Goal: Task Accomplishment & Management: Manage account settings

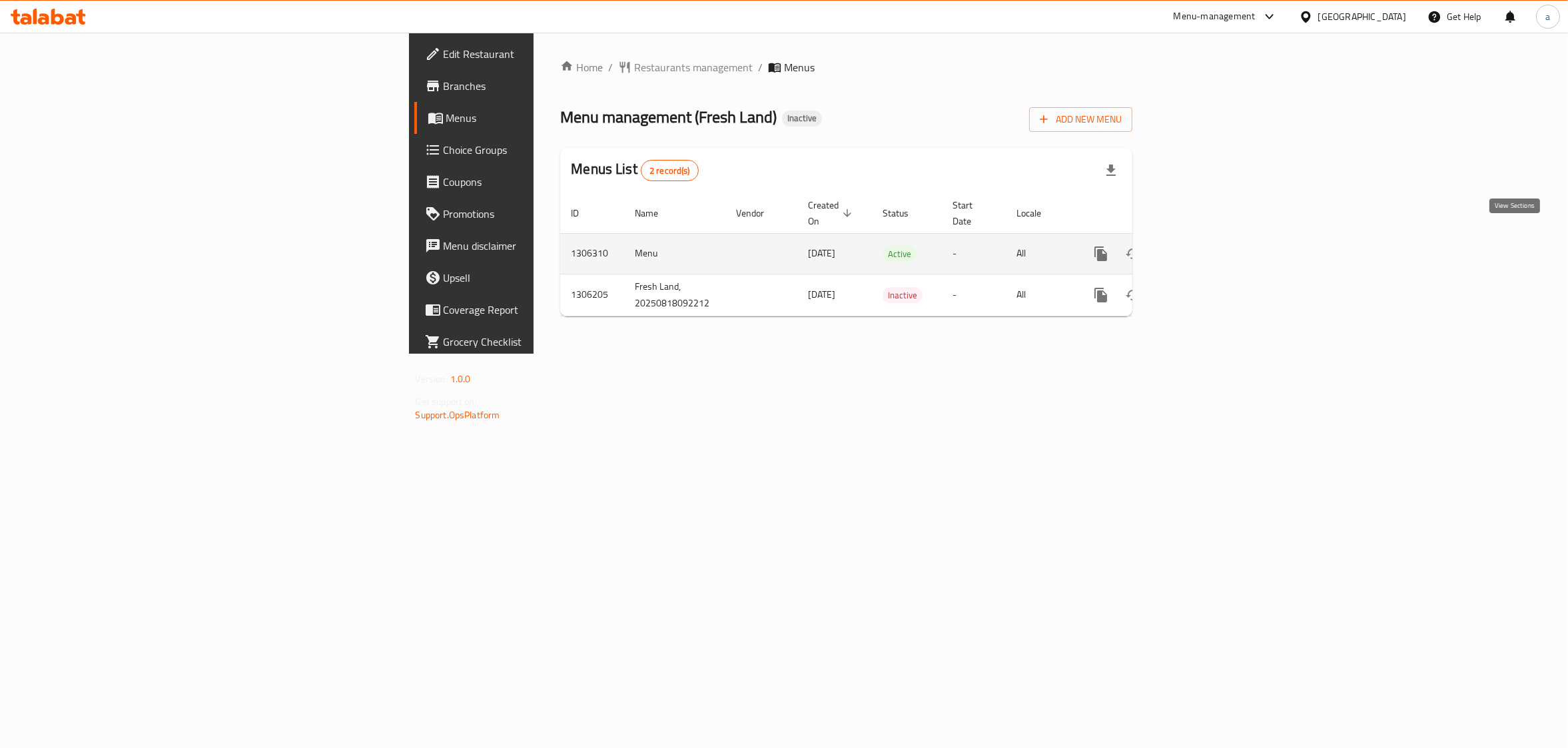
click at [1205, 246] on icon "enhanced table" at bounding box center [1197, 254] width 16 height 16
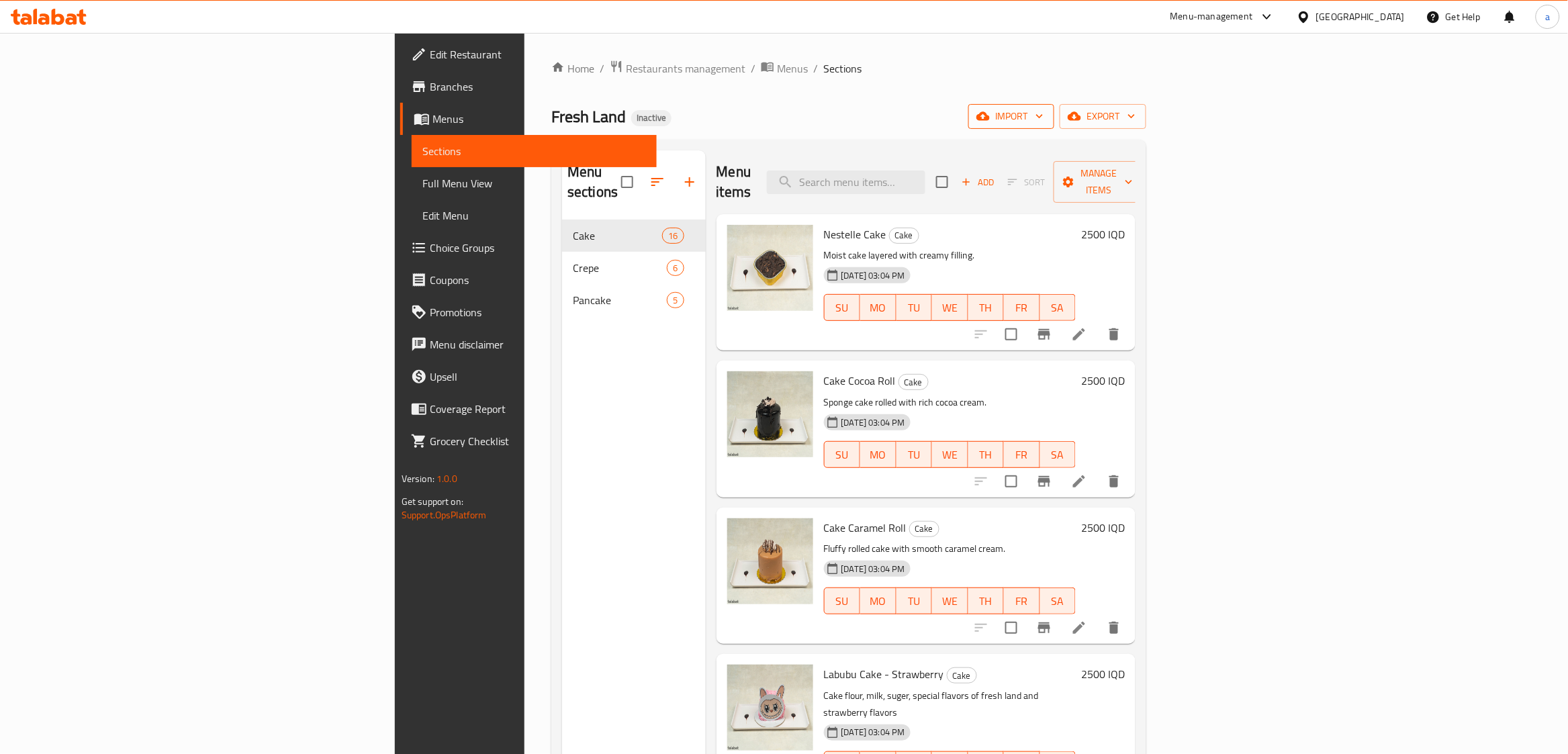
click at [1054, 105] on button "import" at bounding box center [1011, 116] width 86 height 25
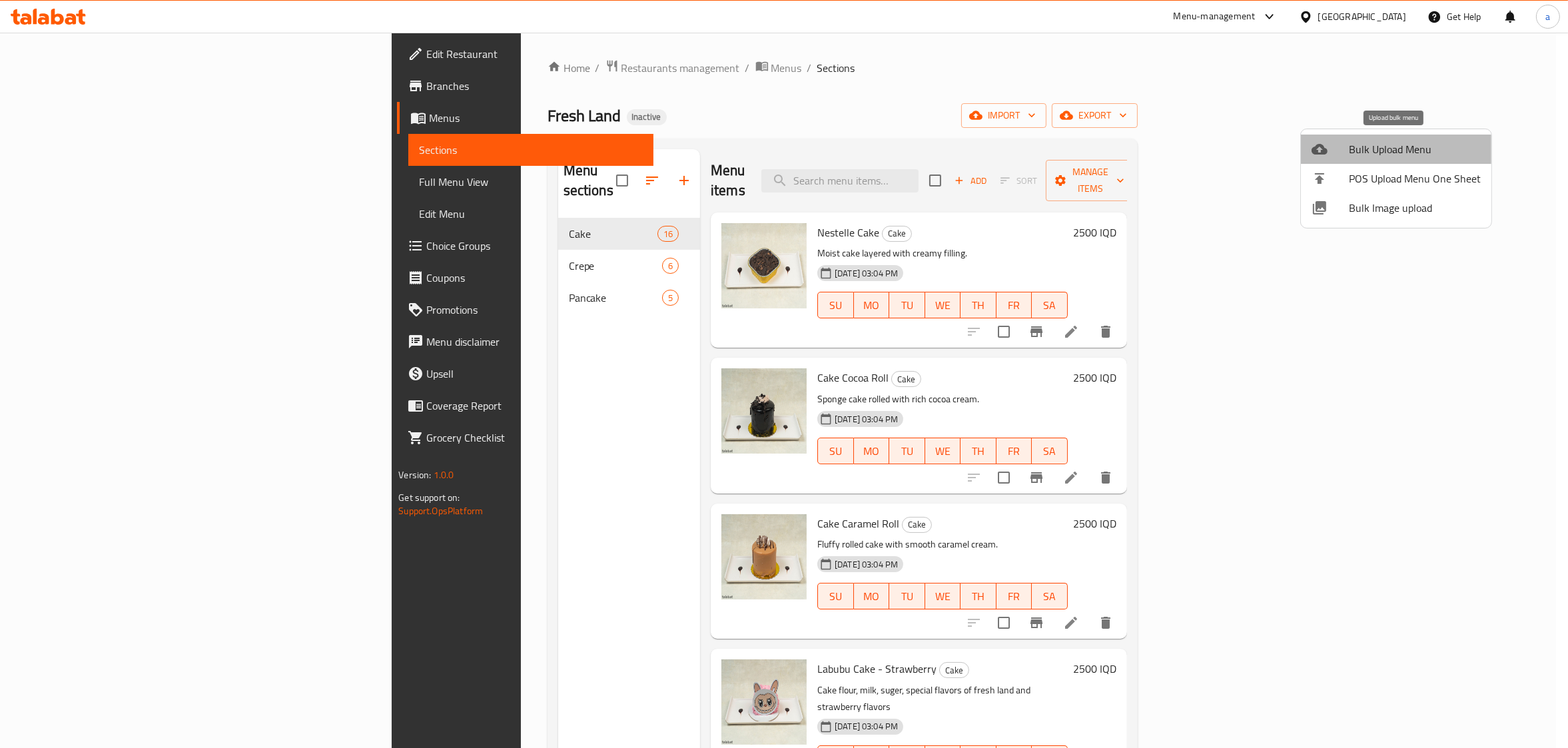
click at [1399, 146] on span "Bulk Upload Menu" at bounding box center [1414, 149] width 132 height 16
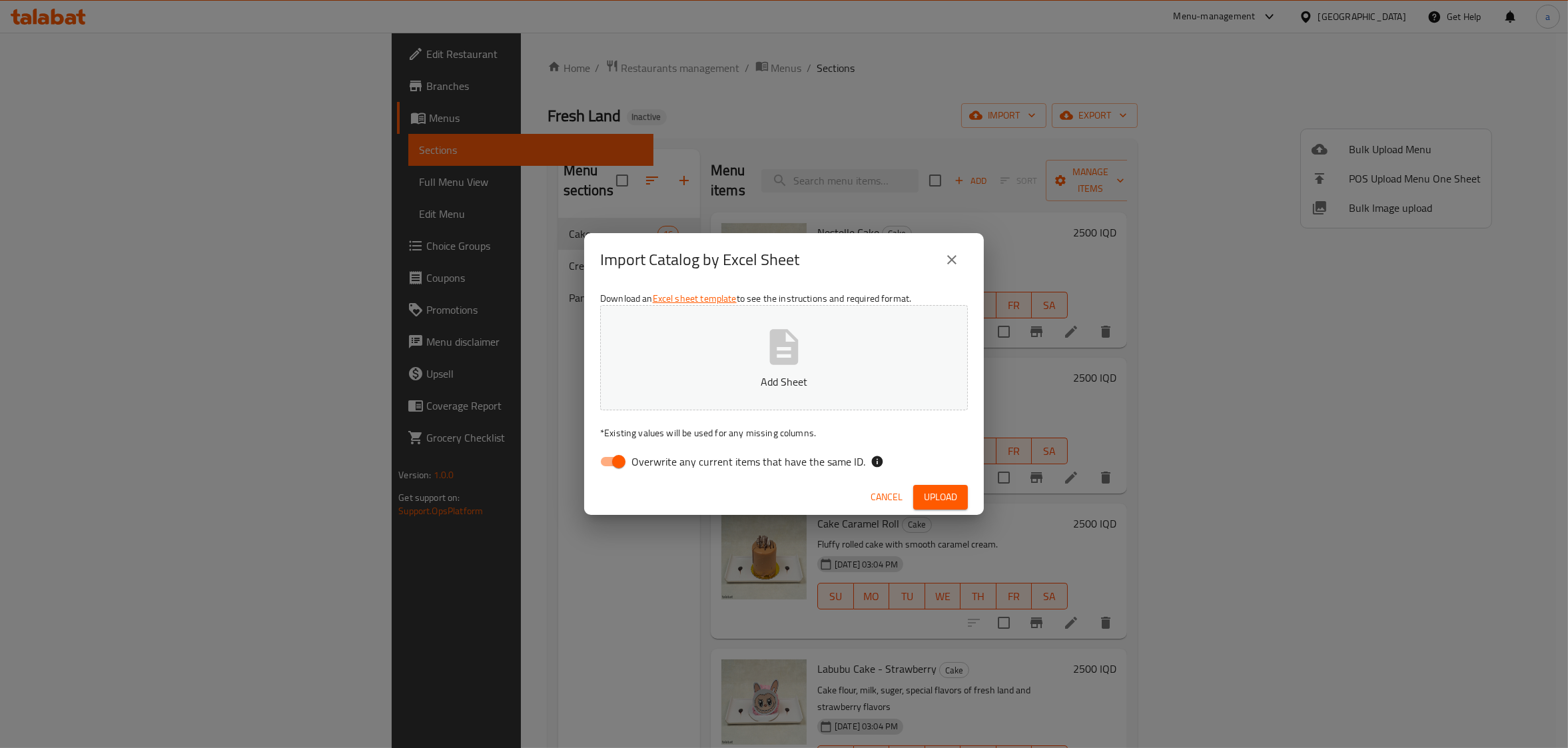
click at [615, 455] on input "Overwrite any current items that have the same ID." at bounding box center [618, 461] width 76 height 25
checkbox input "false"
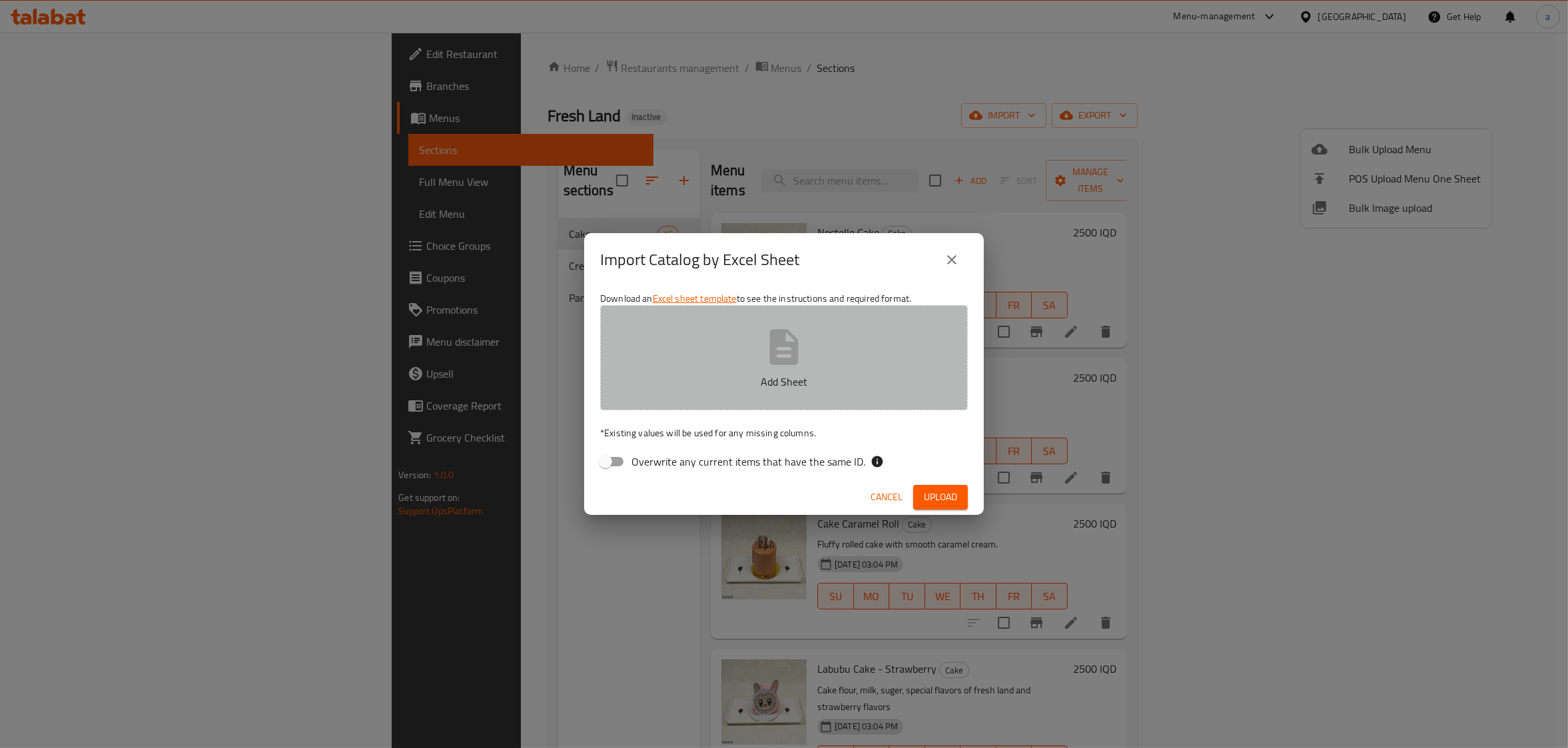
click at [685, 362] on button "Add Sheet" at bounding box center [783, 358] width 367 height 105
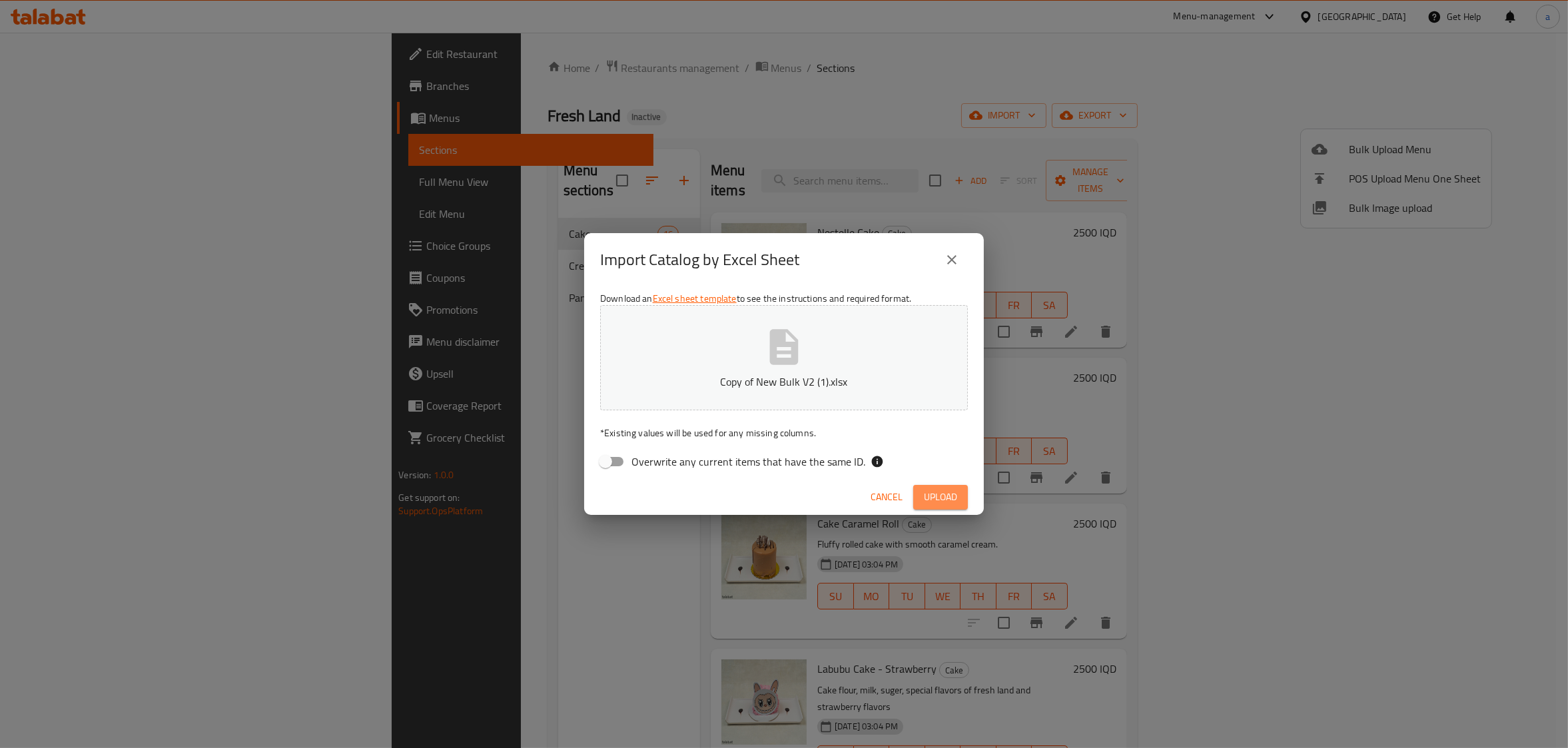
click at [921, 491] on button "Upload" at bounding box center [941, 497] width 55 height 25
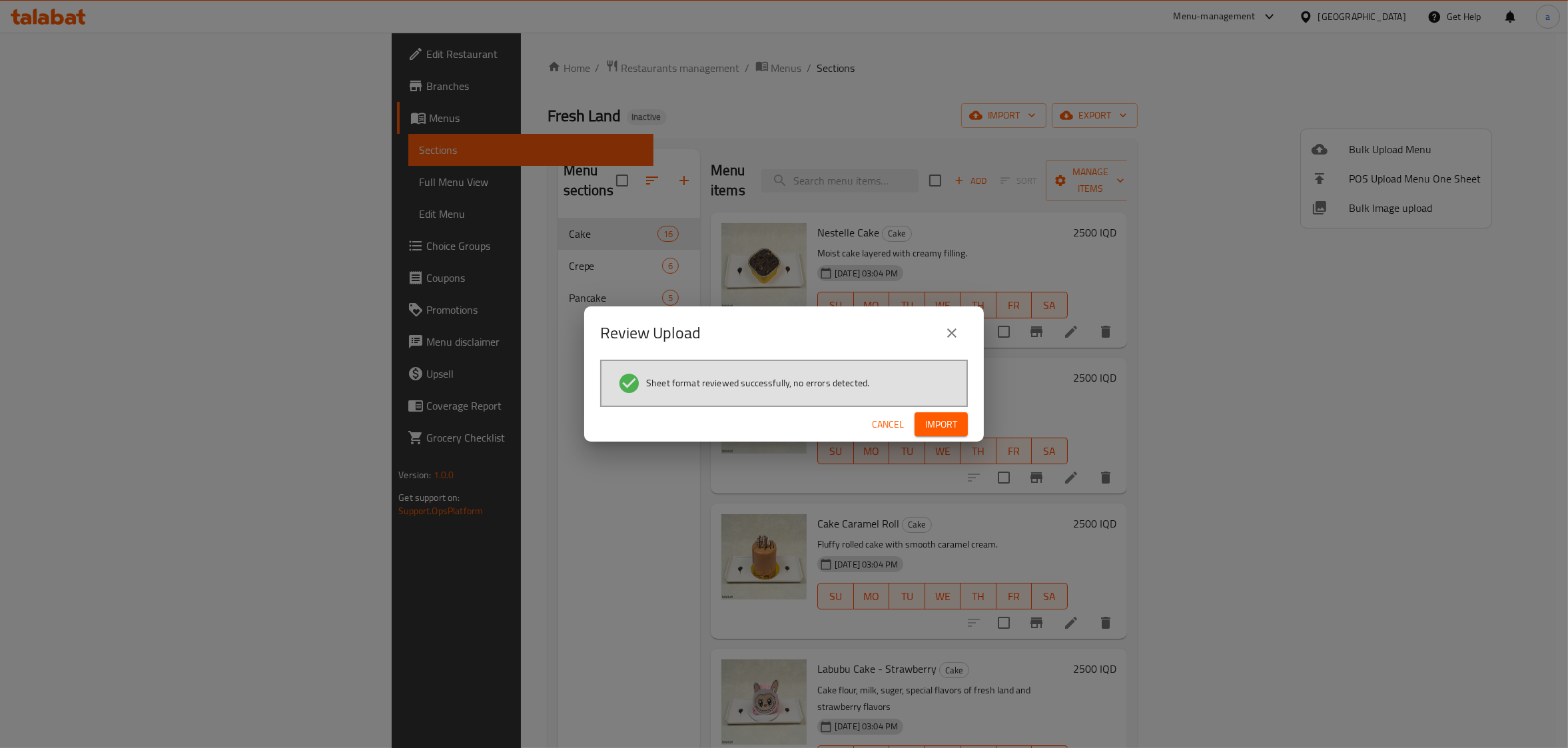
click at [942, 422] on span "Import" at bounding box center [941, 424] width 32 height 17
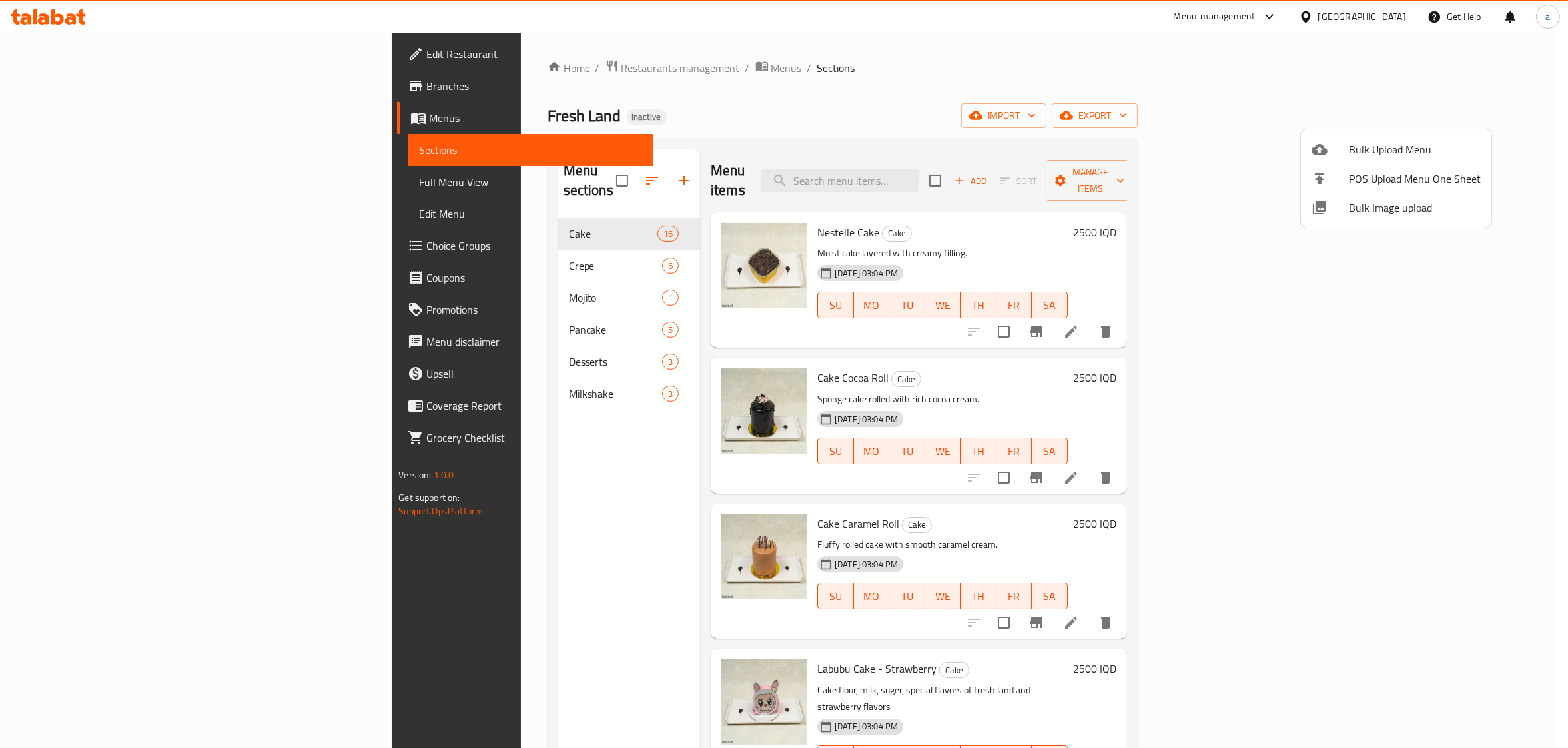
click at [386, 376] on div at bounding box center [784, 374] width 1568 height 748
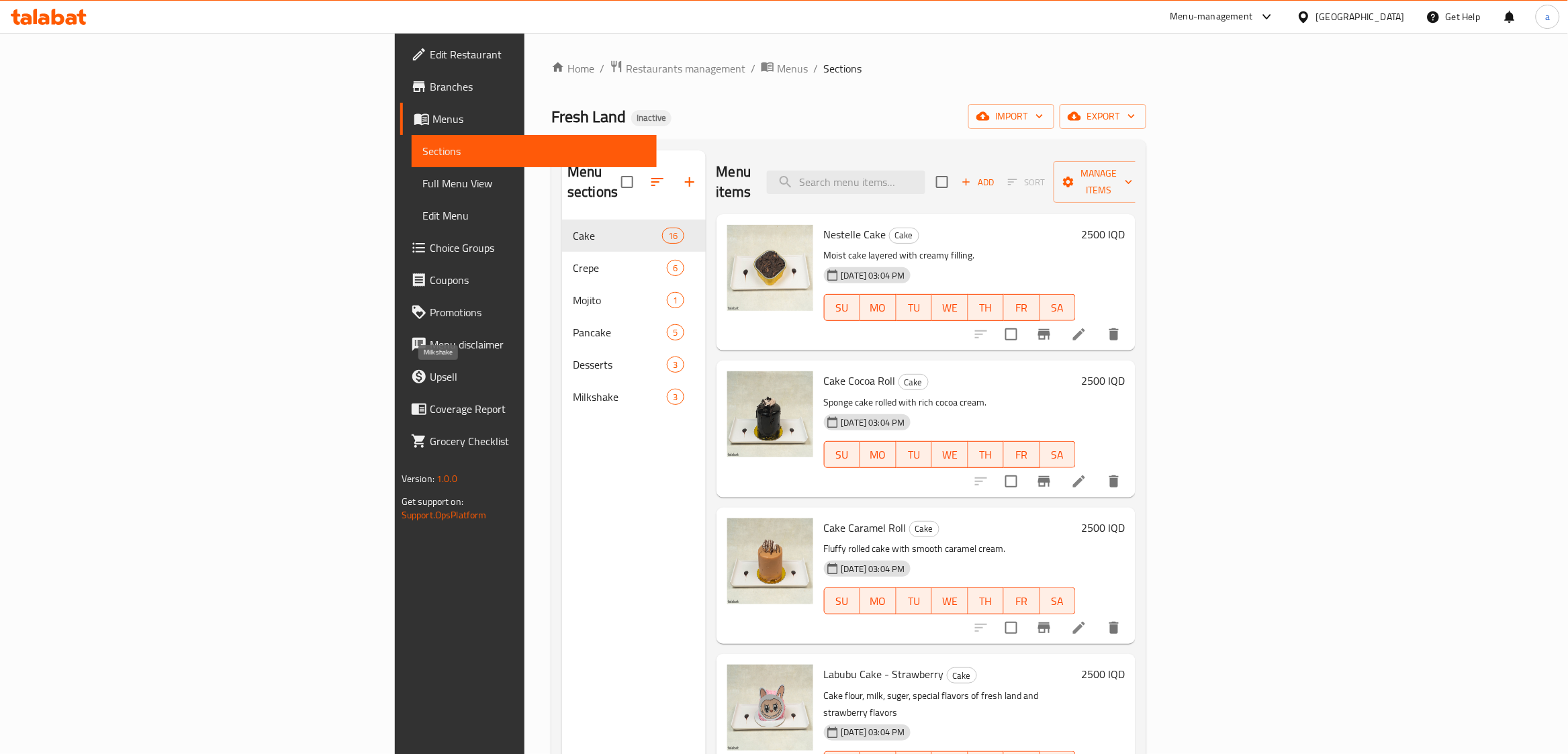
click at [573, 389] on span "Milkshake" at bounding box center [620, 397] width 94 height 16
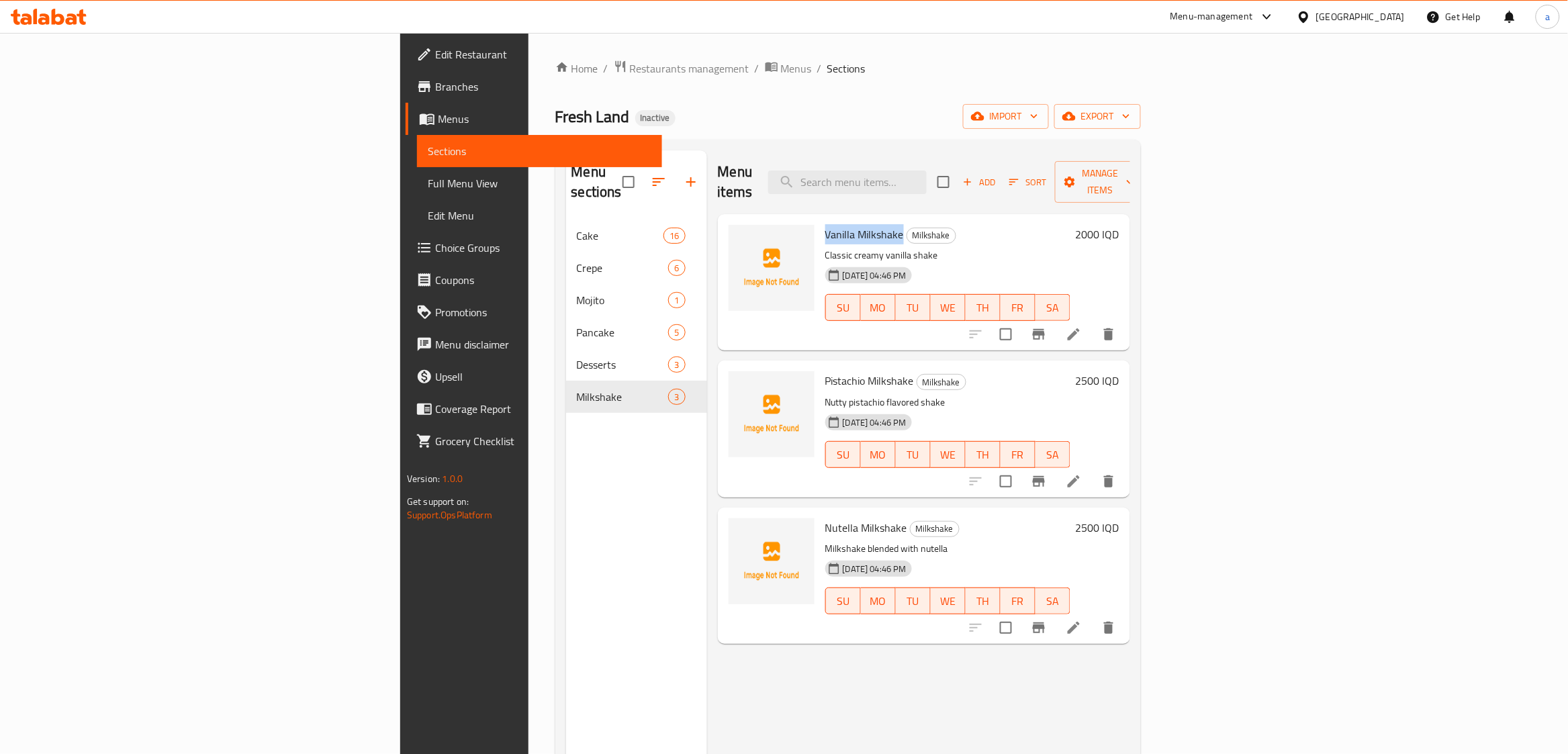
drag, startPoint x: 722, startPoint y: 210, endPoint x: 801, endPoint y: 221, distance: 79.8
click at [820, 221] on div "Vanilla Milkshake Milkshake Classic creamy vanilla shake [DATE] 04:46 PM SU MO …" at bounding box center [948, 283] width 256 height 125
copy span "Vanilla Milkshake"
drag, startPoint x: 723, startPoint y: 362, endPoint x: 814, endPoint y: 363, distance: 91.0
click at [820, 366] on div "Pistachio Milkshake Milkshake Nutty pistachio flavored shake [DATE] 04:46 PM SU…" at bounding box center [948, 429] width 256 height 125
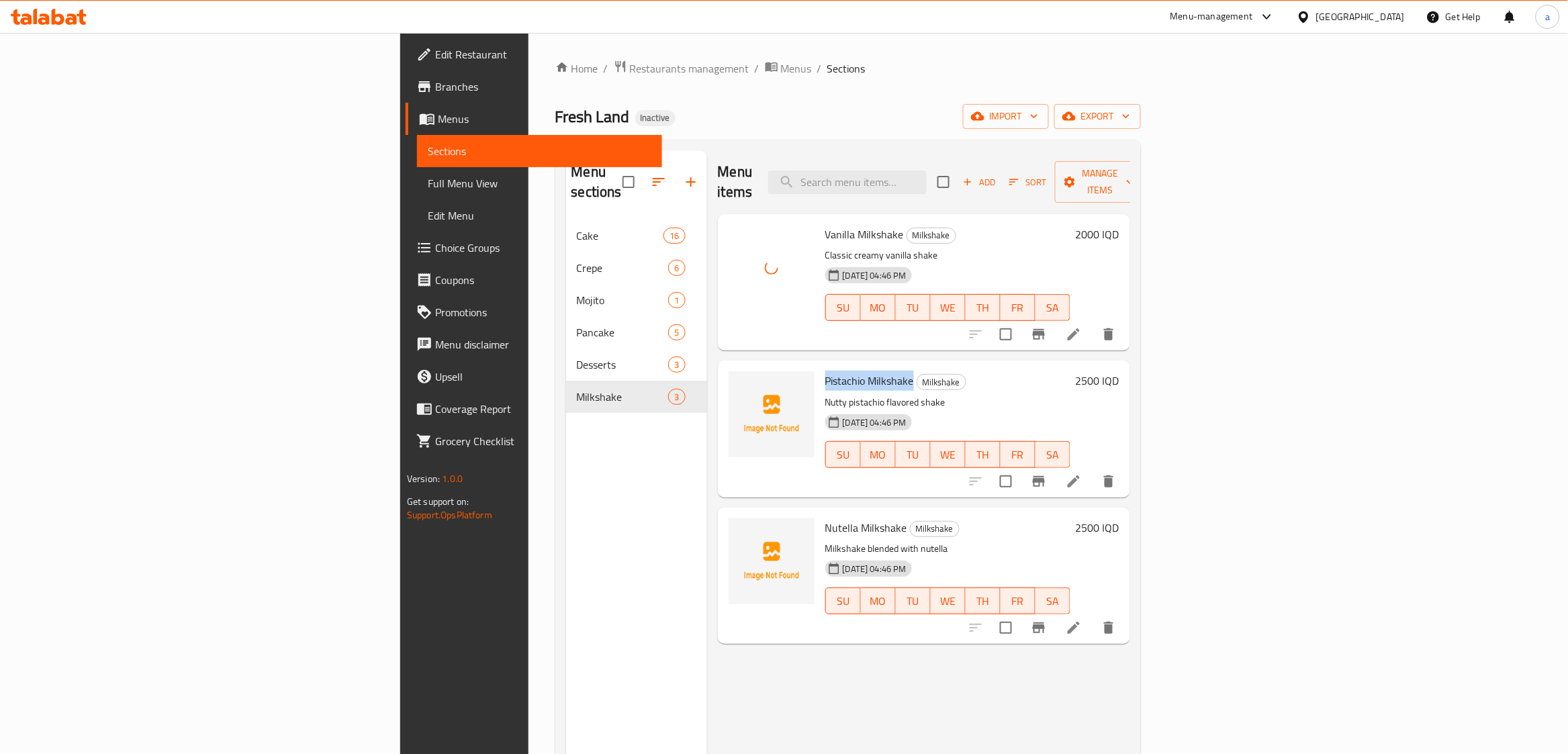
copy span "Pistachio Milkshake"
click at [826, 518] on span "Nutella Milkshake" at bounding box center [866, 528] width 82 height 20
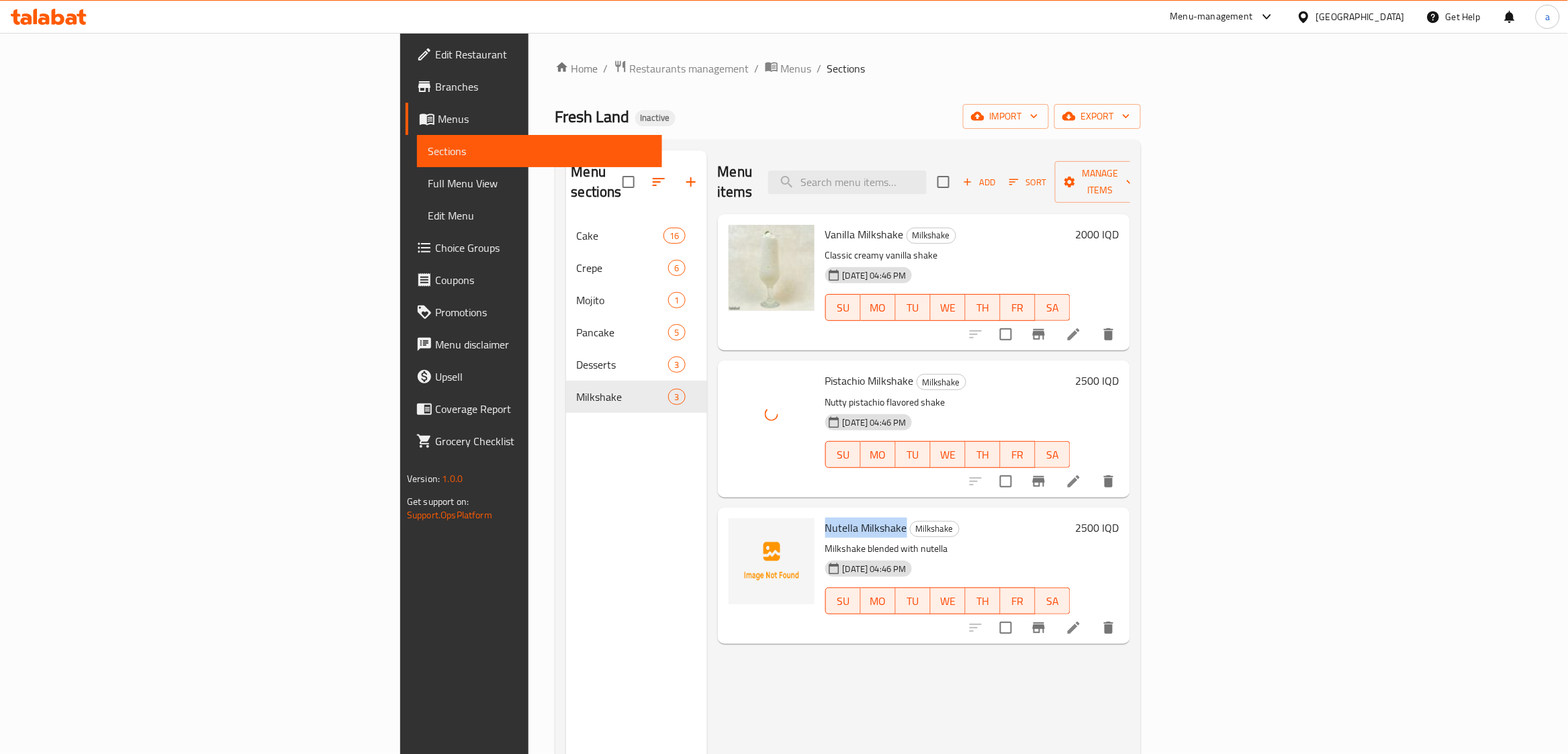
drag, startPoint x: 724, startPoint y: 507, endPoint x: 804, endPoint y: 508, distance: 80.0
click at [820, 513] on div "Nutella Milkshake Milkshake Milkshake blended with nutella [DATE] 04:46 PM SU M…" at bounding box center [948, 576] width 256 height 125
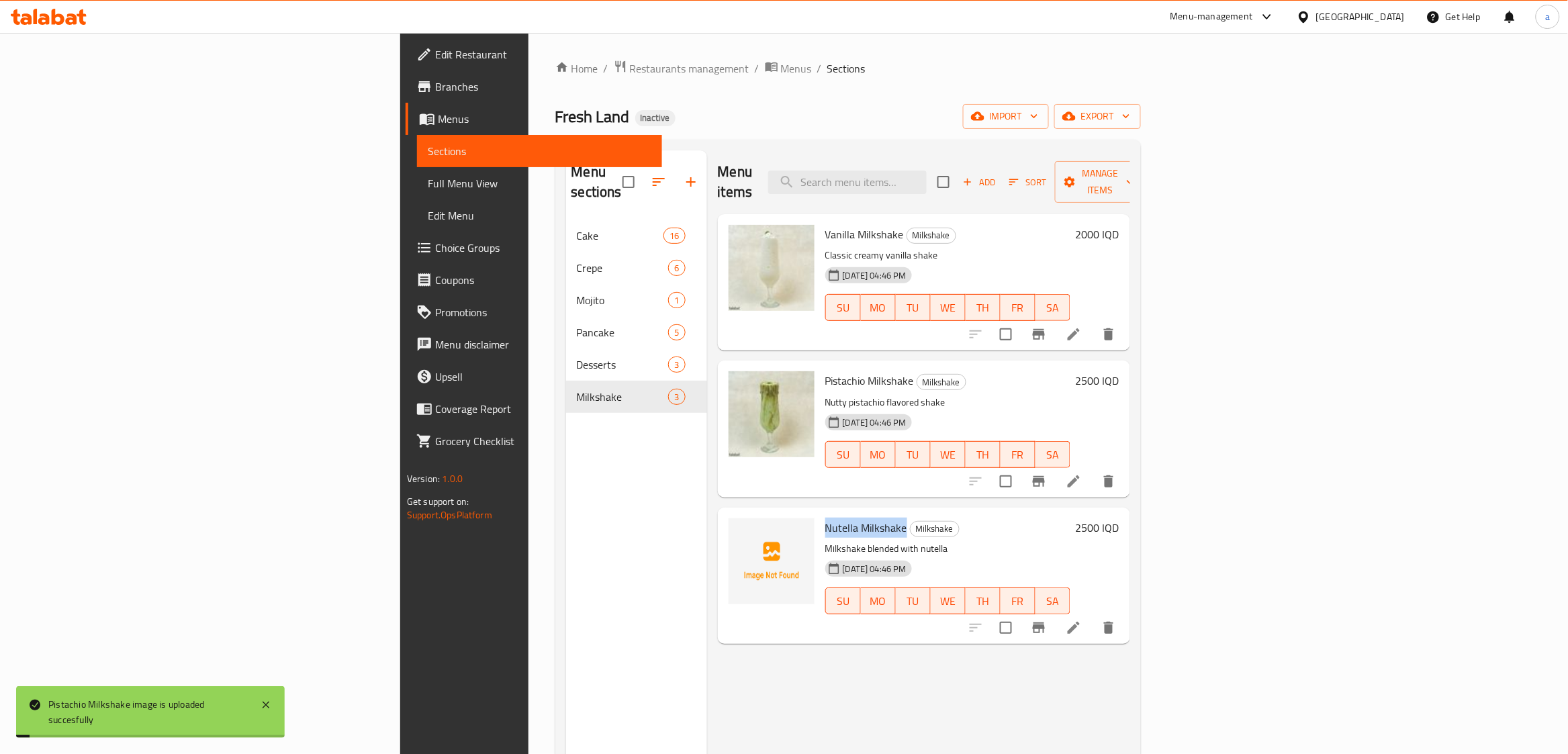
copy span "Nutella Milkshake"
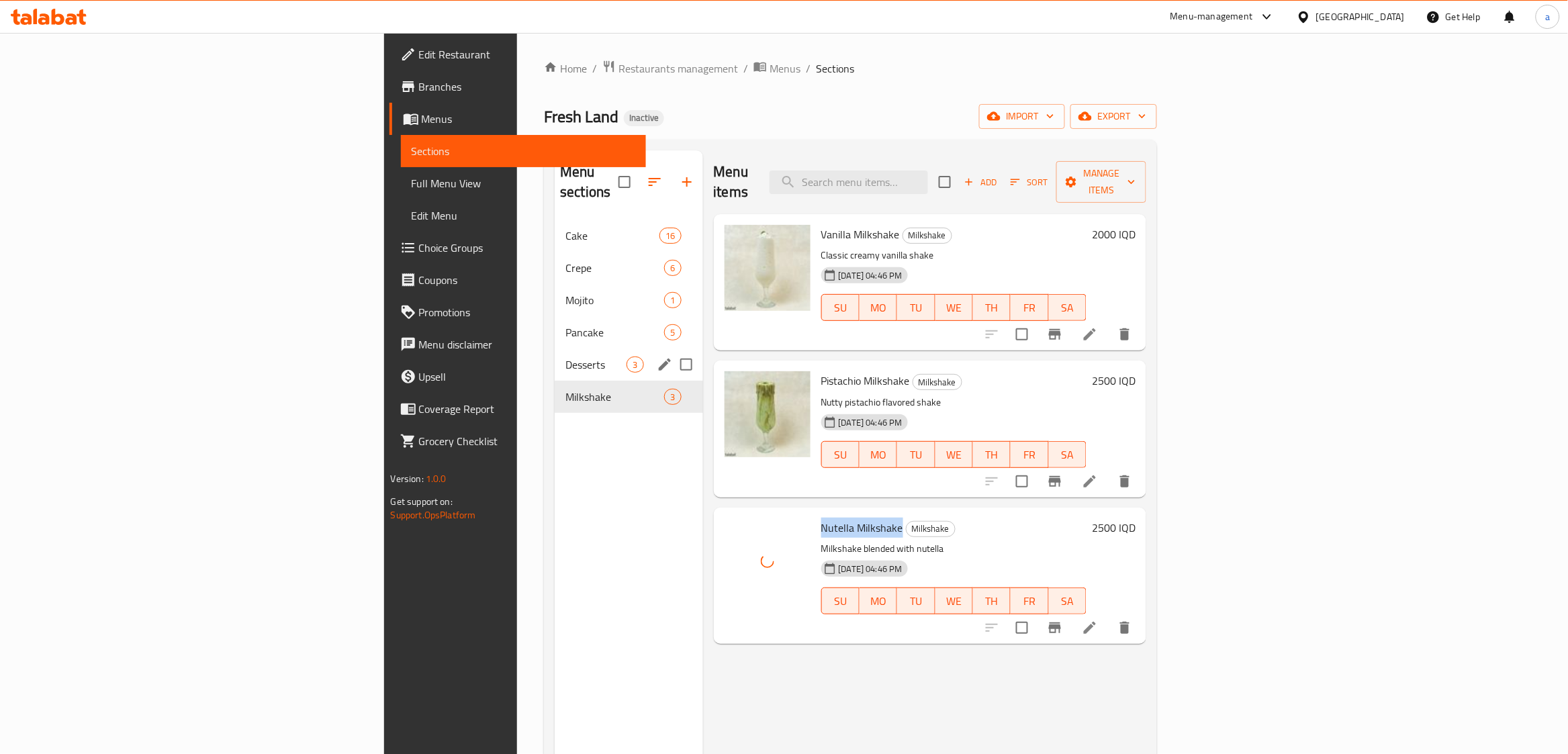
click at [554, 349] on div "Desserts 3" at bounding box center [628, 365] width 147 height 33
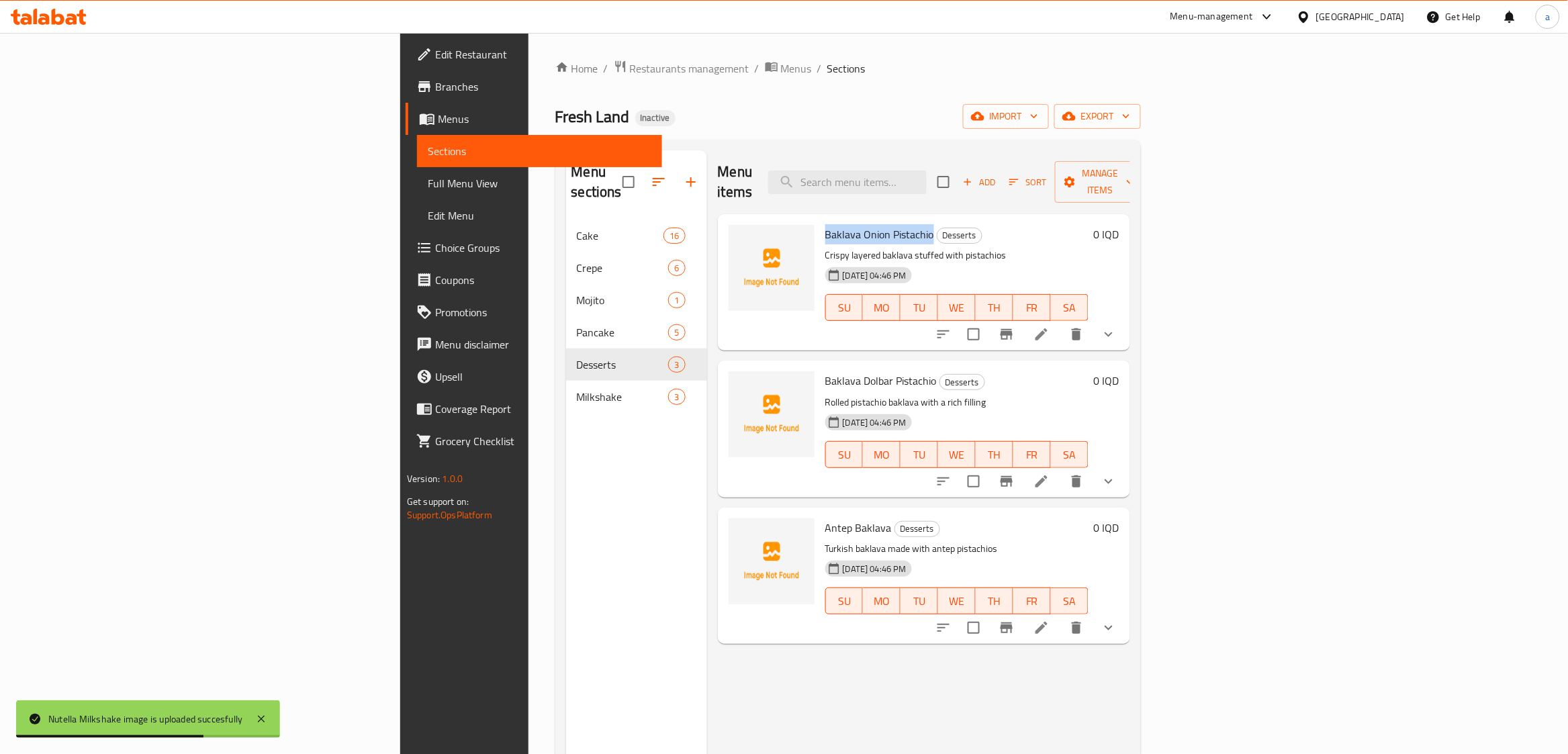
drag, startPoint x: 725, startPoint y: 213, endPoint x: 831, endPoint y: 223, distance: 106.5
click at [831, 224] on span "Baklava Onion Pistachio" at bounding box center [880, 234] width 109 height 20
copy span "Baklava Onion Pistachio"
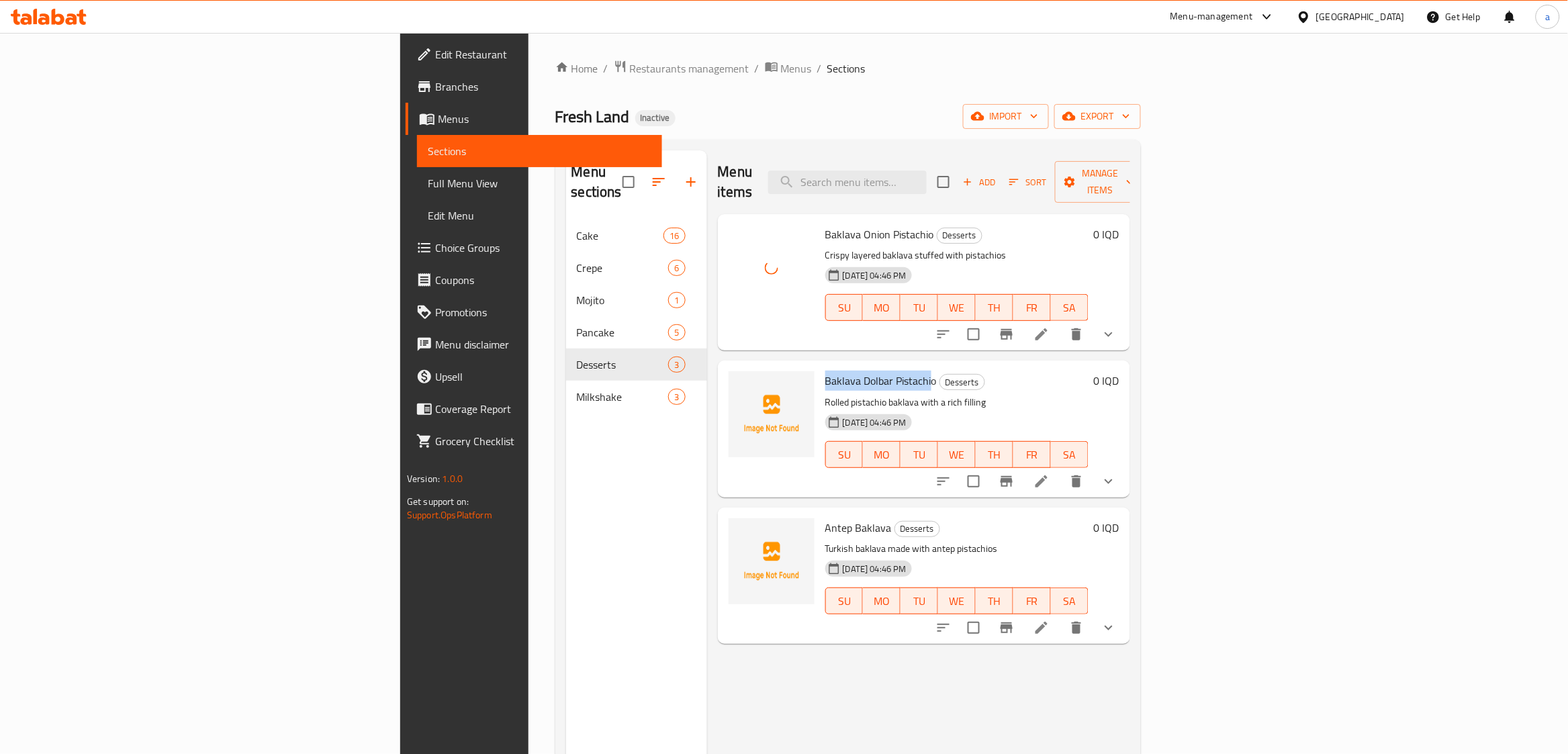
drag, startPoint x: 722, startPoint y: 360, endPoint x: 833, endPoint y: 366, distance: 111.2
click at [833, 366] on div "Baklava Dolbar Pistachio Desserts Rolled pistachio baklava with a rich filling …" at bounding box center [957, 429] width 274 height 125
click at [833, 370] on span "Baklava Dolbar Pistachio" at bounding box center [881, 380] width 112 height 20
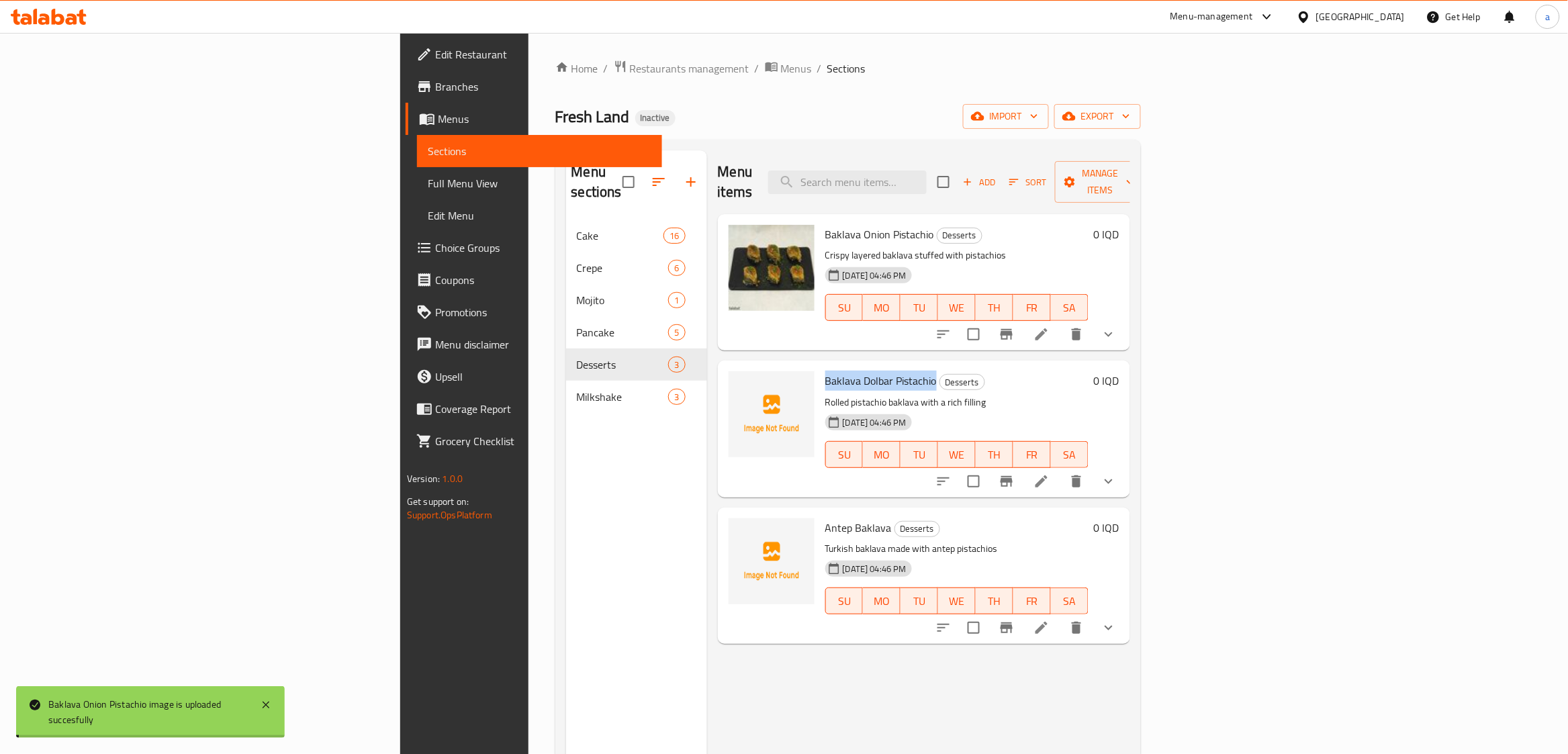
drag, startPoint x: 836, startPoint y: 365, endPoint x: 727, endPoint y: 357, distance: 109.3
click at [826, 371] on h6 "Baklava Dolbar Pistachio Desserts" at bounding box center [957, 380] width 263 height 19
copy span "Baklava Dolbar Pistachio"
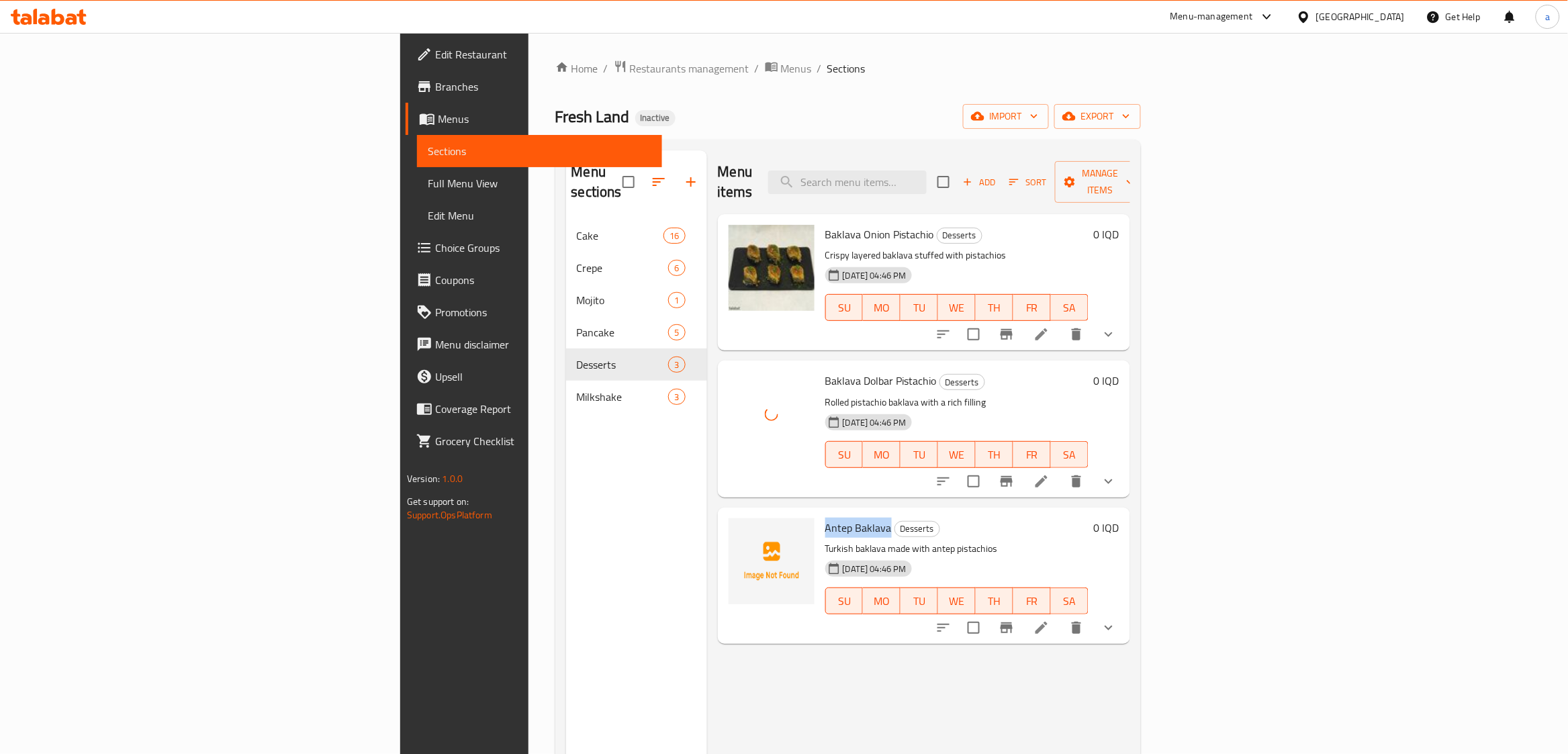
drag, startPoint x: 724, startPoint y: 511, endPoint x: 790, endPoint y: 513, distance: 66.0
click at [820, 513] on div "Antep Baklava Desserts Turkish baklava made with antep pistachios [DATE] 04:46 …" at bounding box center [957, 576] width 274 height 125
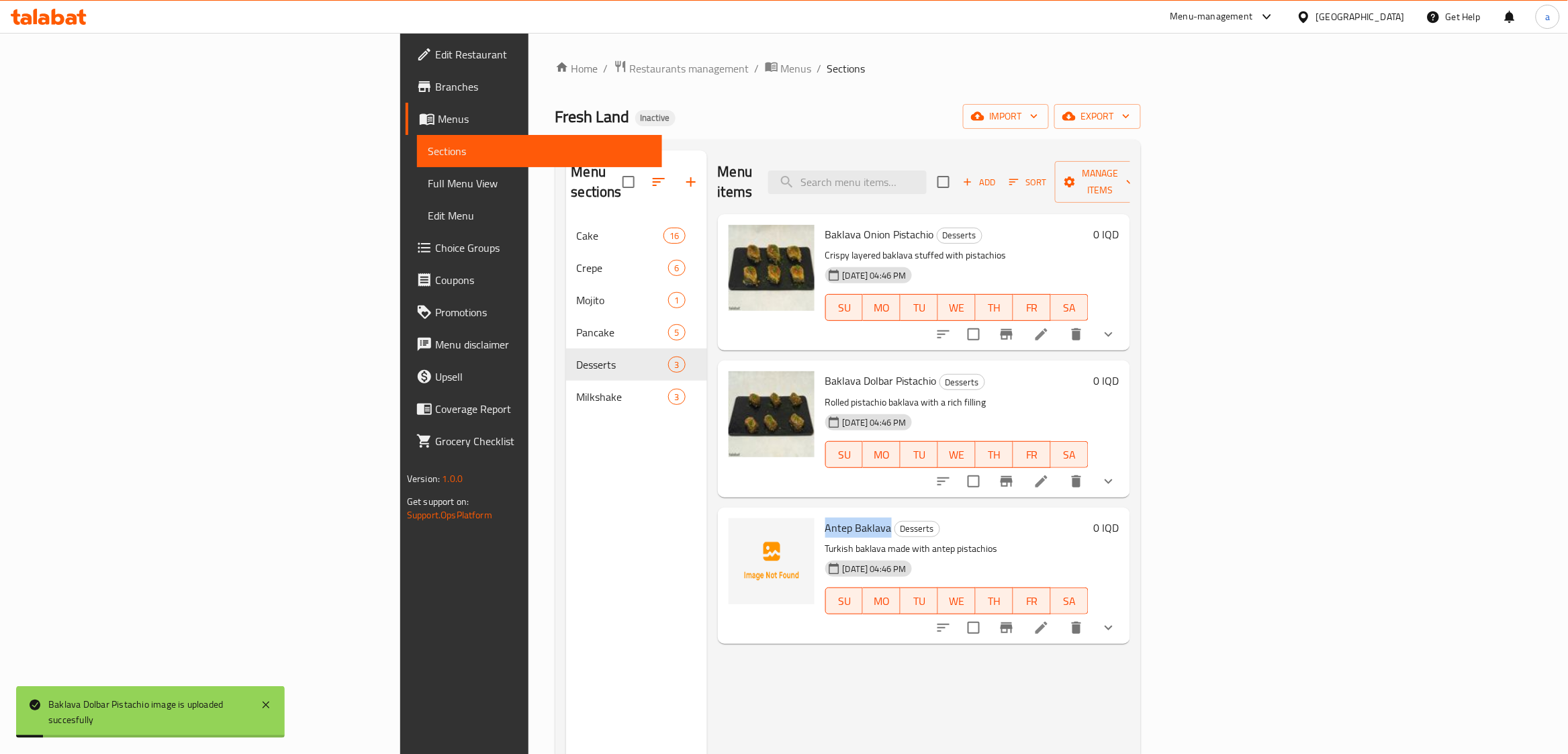
copy span "Antep Baklava"
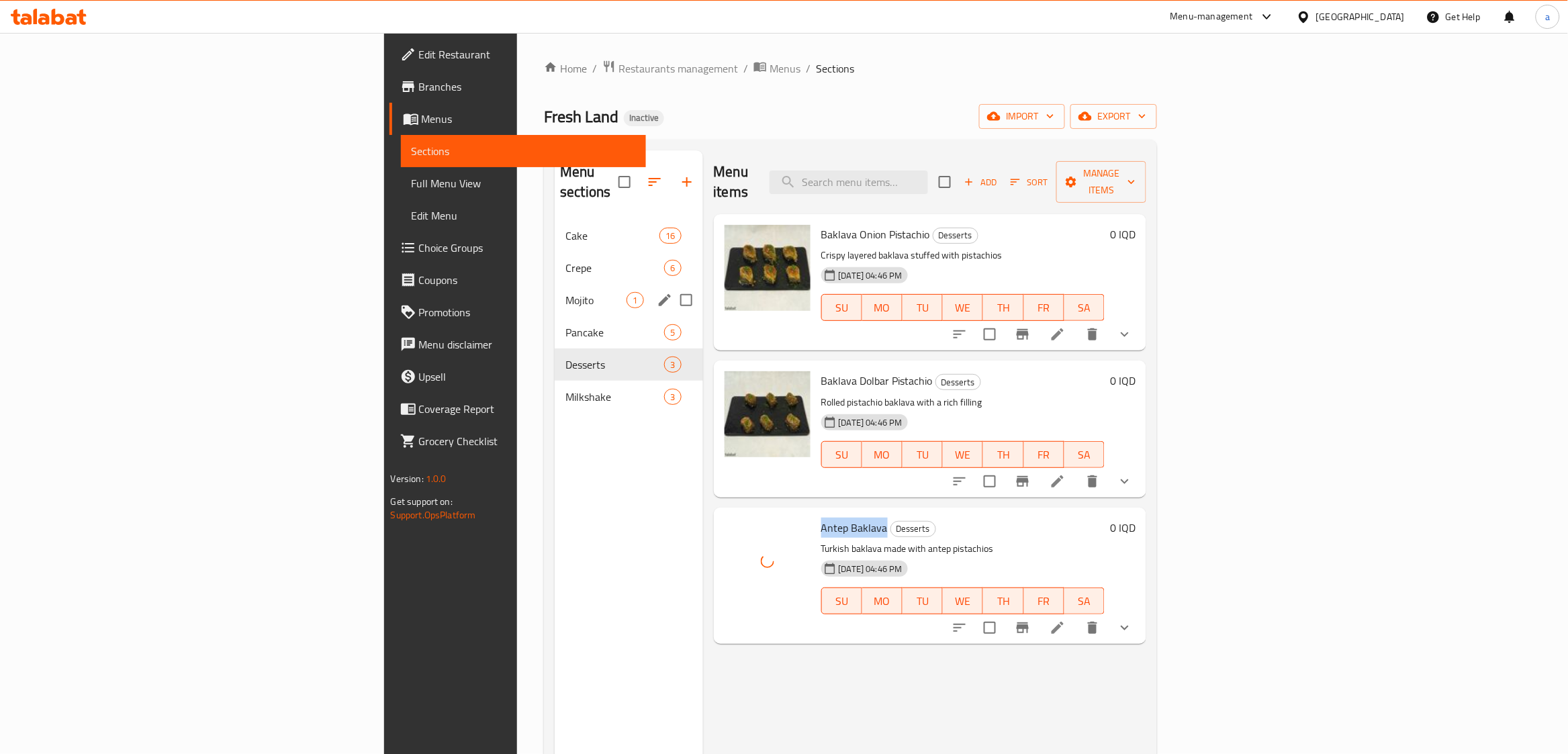
click at [565, 292] on span "Mojito" at bounding box center [595, 300] width 61 height 16
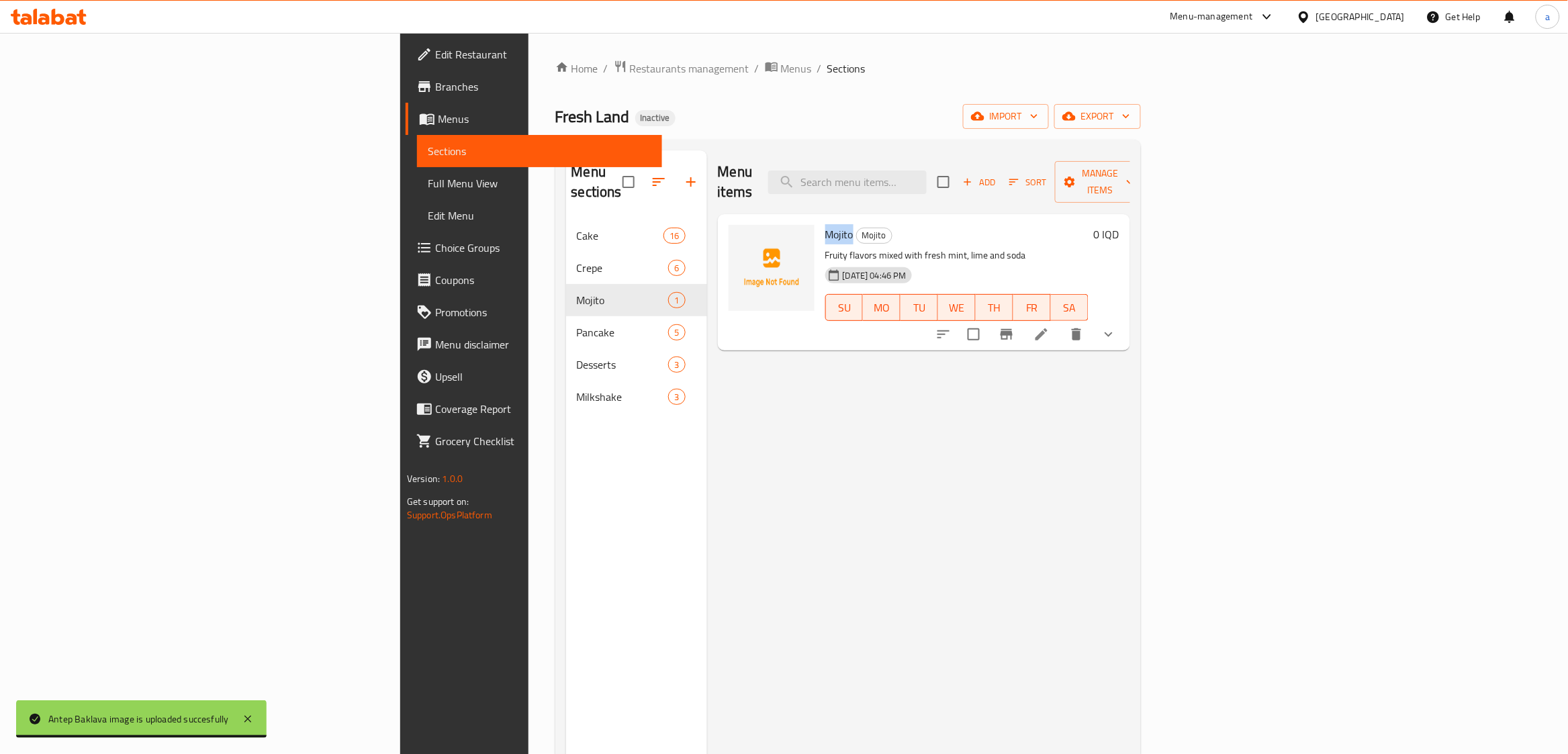
drag, startPoint x: 723, startPoint y: 213, endPoint x: 753, endPoint y: 219, distance: 30.6
click at [820, 220] on div "Mojito Mojito Fruity flavors mixed with fresh mint, lime and soda [DATE] 04:46 …" at bounding box center [957, 283] width 274 height 125
copy span "Mojito"
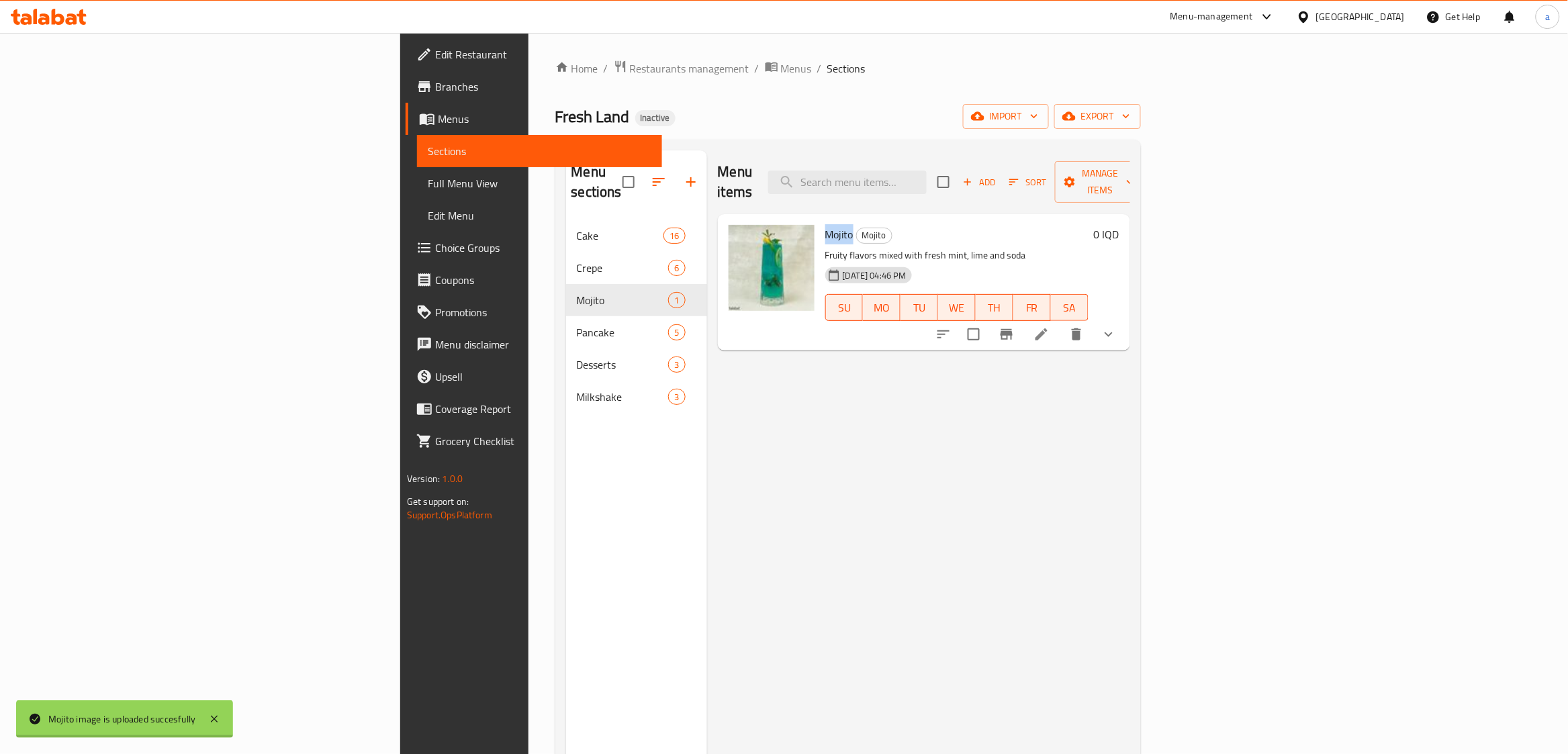
click at [427, 176] on span "Full Menu View" at bounding box center [539, 183] width 224 height 16
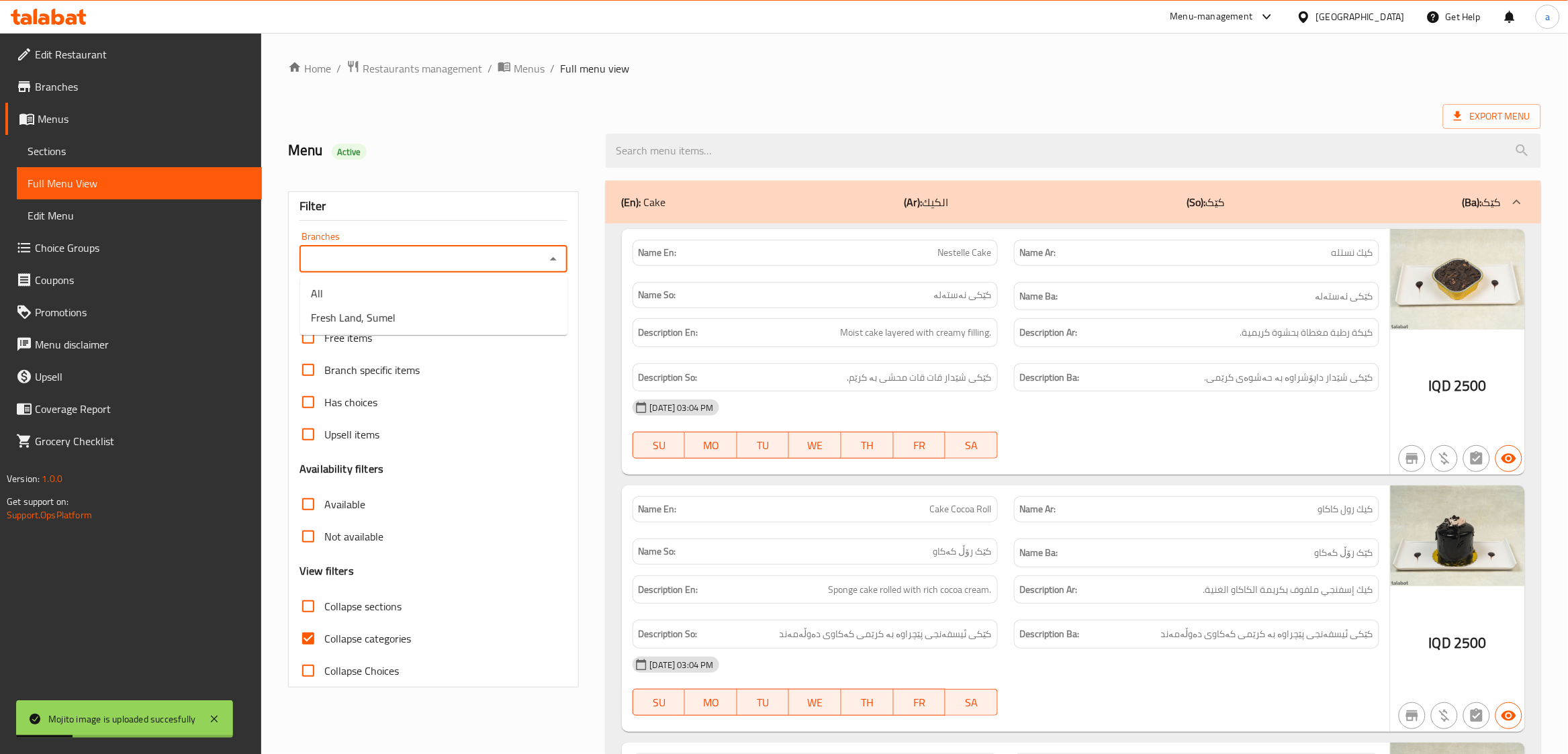
click at [530, 257] on input "Branches" at bounding box center [422, 259] width 237 height 19
click at [496, 307] on li "Fresh Land, Sumel" at bounding box center [434, 318] width 267 height 24
type input "Fresh Land, Sumel"
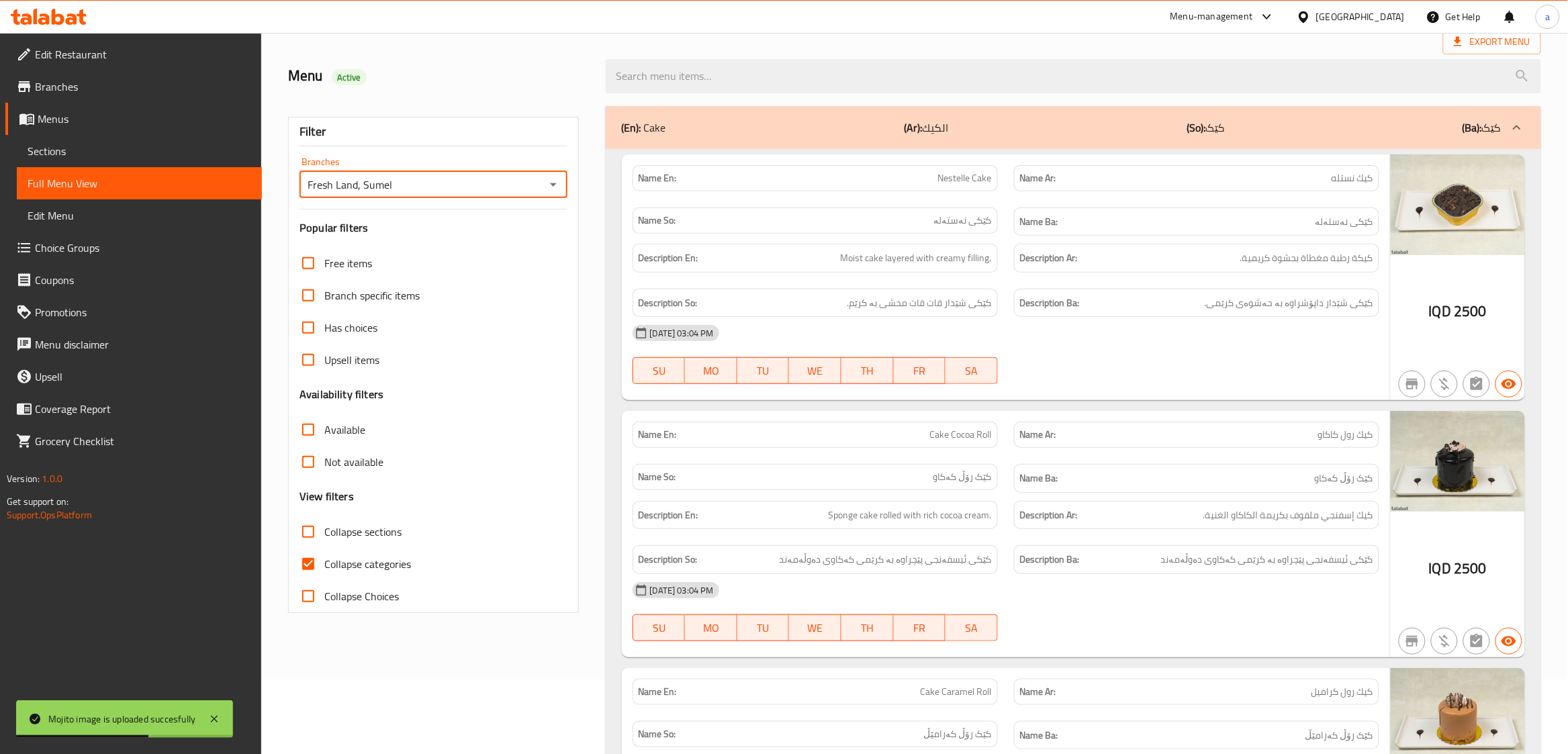
scroll to position [112, 0]
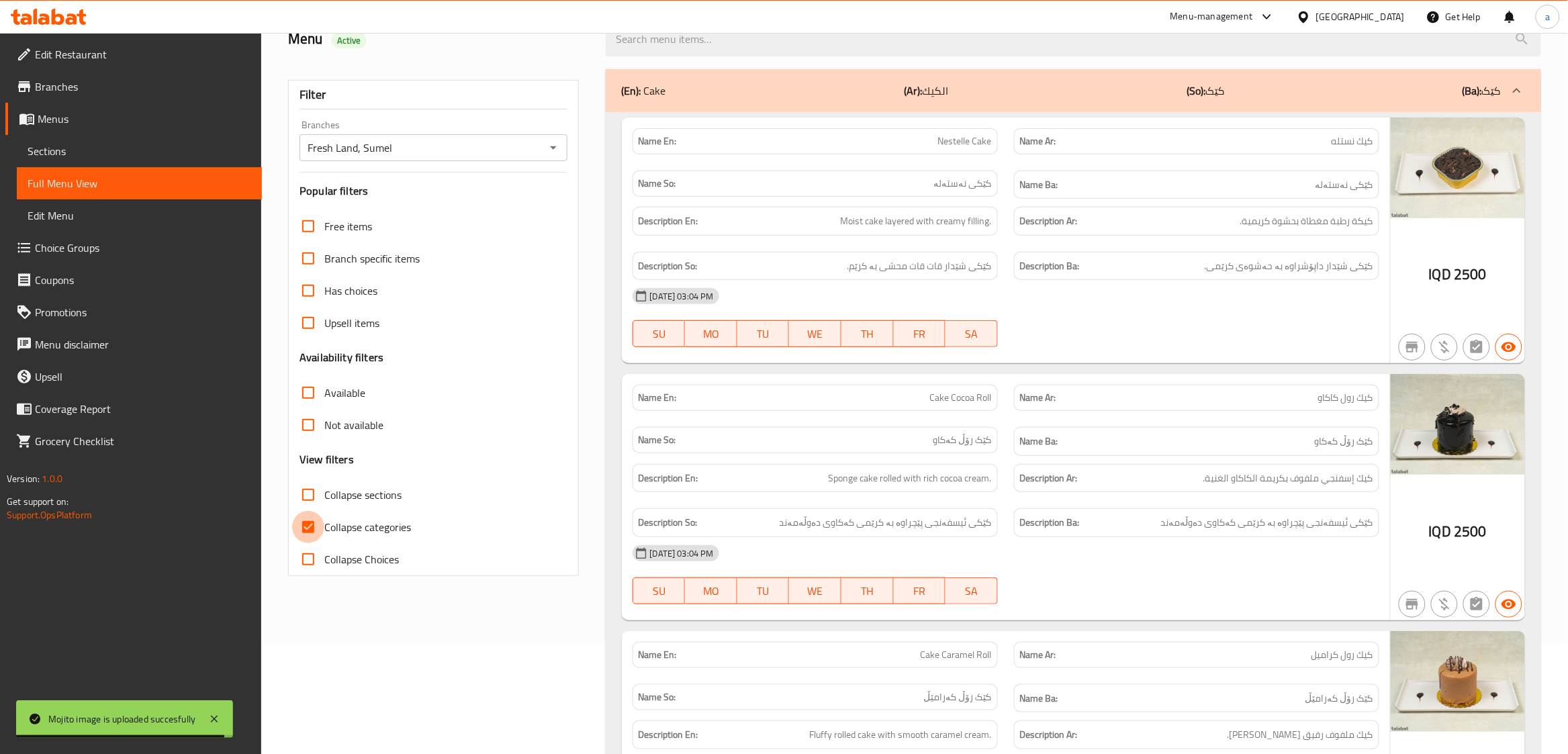
click at [314, 511] on input "Collapse categories" at bounding box center [309, 528] width 33 height 33
checkbox input "false"
click at [305, 485] on input "Collapse sections" at bounding box center [309, 495] width 33 height 33
checkbox input "true"
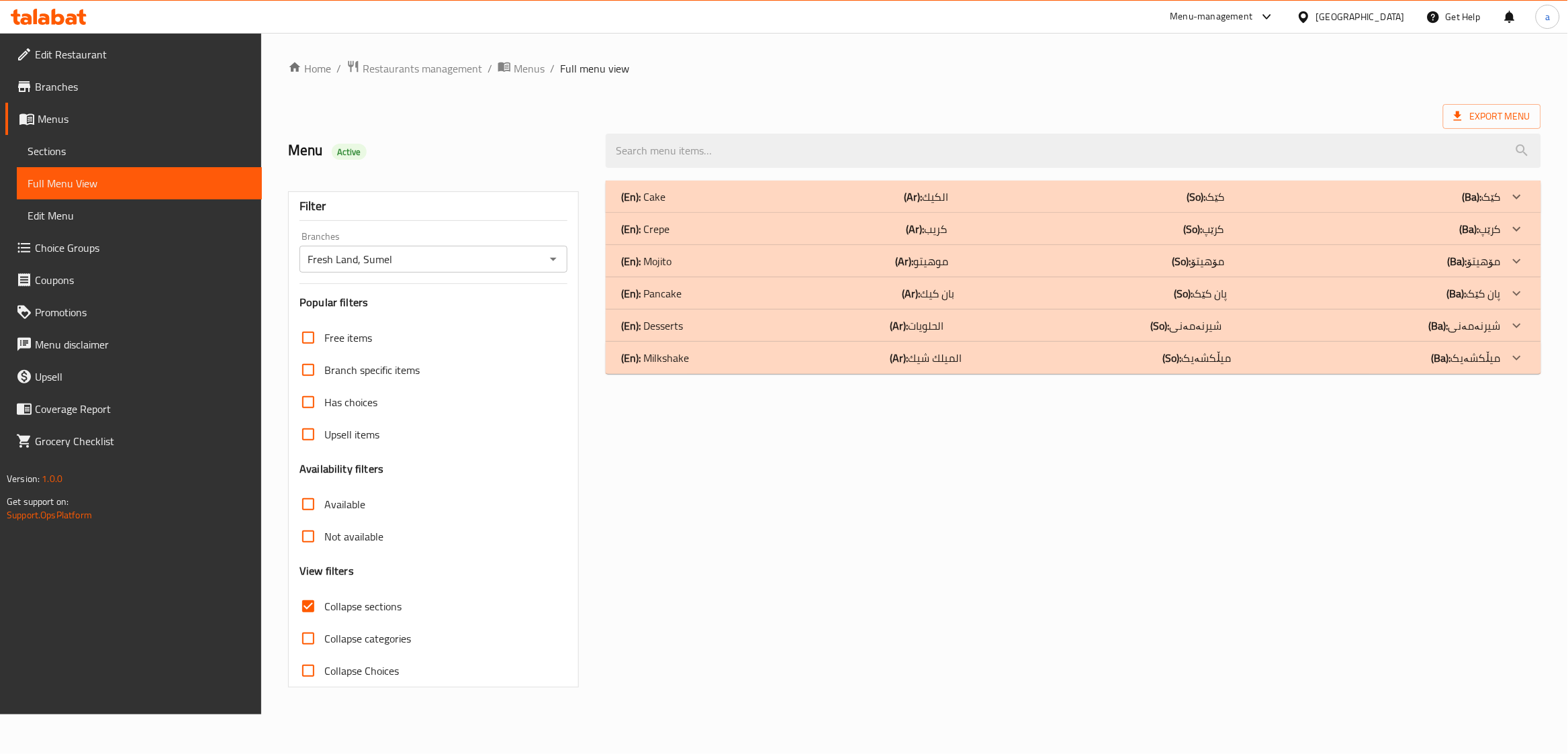
scroll to position [0, 0]
click at [712, 205] on div "(En): Milkshake (Ar): الميلك شيك (So): میڵکشەیک (Ba): میڵکشەیک" at bounding box center [1071, 197] width 887 height 16
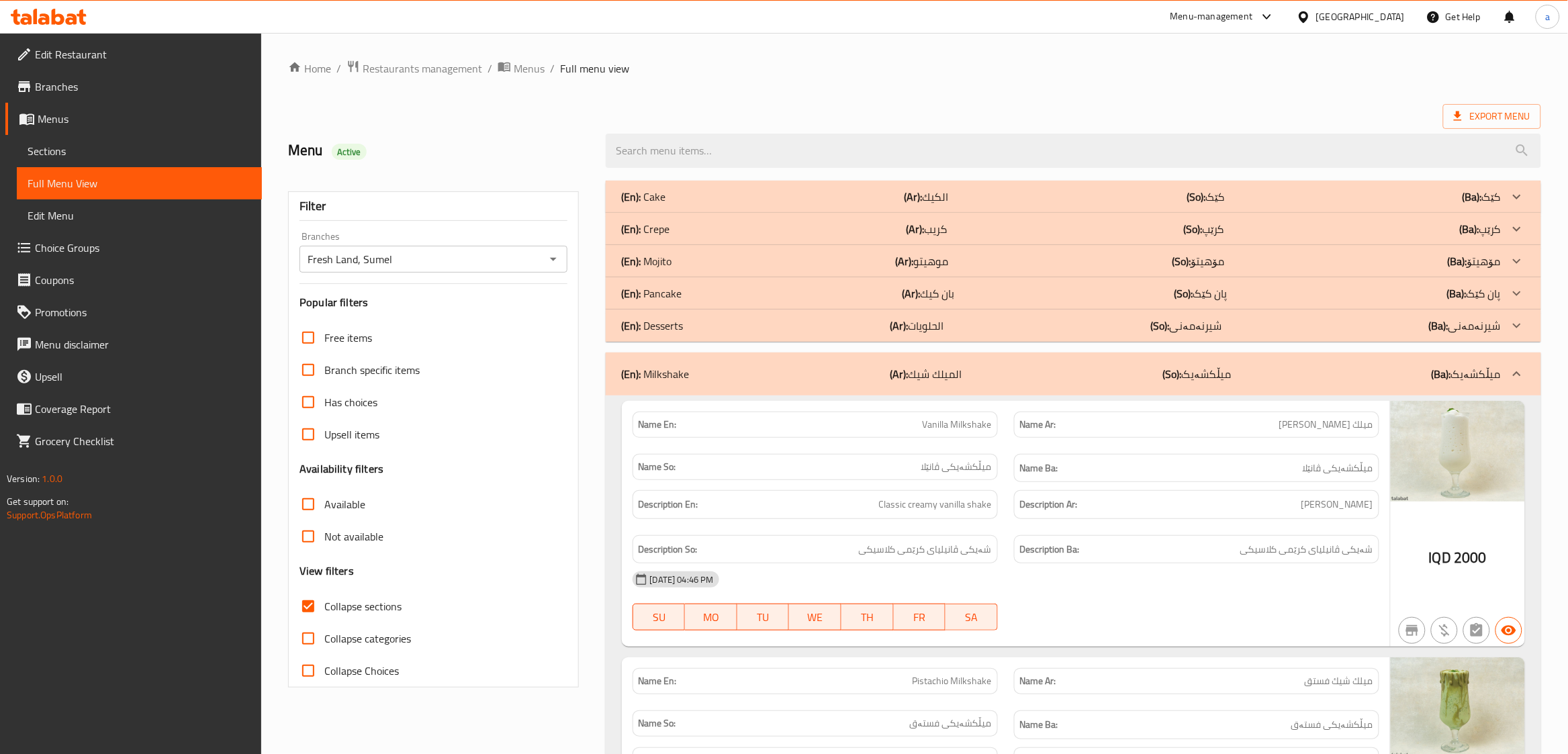
click at [709, 213] on div "(En): Desserts (Ar): الحلويات (So): شیرنەمەنی (Ba): شیرنەمەنی" at bounding box center [1073, 197] width 935 height 33
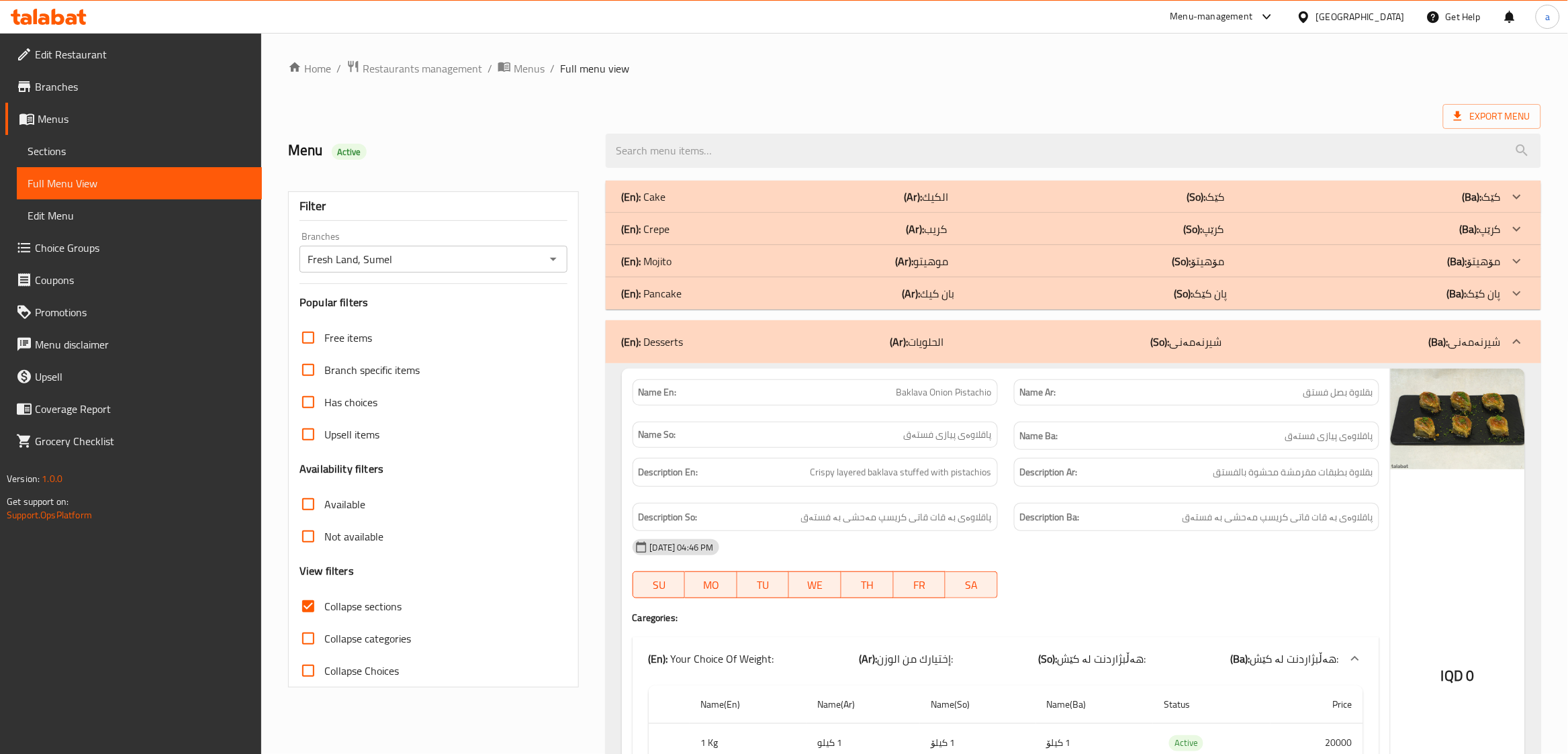
click at [681, 213] on div "(En): Mojito (Ar): موهيتو (So): مۆهیتۆ (Ba): مۆهیتۆ" at bounding box center [1073, 197] width 935 height 33
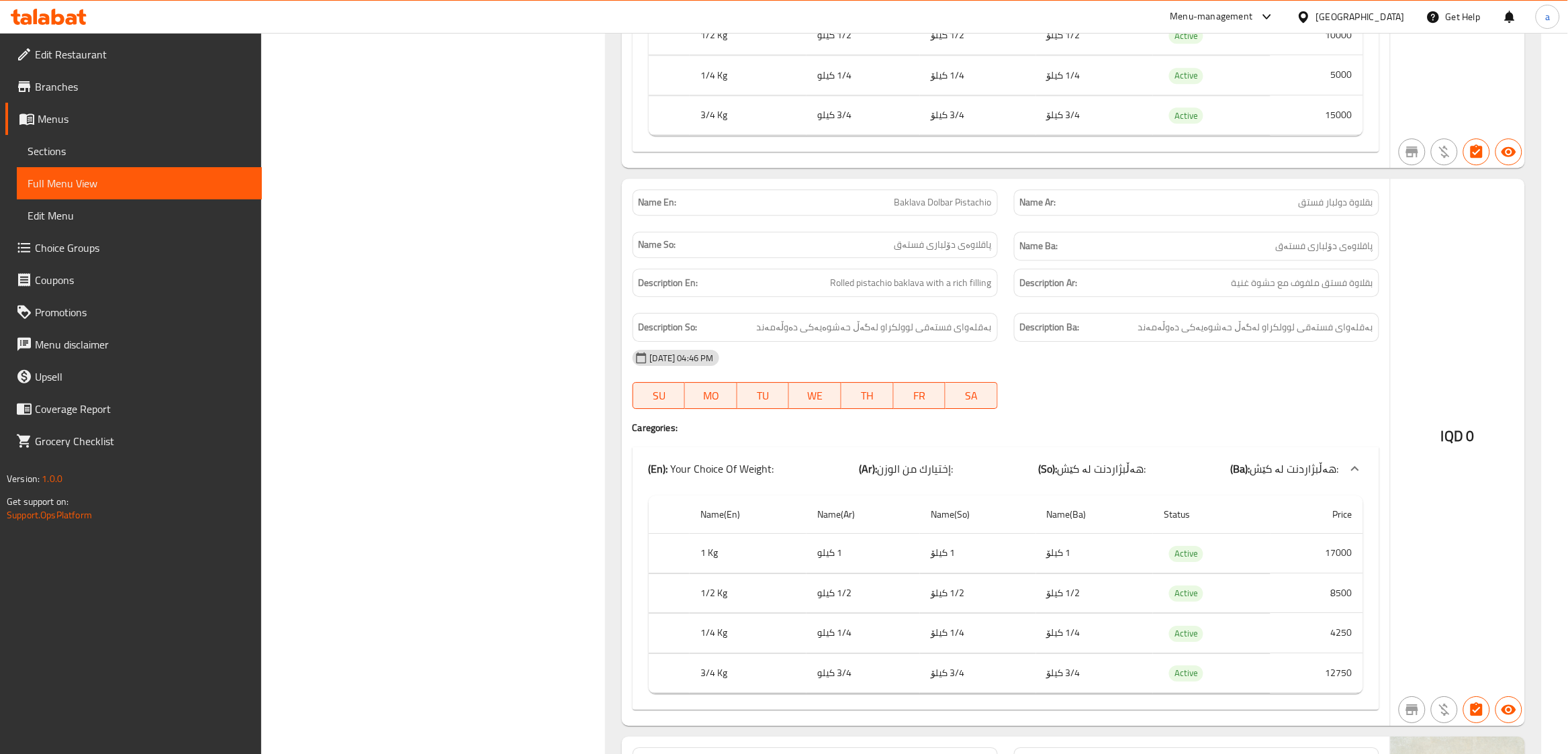
scroll to position [1436, 0]
click at [71, 111] on span "Menus" at bounding box center [144, 119] width 213 height 16
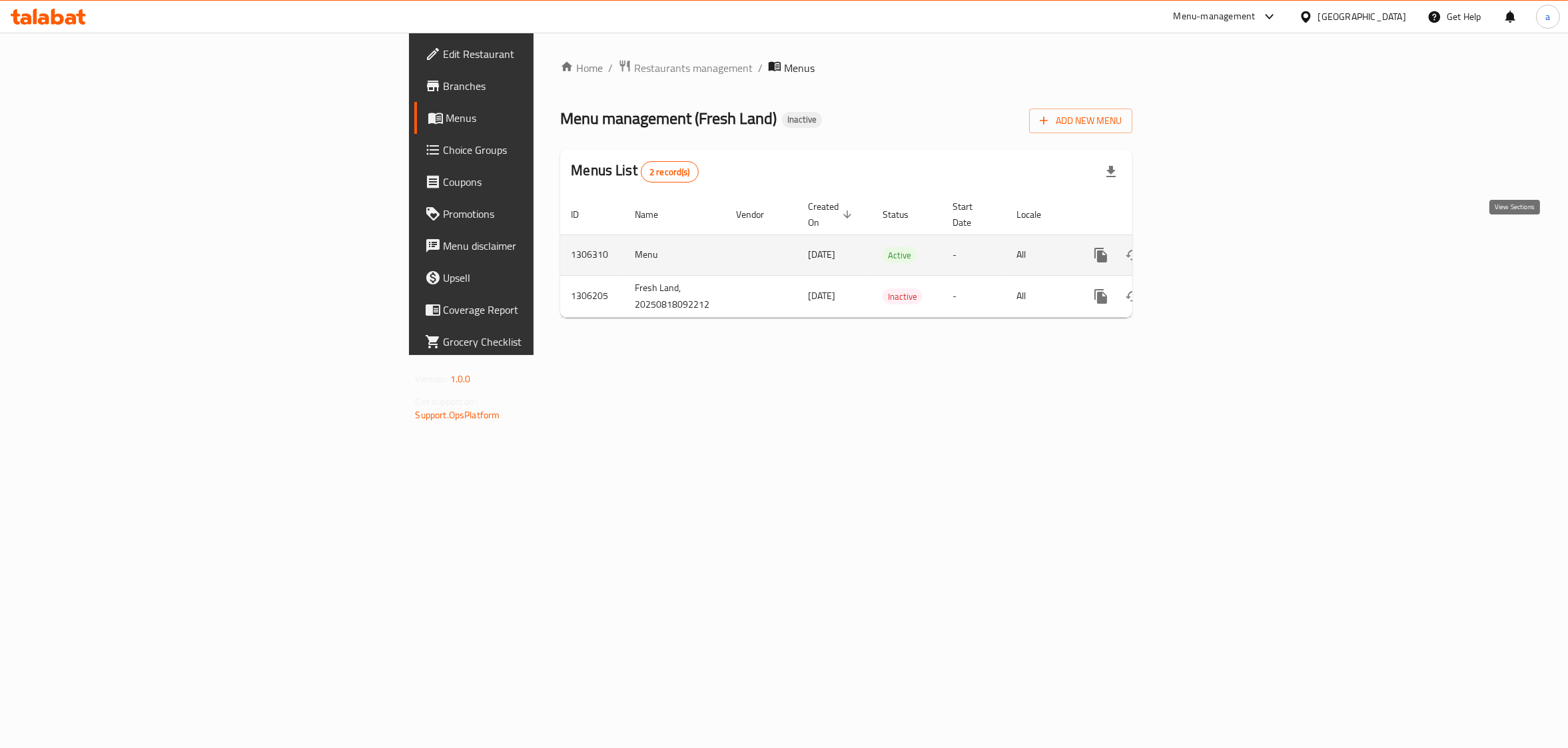
click at [1205, 247] on icon "enhanced table" at bounding box center [1197, 255] width 16 height 16
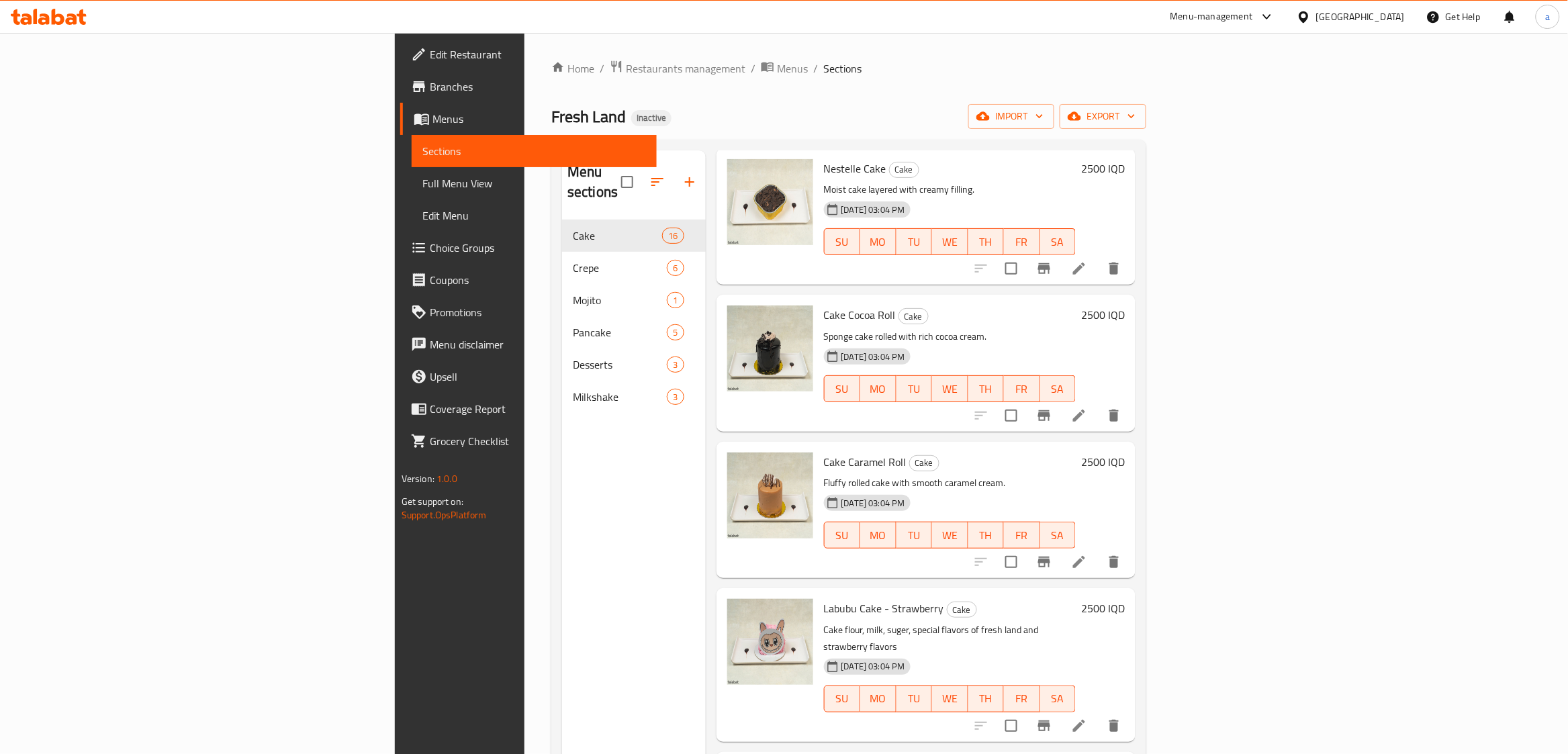
scroll to position [224, 0]
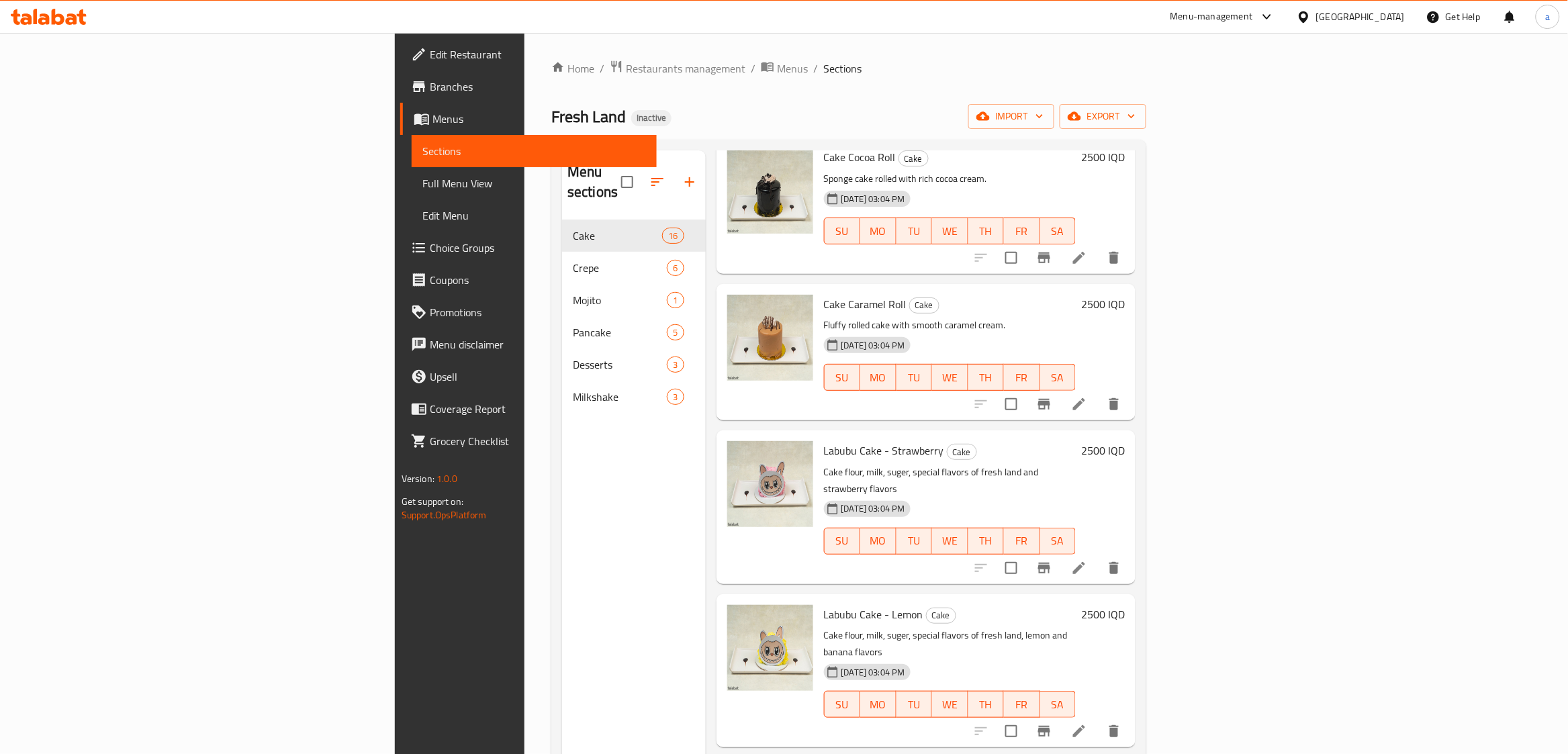
click at [562, 381] on div "Milkshake 3" at bounding box center [633, 397] width 144 height 33
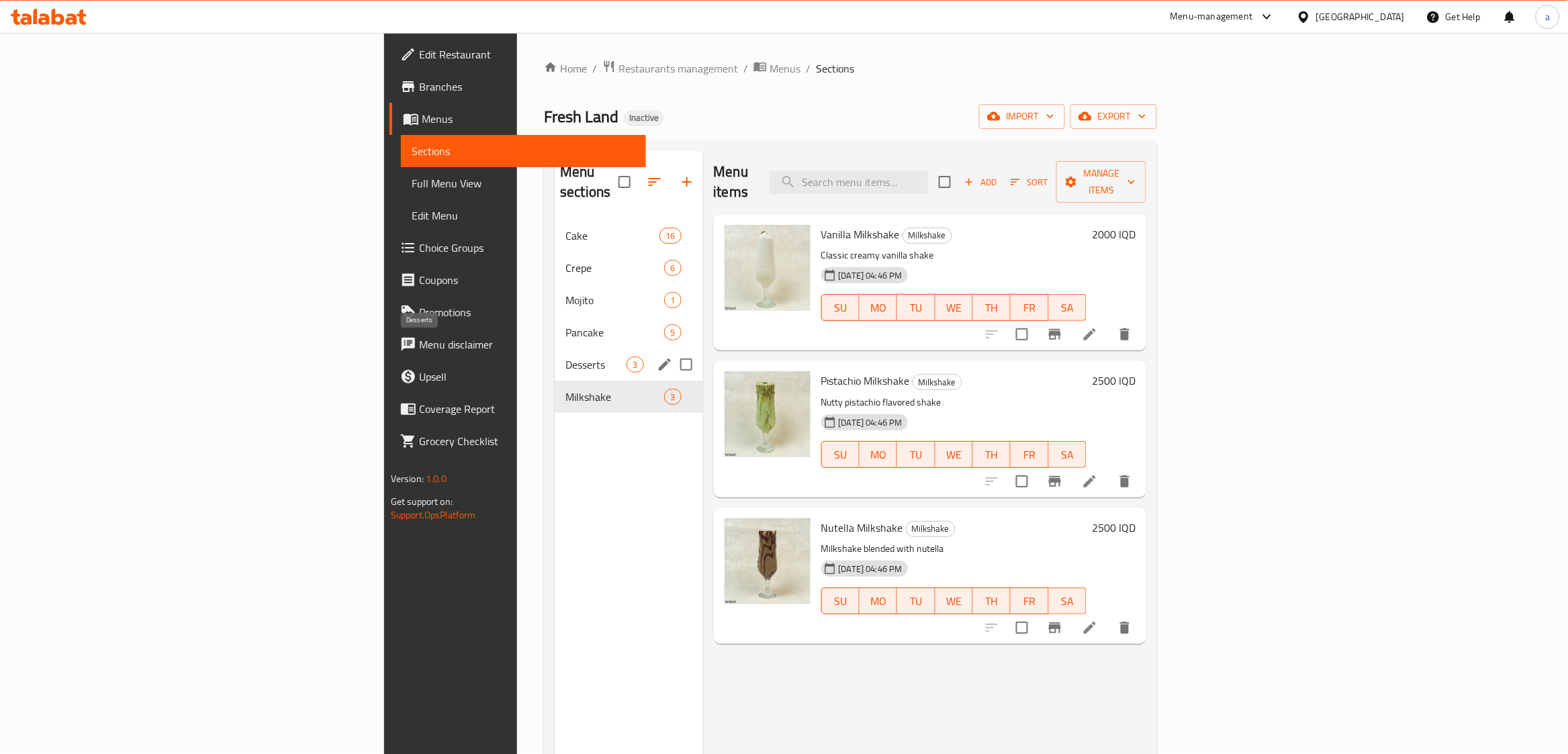
click at [565, 357] on span "Desserts" at bounding box center [595, 365] width 61 height 16
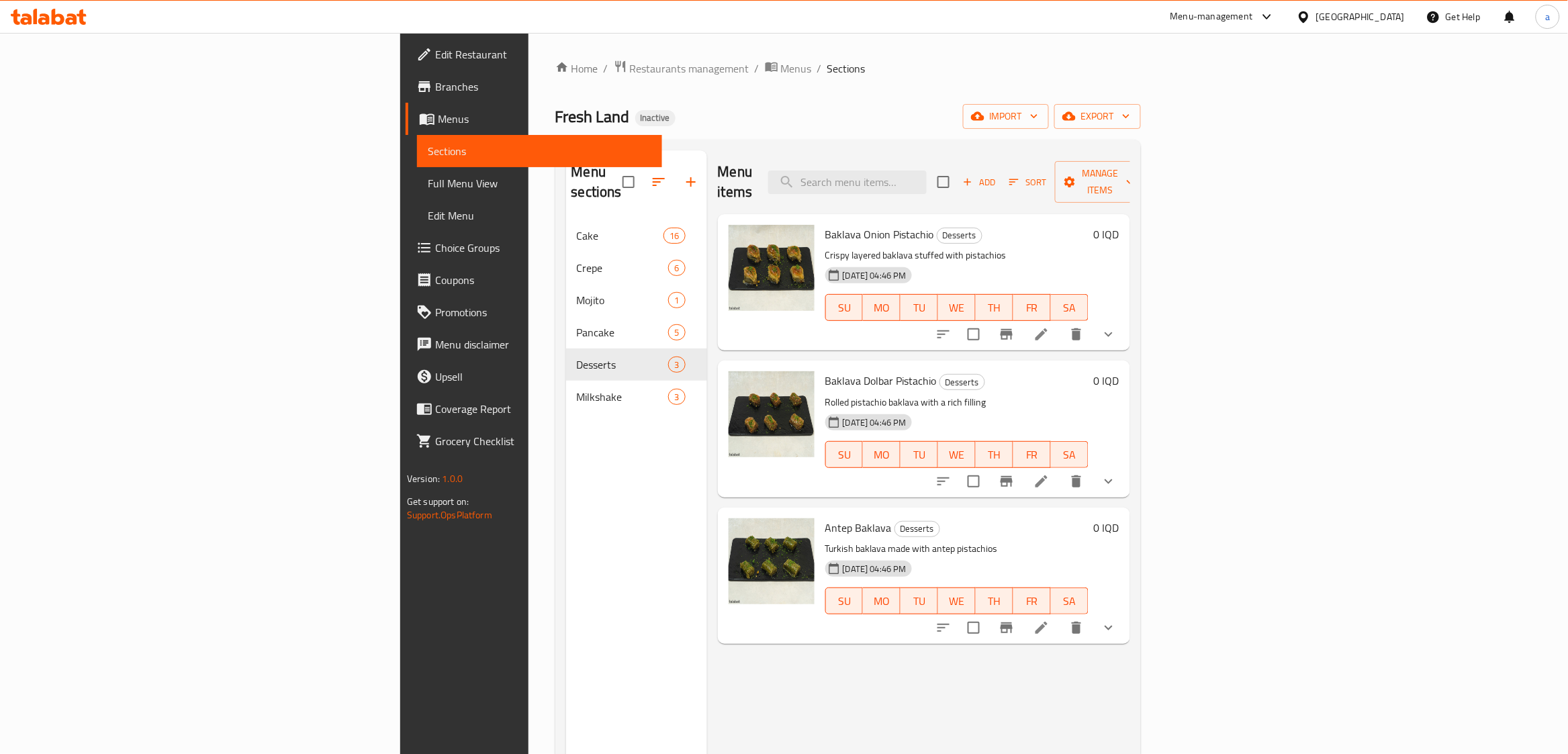
click at [427, 186] on span "Full Menu View" at bounding box center [539, 183] width 224 height 16
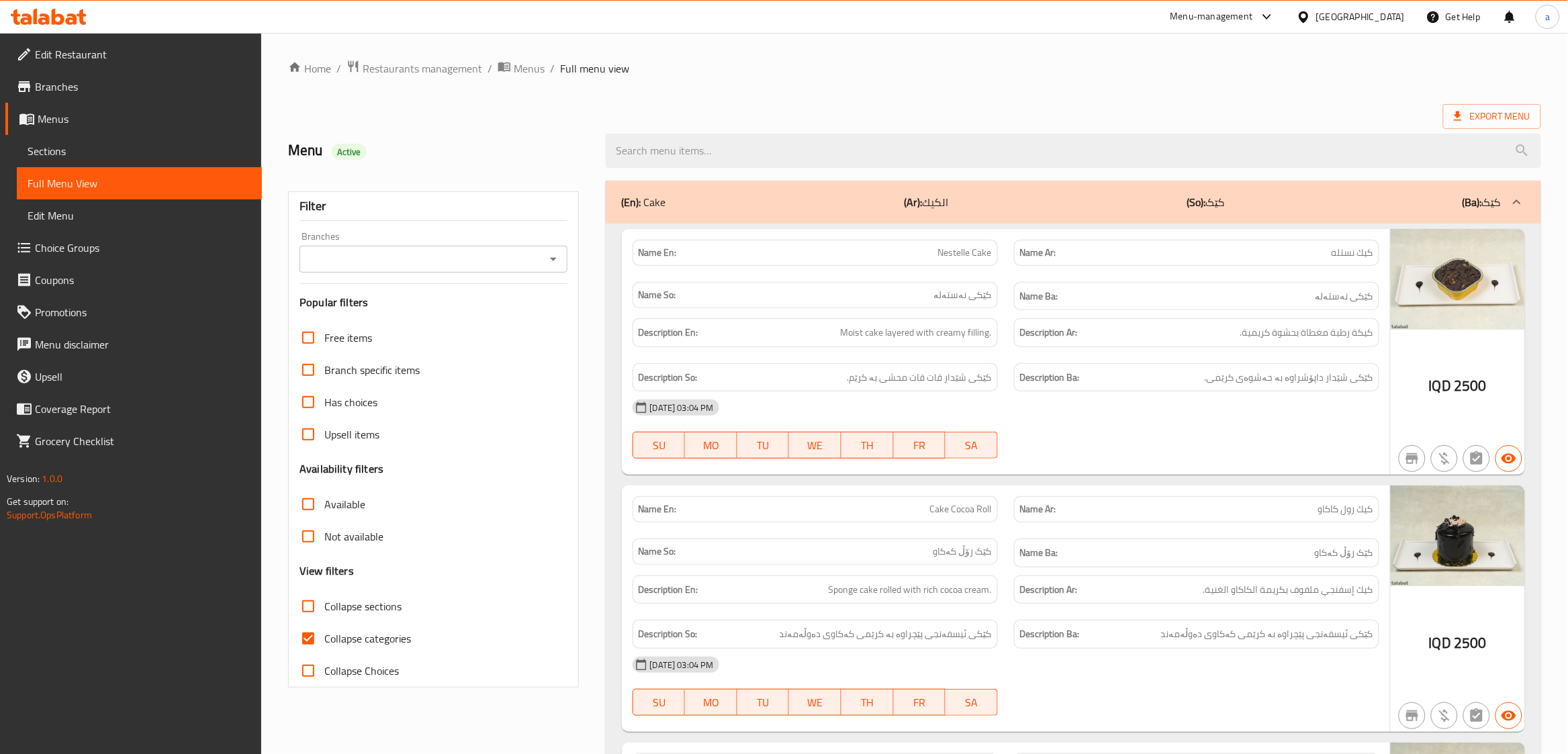
click at [546, 258] on icon "Open" at bounding box center [554, 259] width 16 height 16
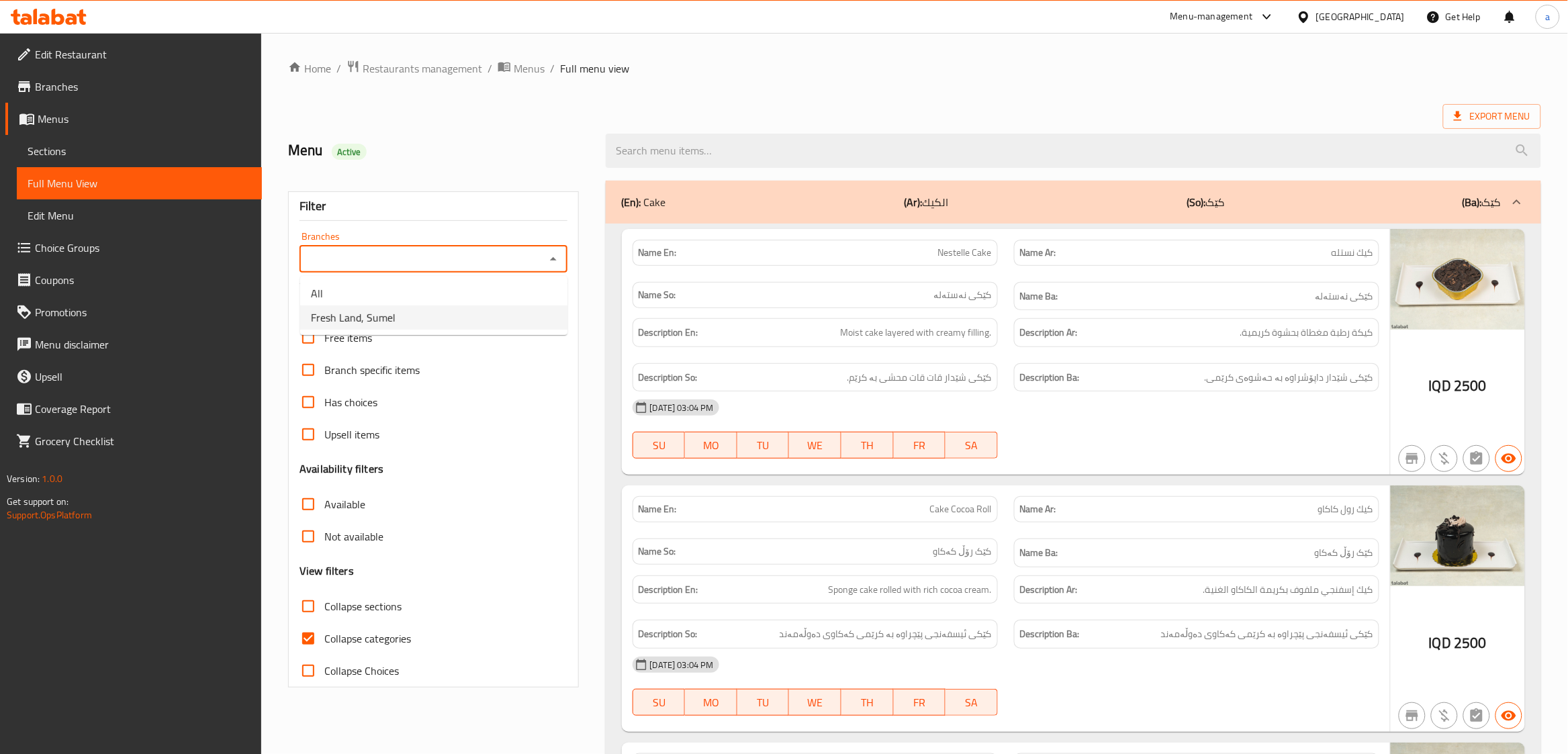
click at [485, 317] on li "Fresh Land, Sumel" at bounding box center [434, 318] width 267 height 24
type input "Fresh Land, Sumel"
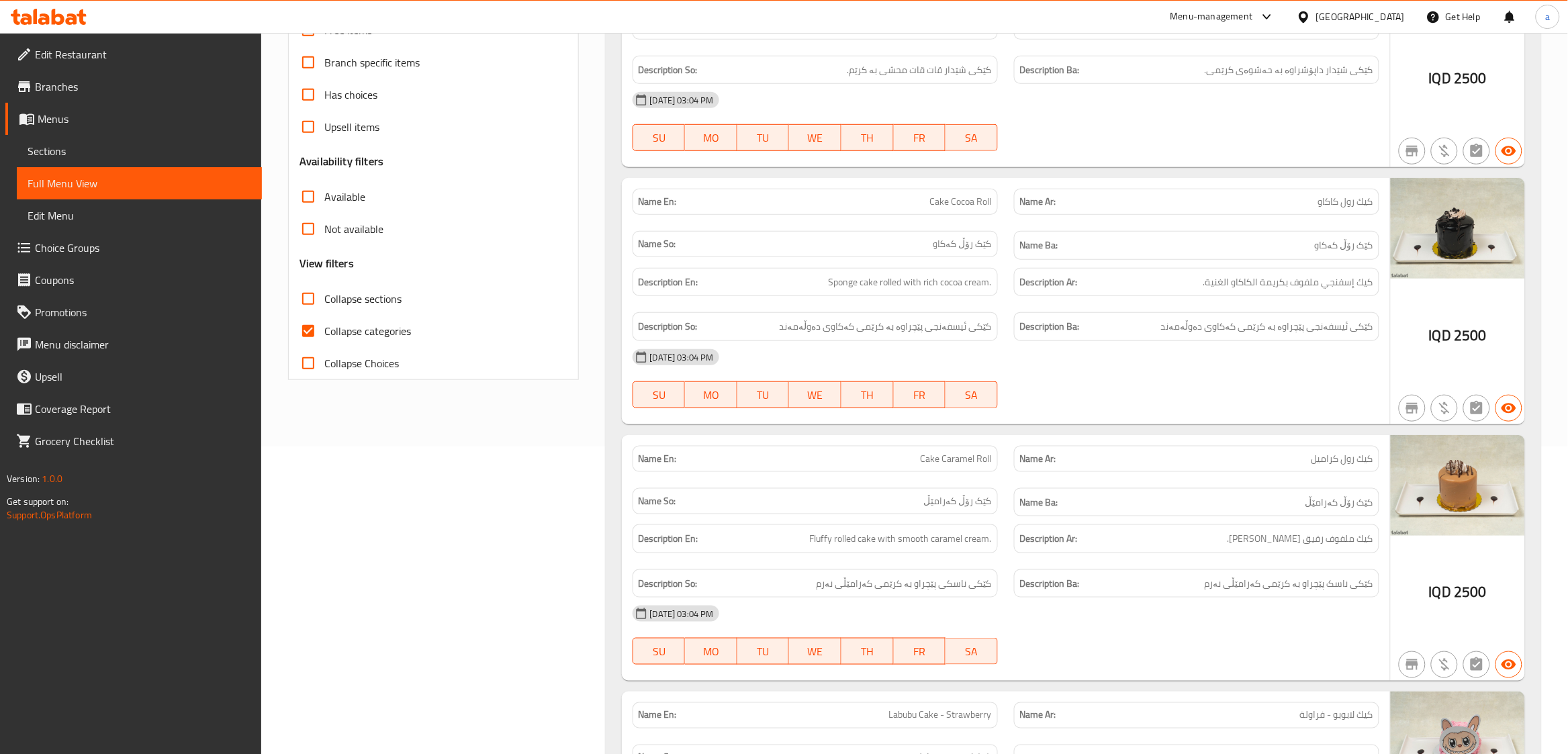
scroll to position [559, 0]
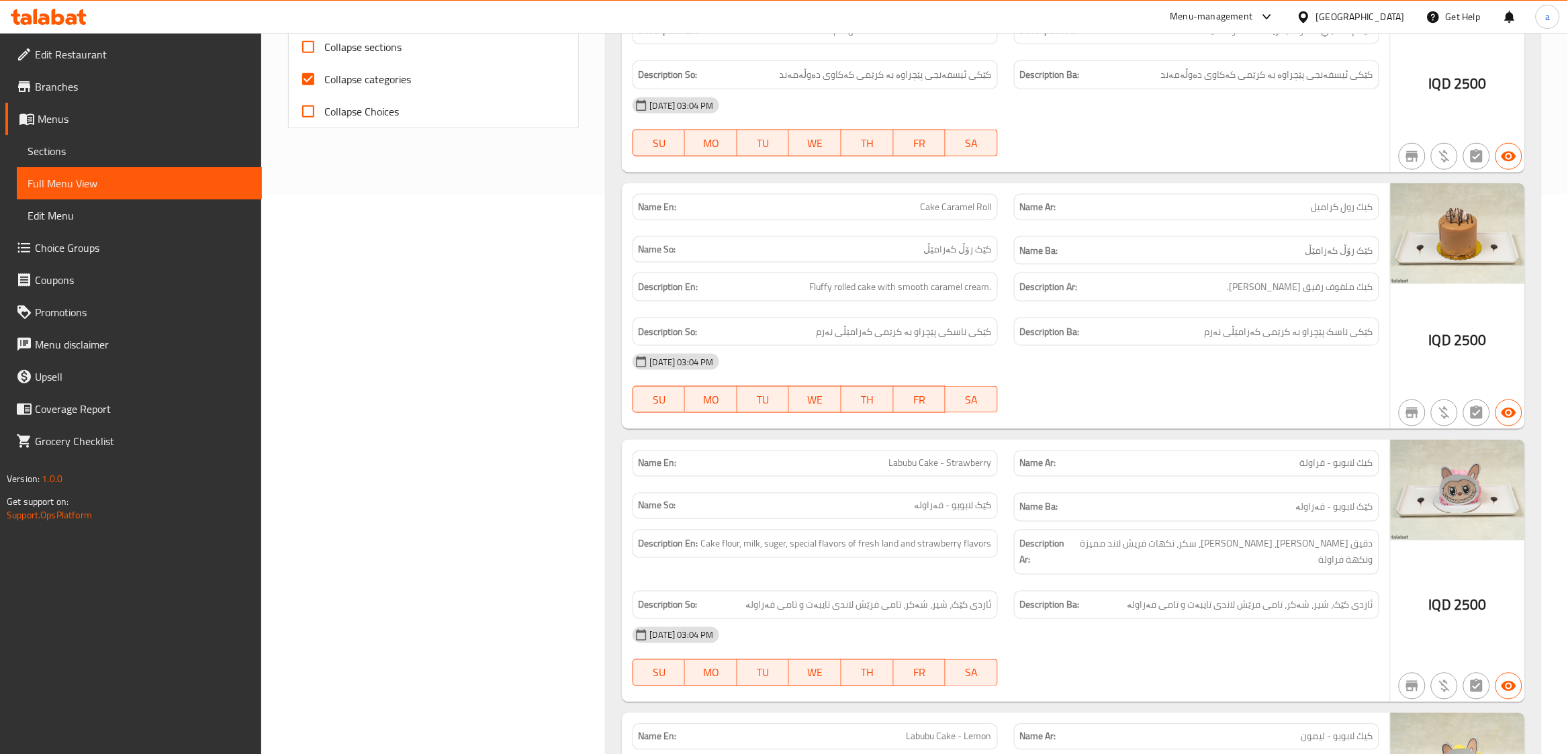
click at [318, 55] on input "Collapse sections" at bounding box center [309, 47] width 33 height 33
checkbox input "true"
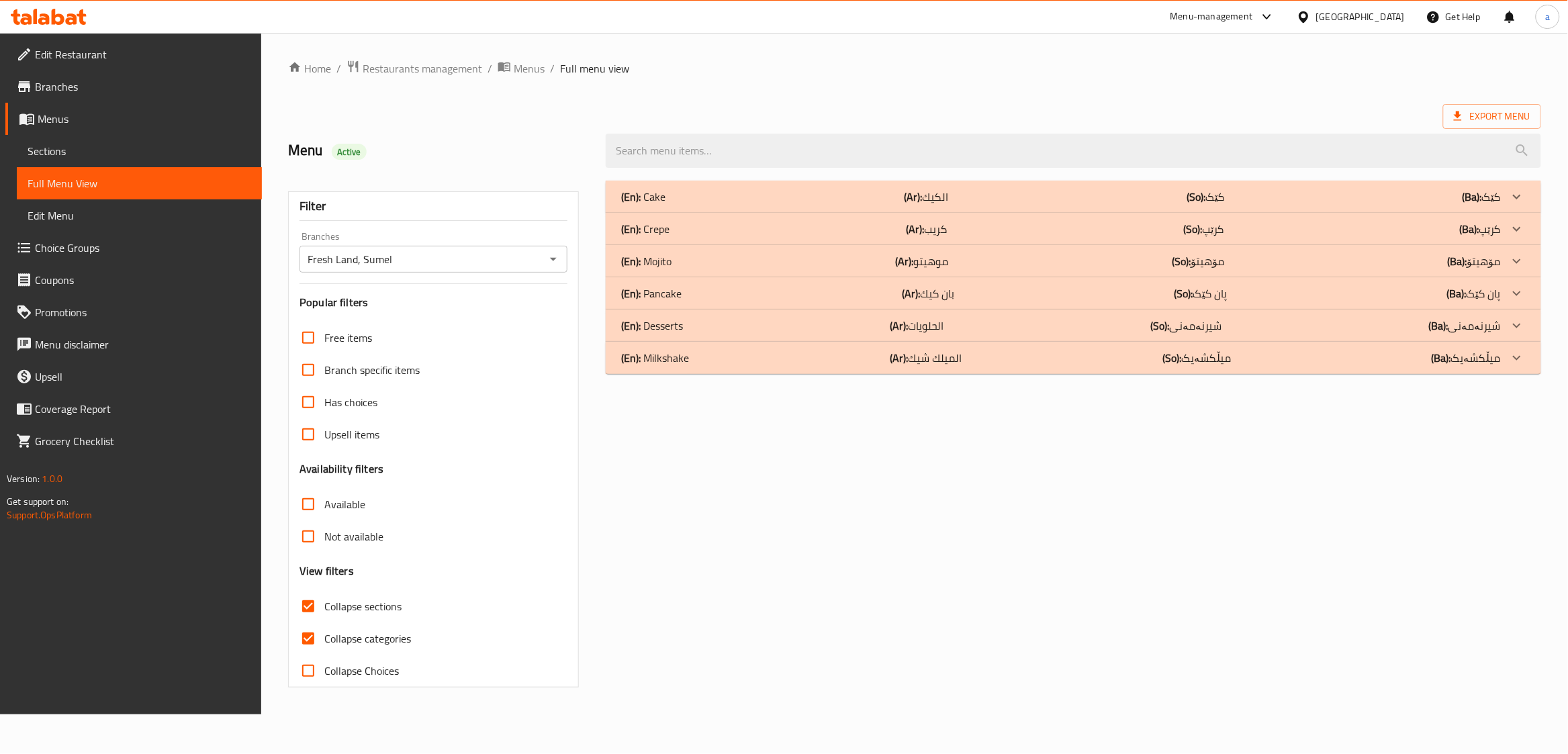
scroll to position [0, 0]
click at [310, 637] on input "Collapse categories" at bounding box center [310, 639] width 33 height 33
checkbox input "false"
click at [911, 207] on b "(Ar):" at bounding box center [920, 196] width 18 height 20
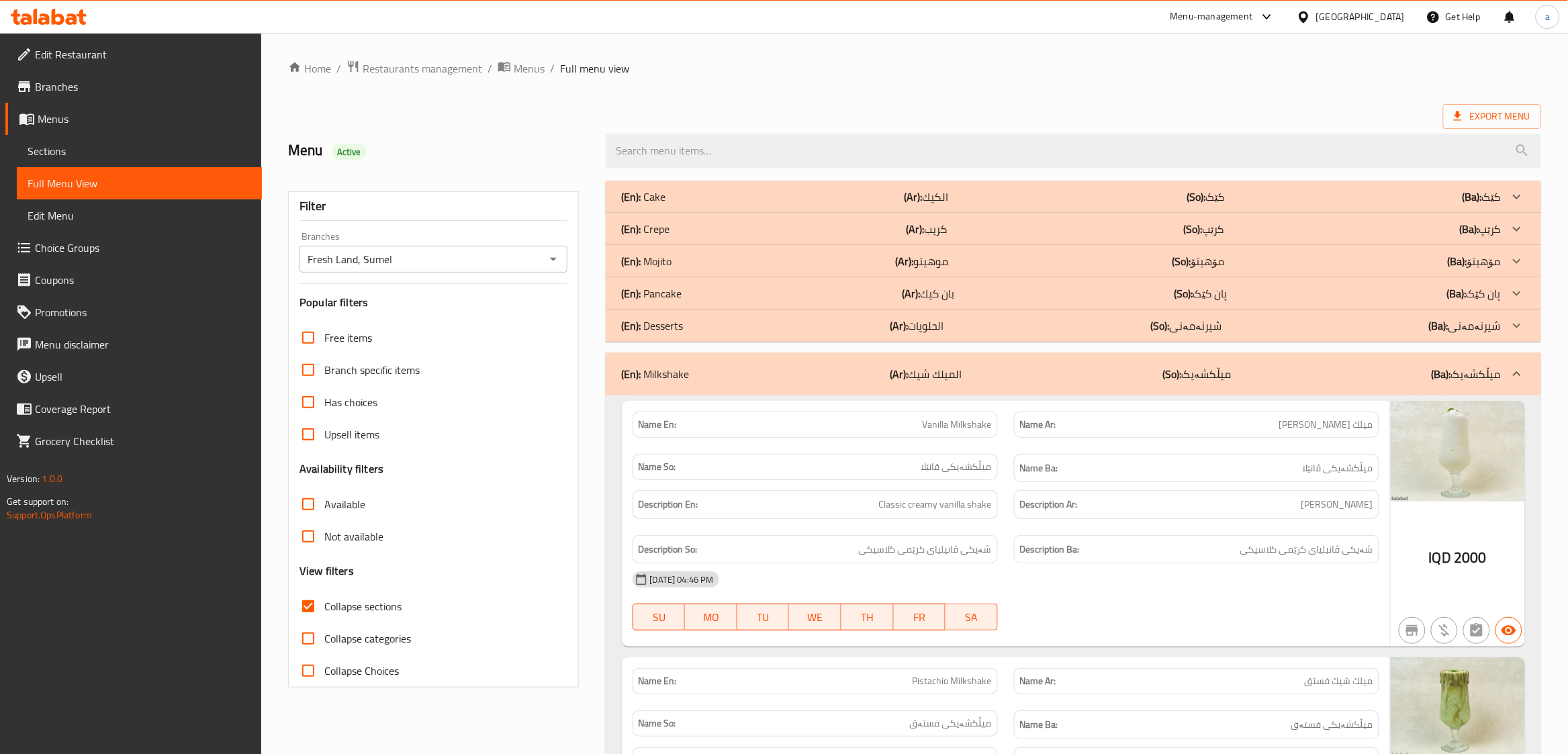
click at [723, 205] on div "(En): Desserts (Ar): الحلويات (So): شیرنەمەنی (Ba): شیرنەمەنی" at bounding box center [1062, 197] width 879 height 16
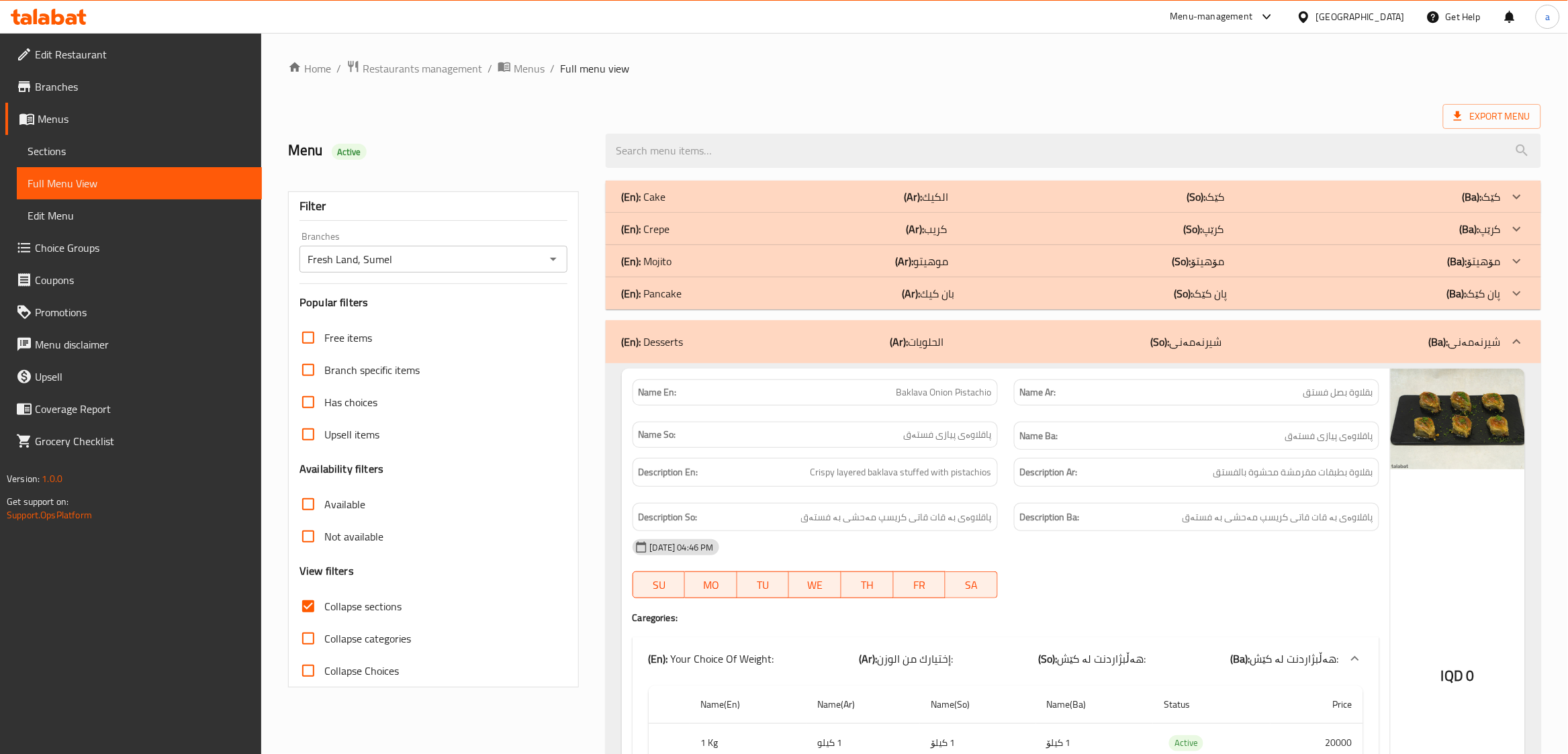
click at [665, 205] on p "(En): Mojito" at bounding box center [644, 197] width 44 height 16
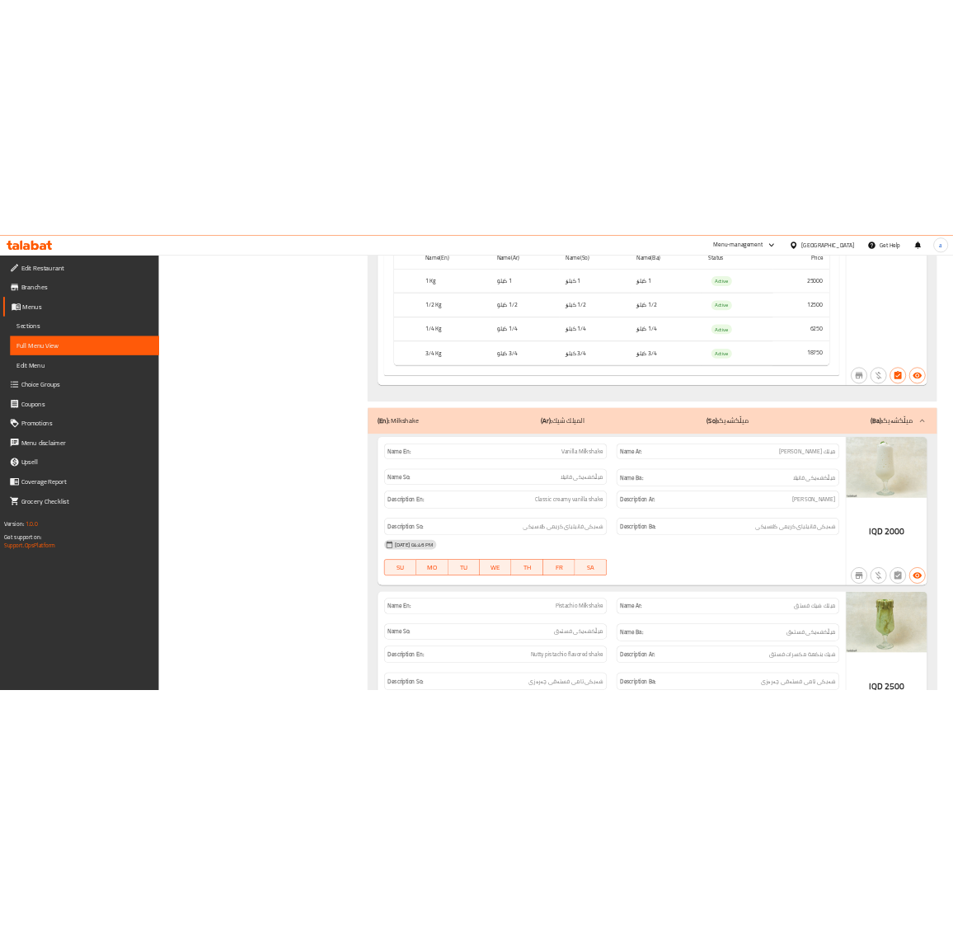
scroll to position [3540, 0]
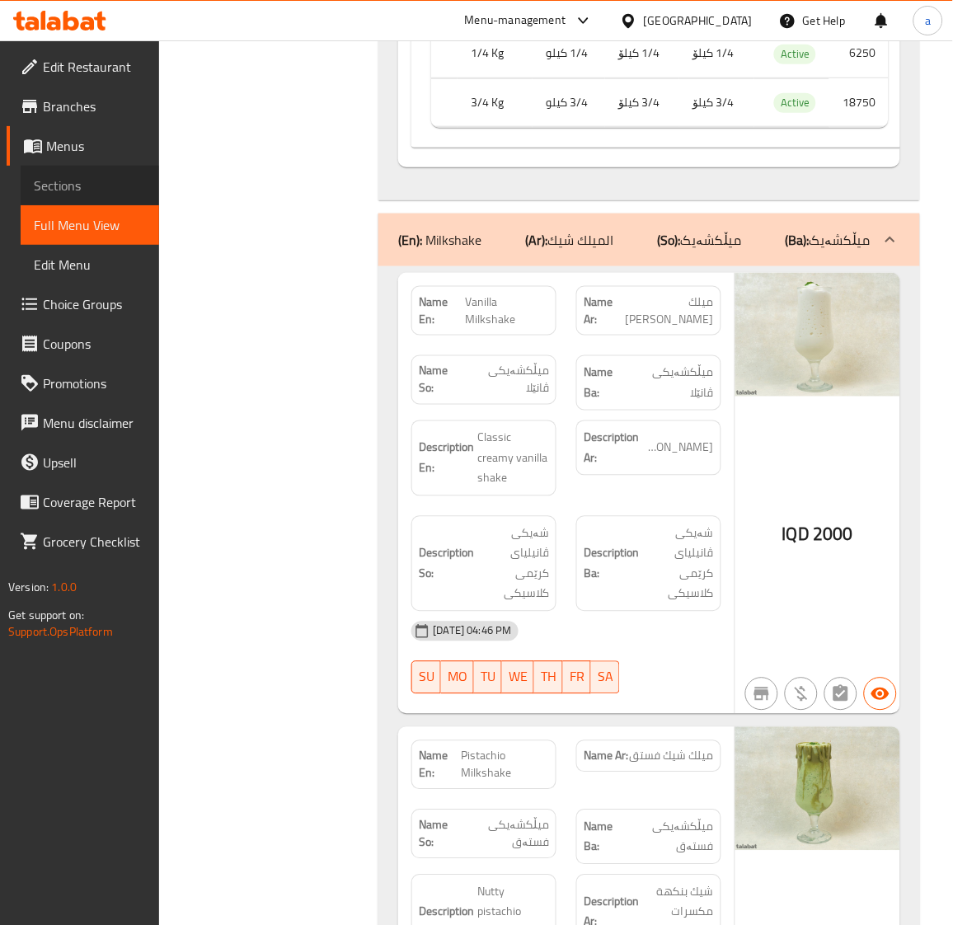
click at [61, 176] on span "Sections" at bounding box center [90, 186] width 112 height 20
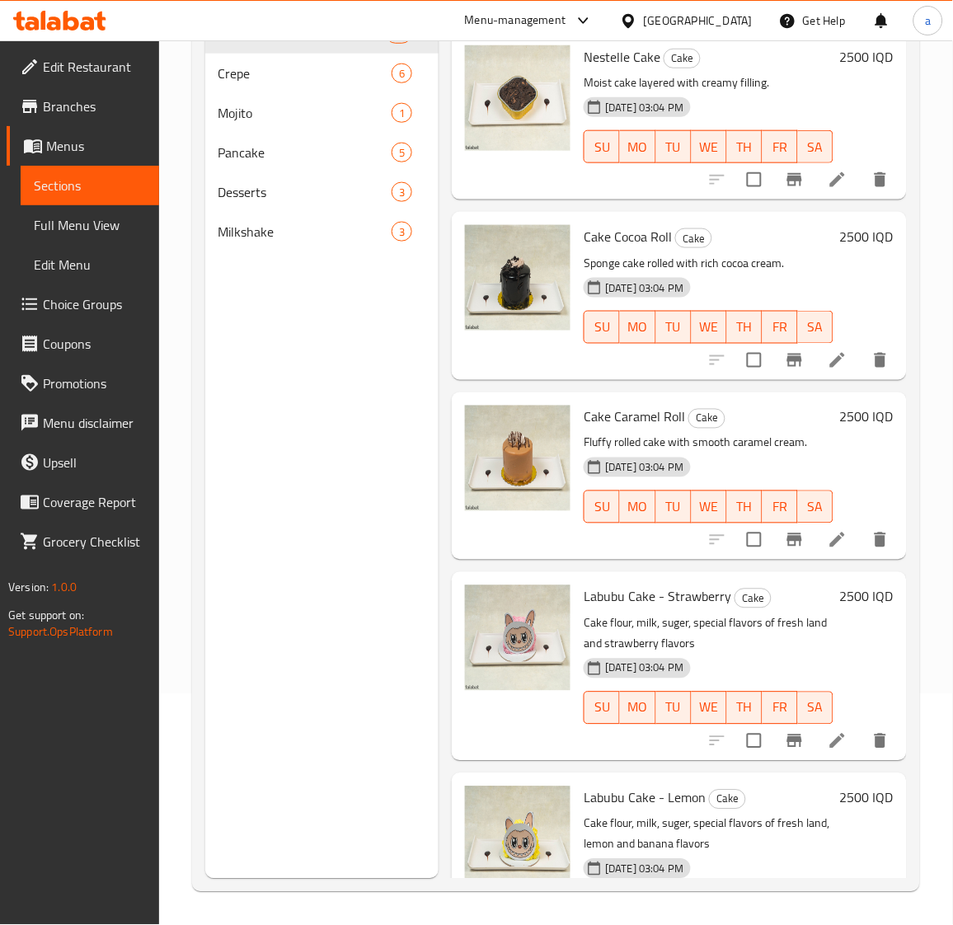
scroll to position [231, 0]
click at [303, 187] on span "Desserts" at bounding box center [283, 192] width 128 height 20
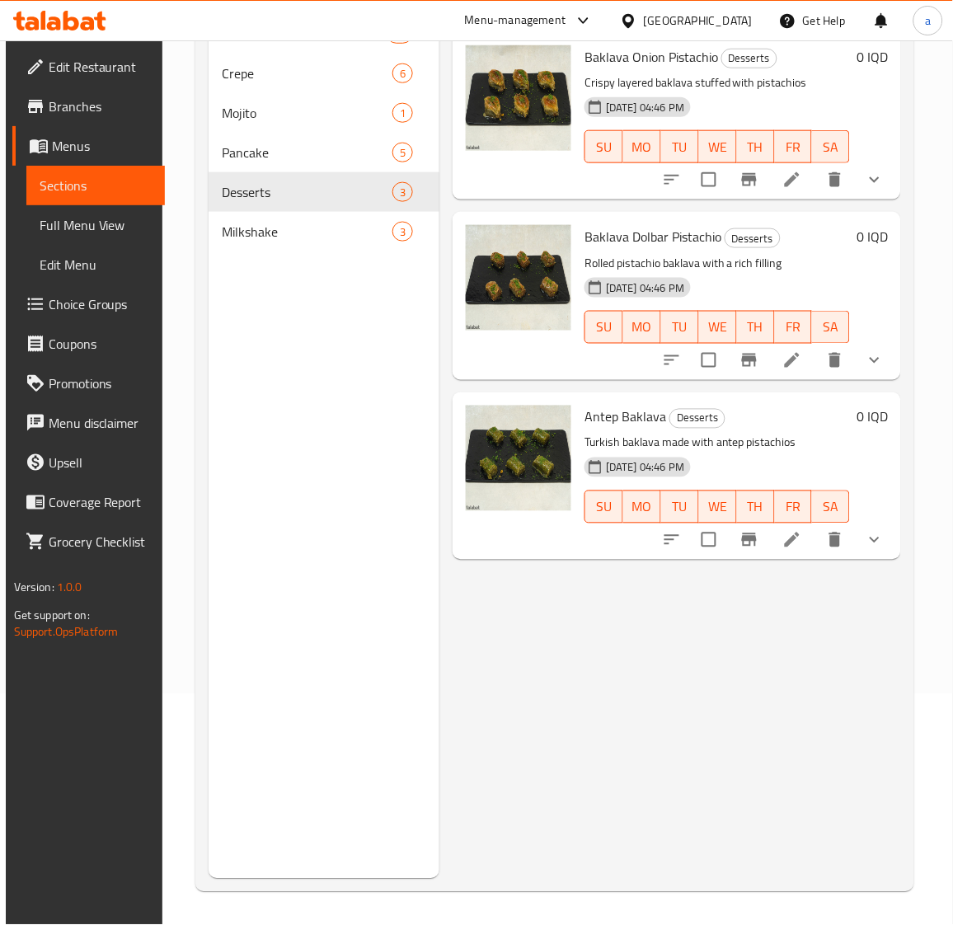
click at [784, 173] on li at bounding box center [793, 180] width 46 height 30
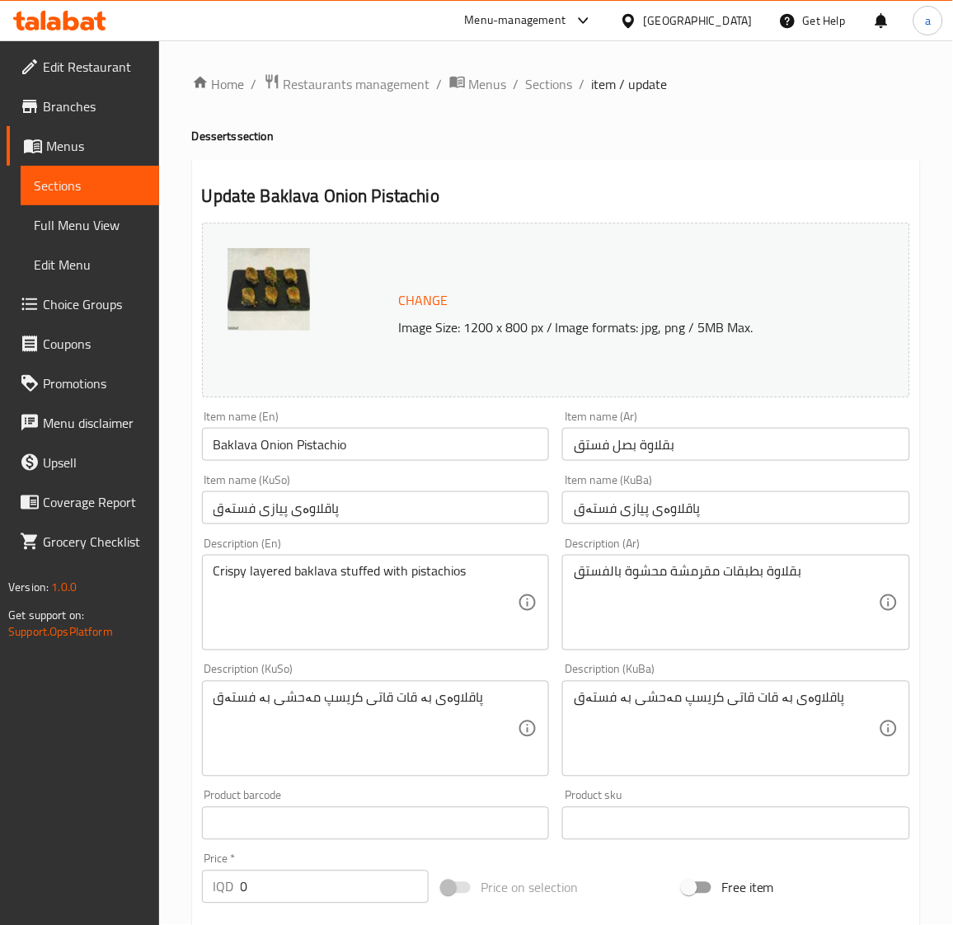
click at [257, 441] on input "Baklava Onion Pistachio" at bounding box center [376, 444] width 348 height 33
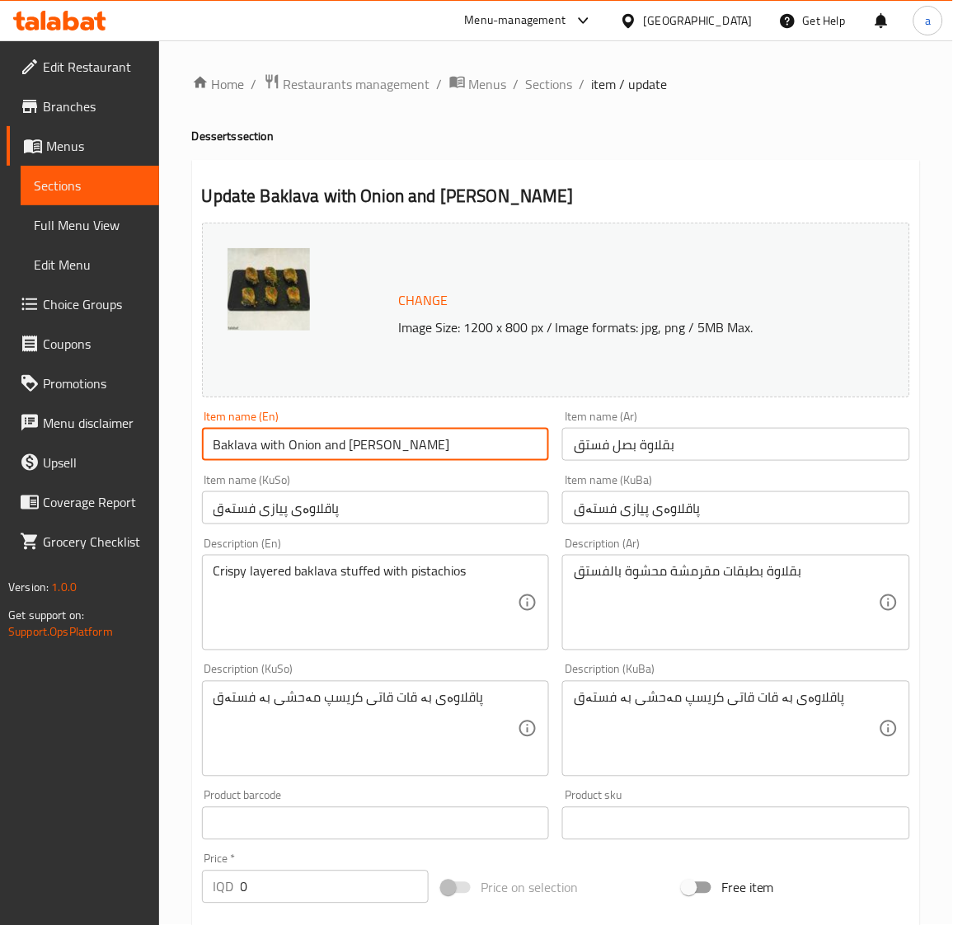
drag, startPoint x: 427, startPoint y: 450, endPoint x: 139, endPoint y: 480, distance: 289.4
click at [139, 480] on div "Edit Restaurant Branches Menus Sections Full Menu View Edit Menu Choice Groups …" at bounding box center [476, 775] width 953 height 1471
paste input "With Onion A"
type input "Baklava With Onion And Pistachio"
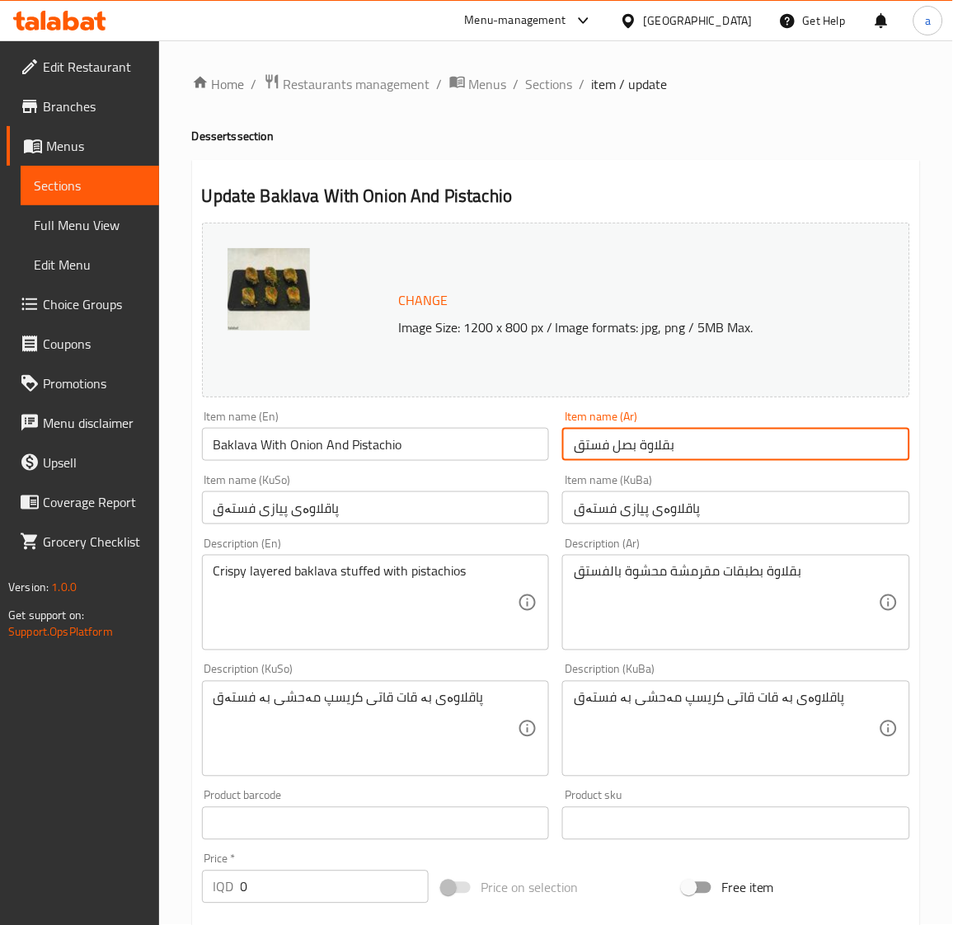
drag, startPoint x: 677, startPoint y: 440, endPoint x: 460, endPoint y: 422, distance: 217.6
click at [460, 422] on div "Change Image Size: 1200 x 800 px / Image formats: jpg, png / 5MB Max. Item name…" at bounding box center [556, 678] width 722 height 925
paste input "لبصل و"
type input "بقلاوة بالبصل و فستق"
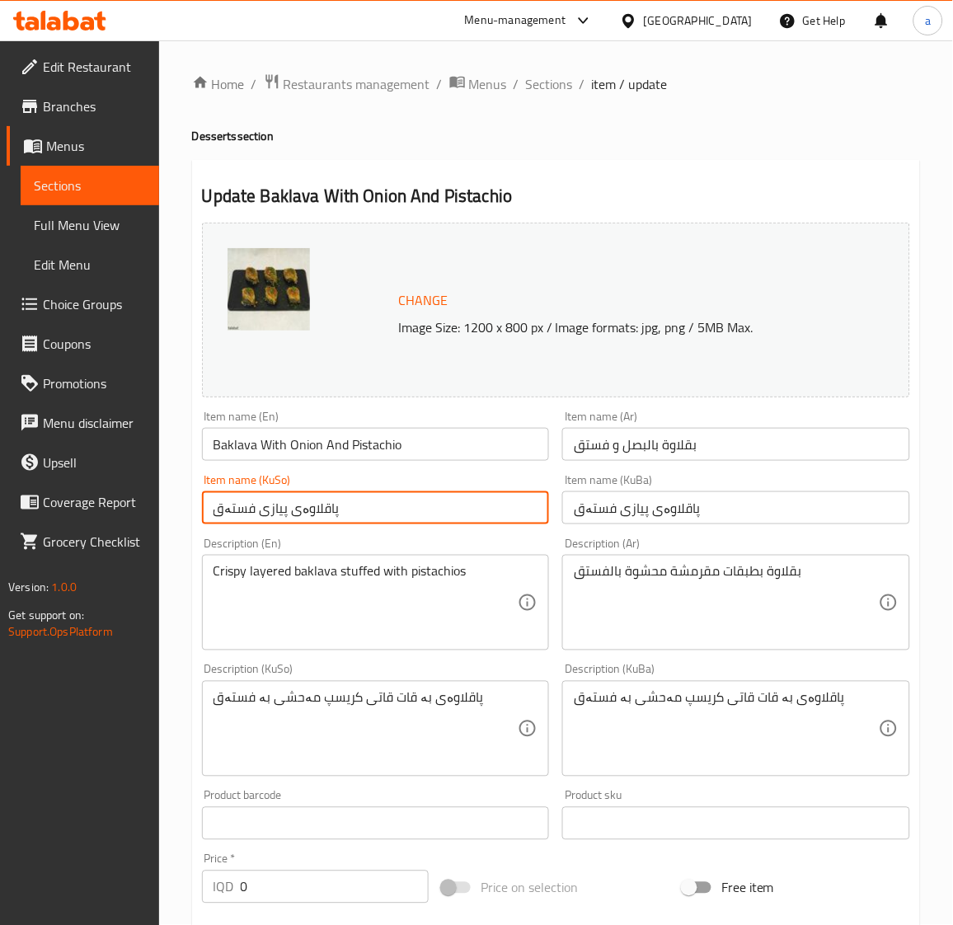
drag, startPoint x: 441, startPoint y: 506, endPoint x: 42, endPoint y: 489, distance: 399.6
click at [42, 489] on div "Edit Restaurant Branches Menus Sections Full Menu View Edit Menu Choice Groups …" at bounding box center [476, 775] width 953 height 1471
paste input "بەقلاوا بە پیاز و"
type input "بەقلاوا بە پیاز و فستەق"
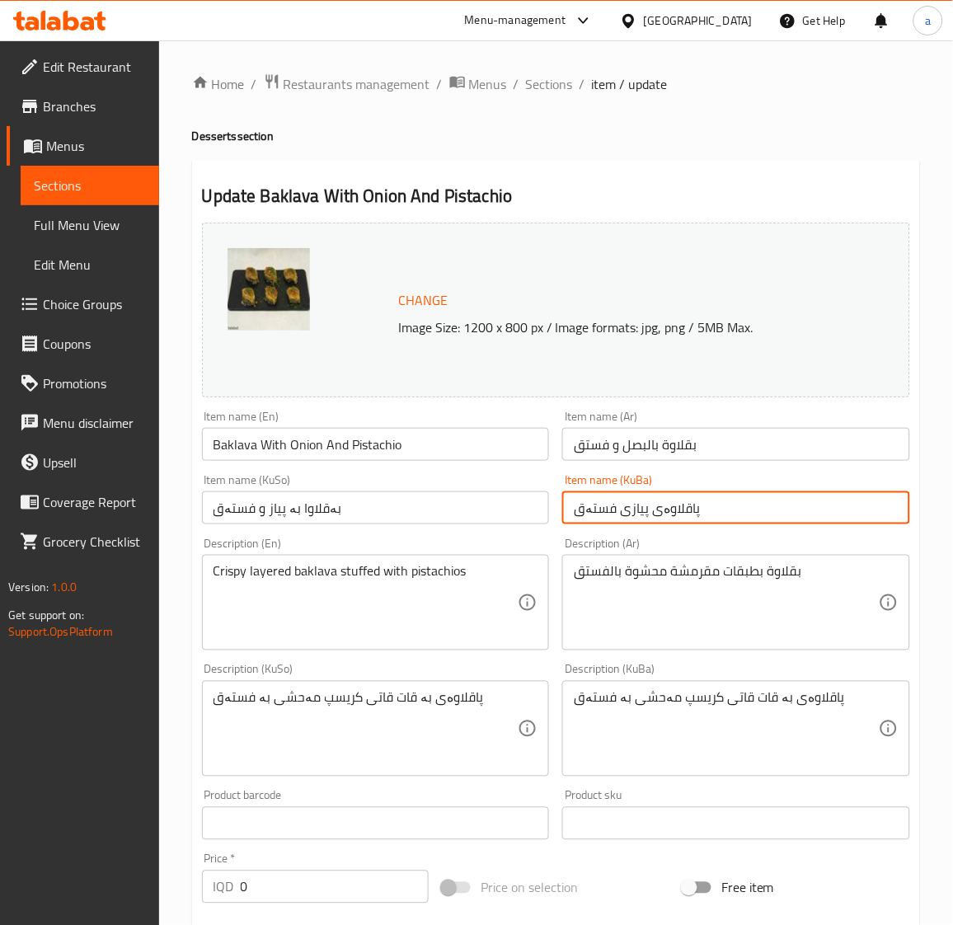
drag, startPoint x: 779, startPoint y: 497, endPoint x: 119, endPoint y: 496, distance: 659.8
click at [119, 496] on div "Edit Restaurant Branches Menus Sections Full Menu View Edit Menu Choice Groups …" at bounding box center [476, 775] width 953 height 1471
paste input "بەقلاوا بە پیاز و"
type input "بەقلاوا بە پیاز و فستەق"
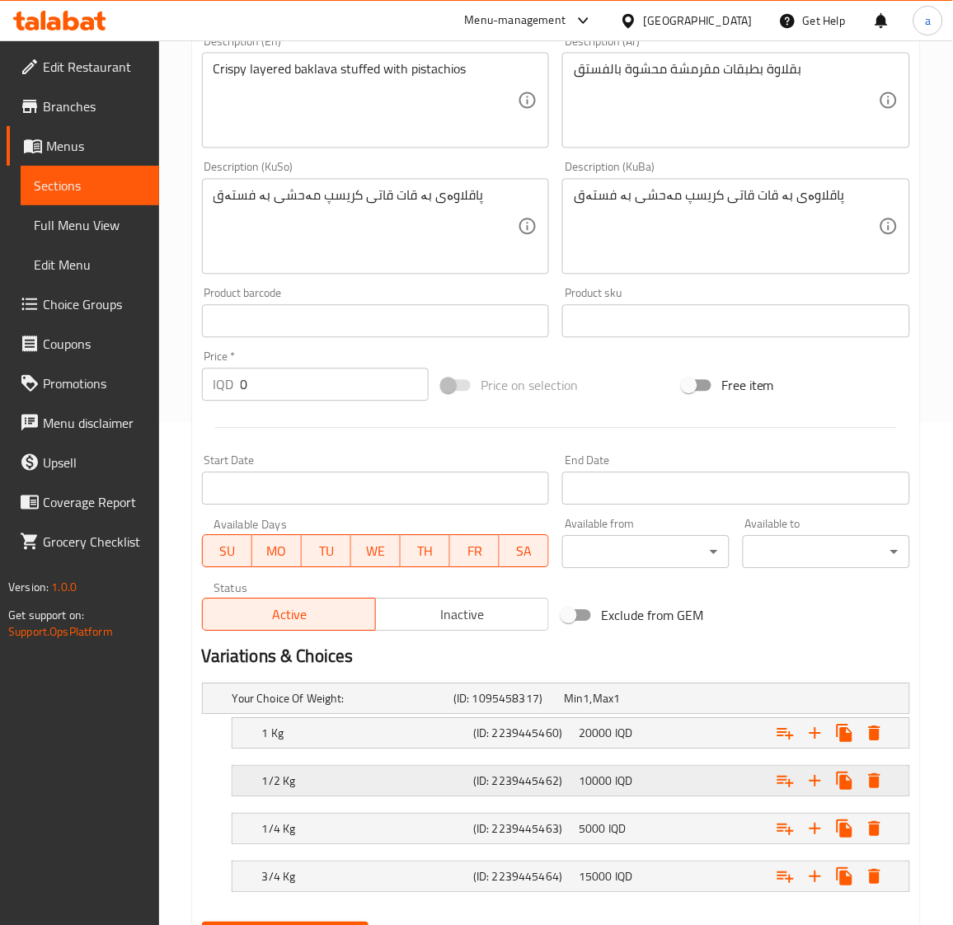
scroll to position [587, 0]
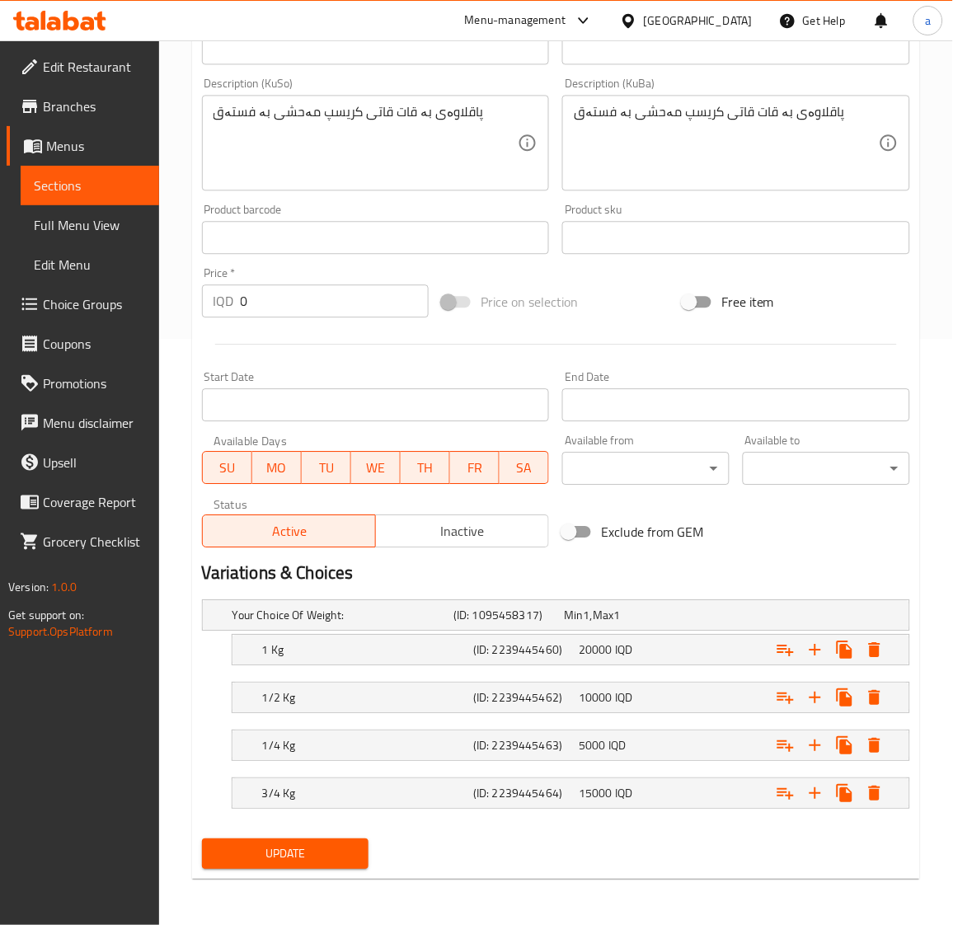
click at [333, 854] on span "Update" at bounding box center [285, 854] width 141 height 21
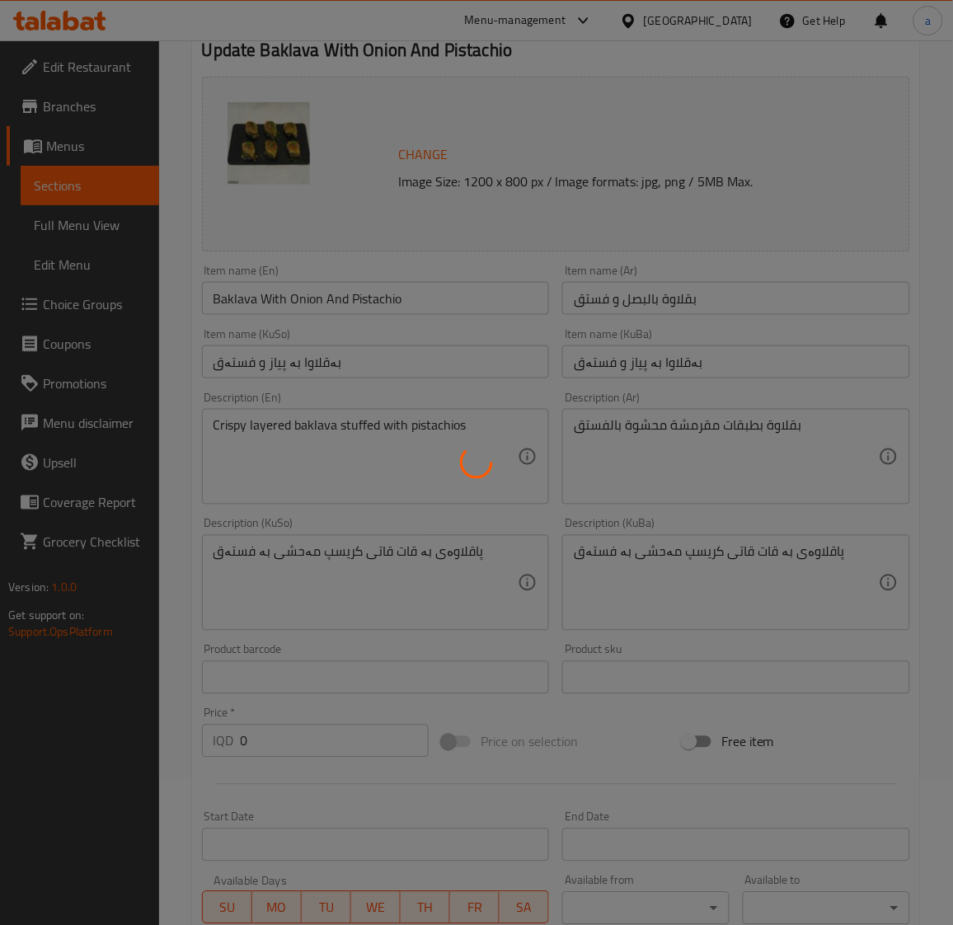
scroll to position [0, 0]
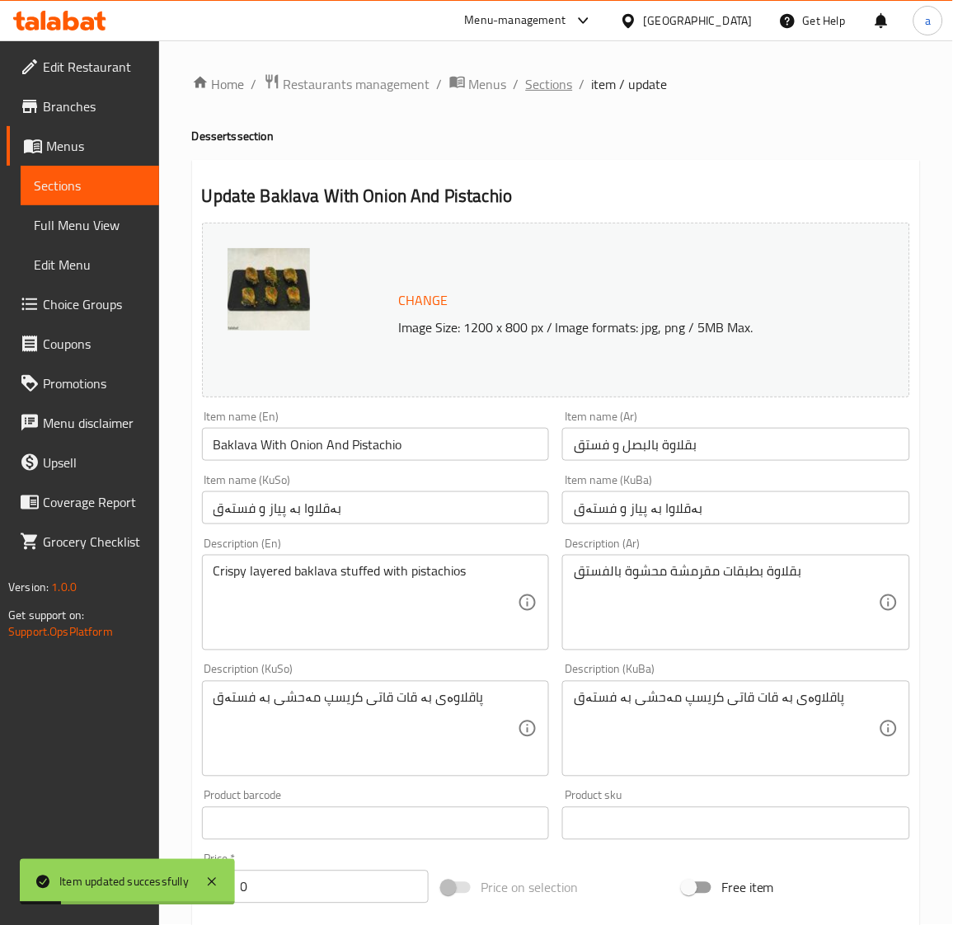
click at [548, 78] on span "Sections" at bounding box center [549, 84] width 47 height 20
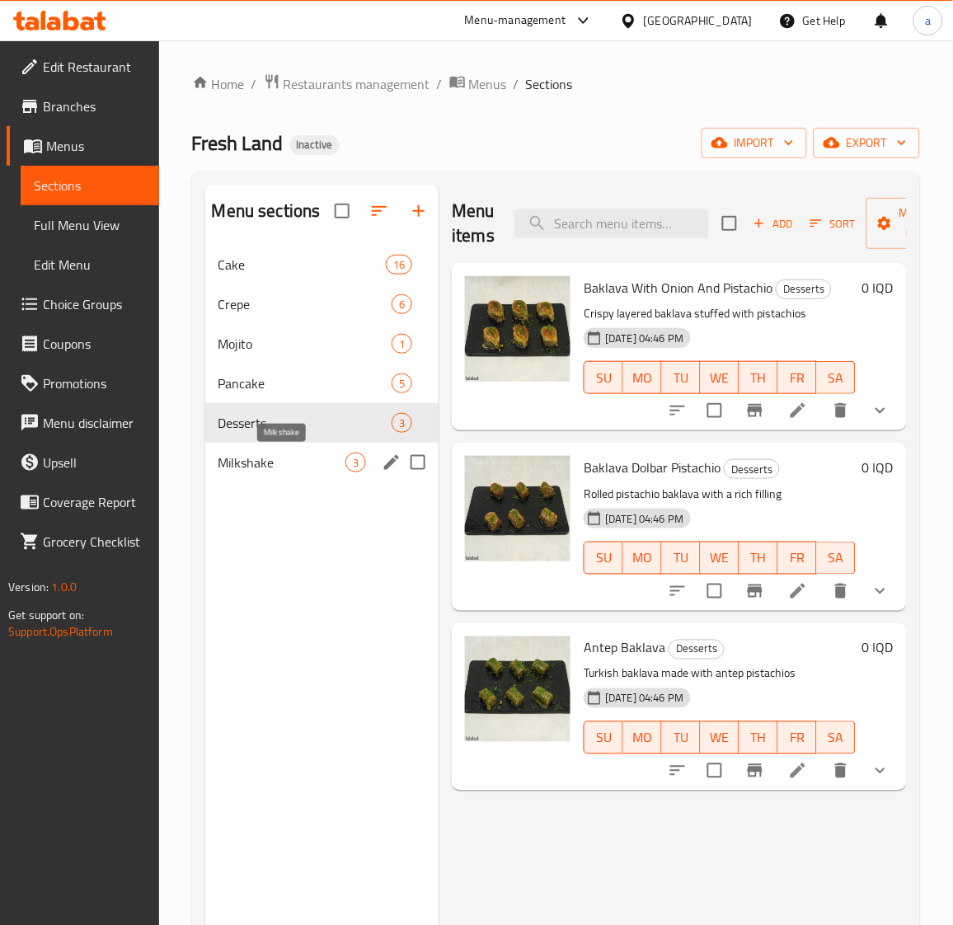
click at [283, 473] on span "Milkshake" at bounding box center [283, 463] width 128 height 20
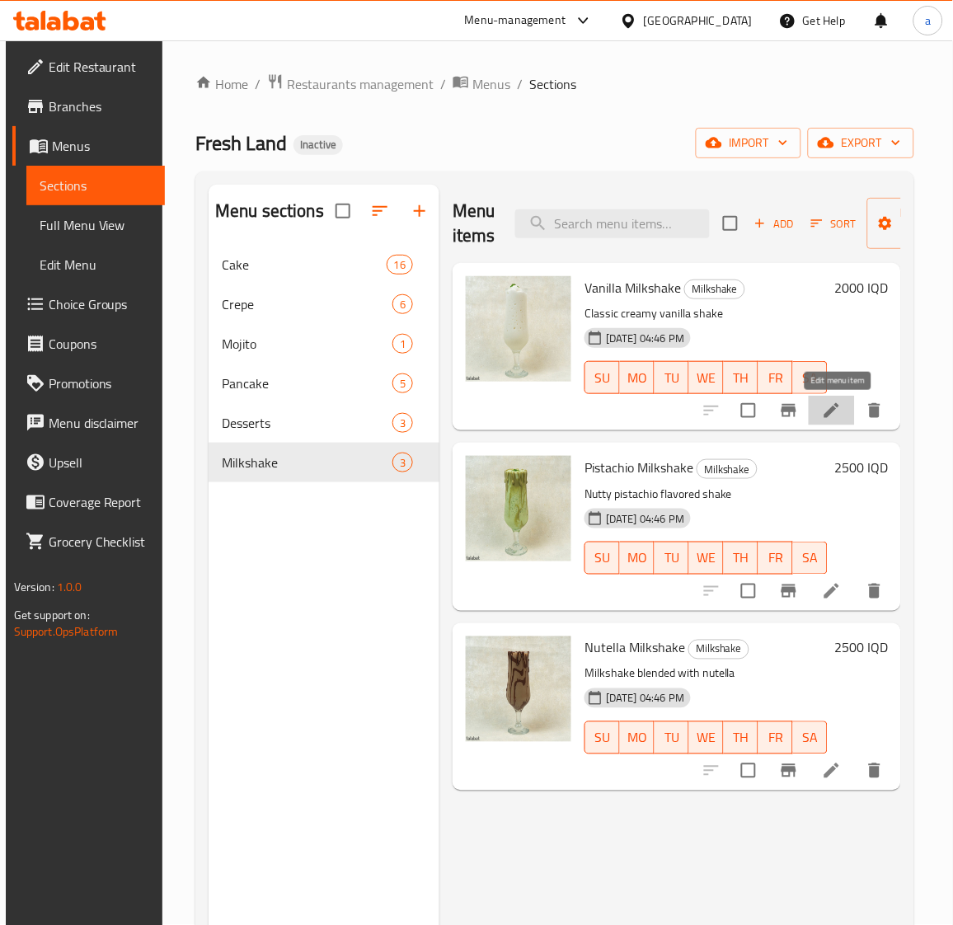
click at [831, 406] on icon at bounding box center [832, 411] width 20 height 20
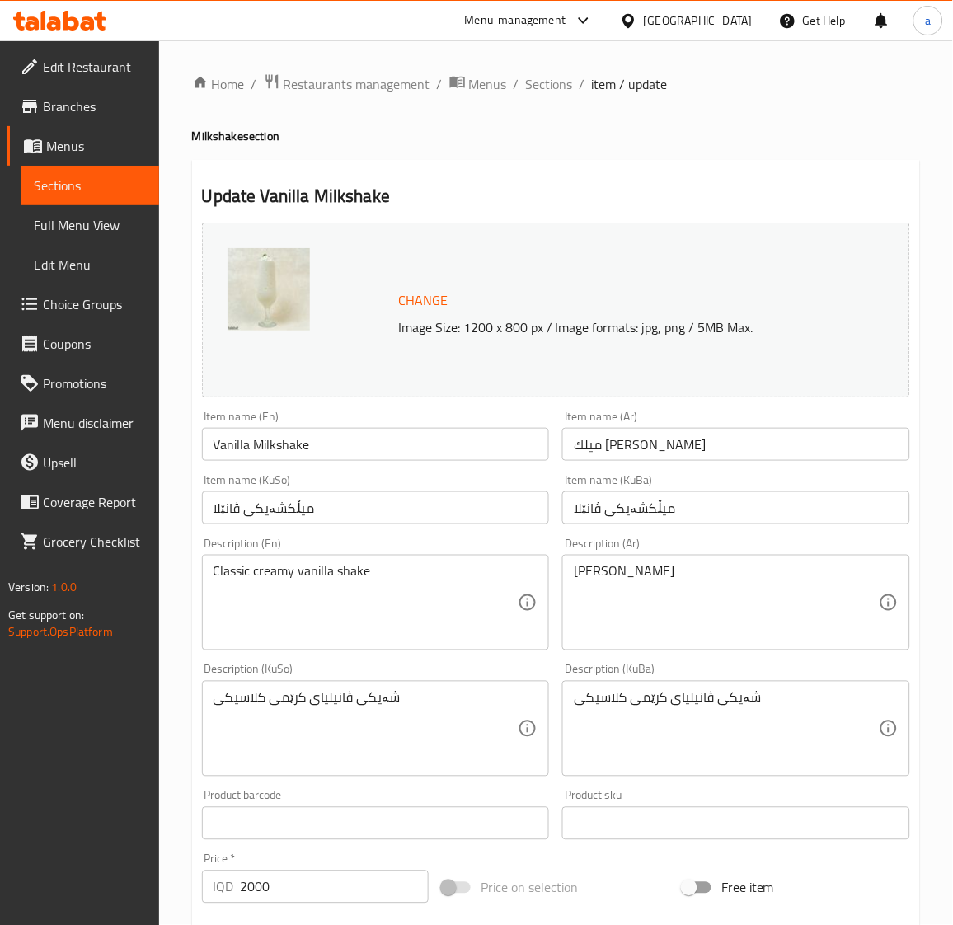
click at [209, 716] on div "شەیکی ڤانیلیای کرێمی کلاسیکی Description (KuSo)" at bounding box center [376, 729] width 348 height 96
click at [568, 712] on div "شەیکی ڤانیلیای کرێمی کلاسیکی Description (KuBa)" at bounding box center [737, 729] width 348 height 96
drag, startPoint x: 585, startPoint y: 578, endPoint x: 576, endPoint y: 581, distance: 9.4
click at [576, 581] on textarea "[PERSON_NAME]" at bounding box center [726, 603] width 305 height 78
type textarea "[PERSON_NAME]"
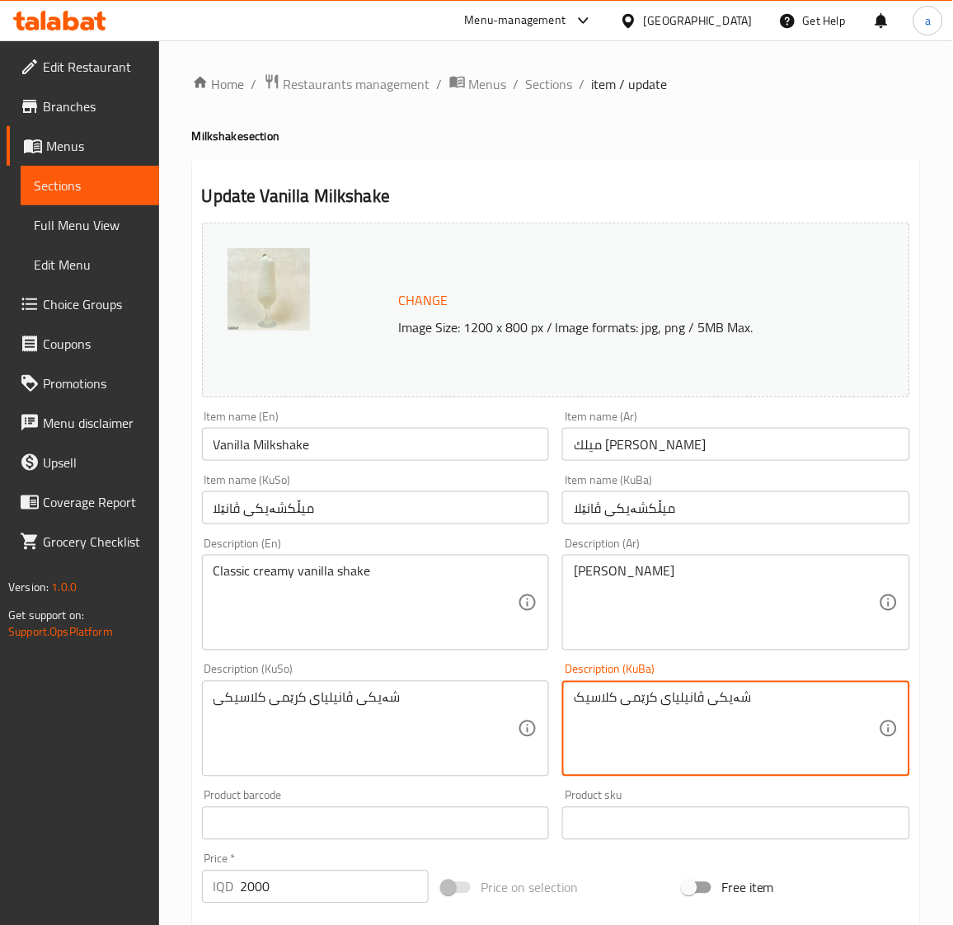
type textarea "شەیکی ڤانیلیای کرێمی کلاسیک"
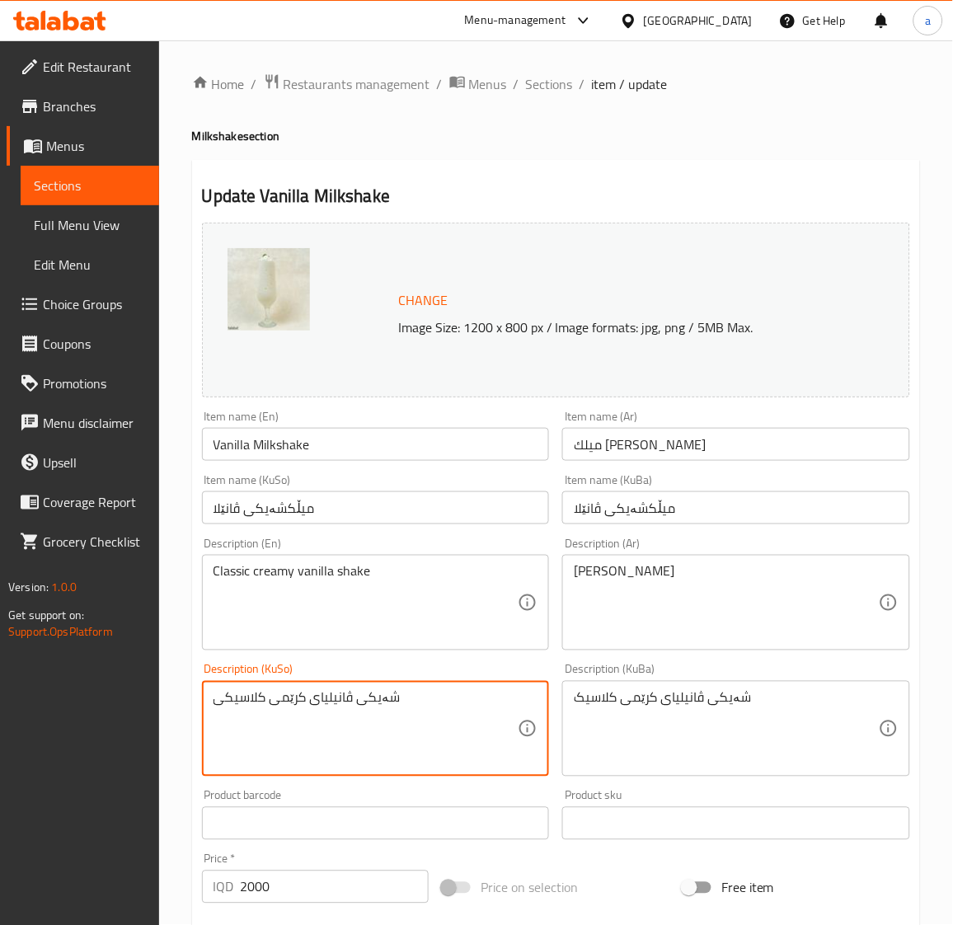
drag, startPoint x: 215, startPoint y: 711, endPoint x: 225, endPoint y: 715, distance: 10.7
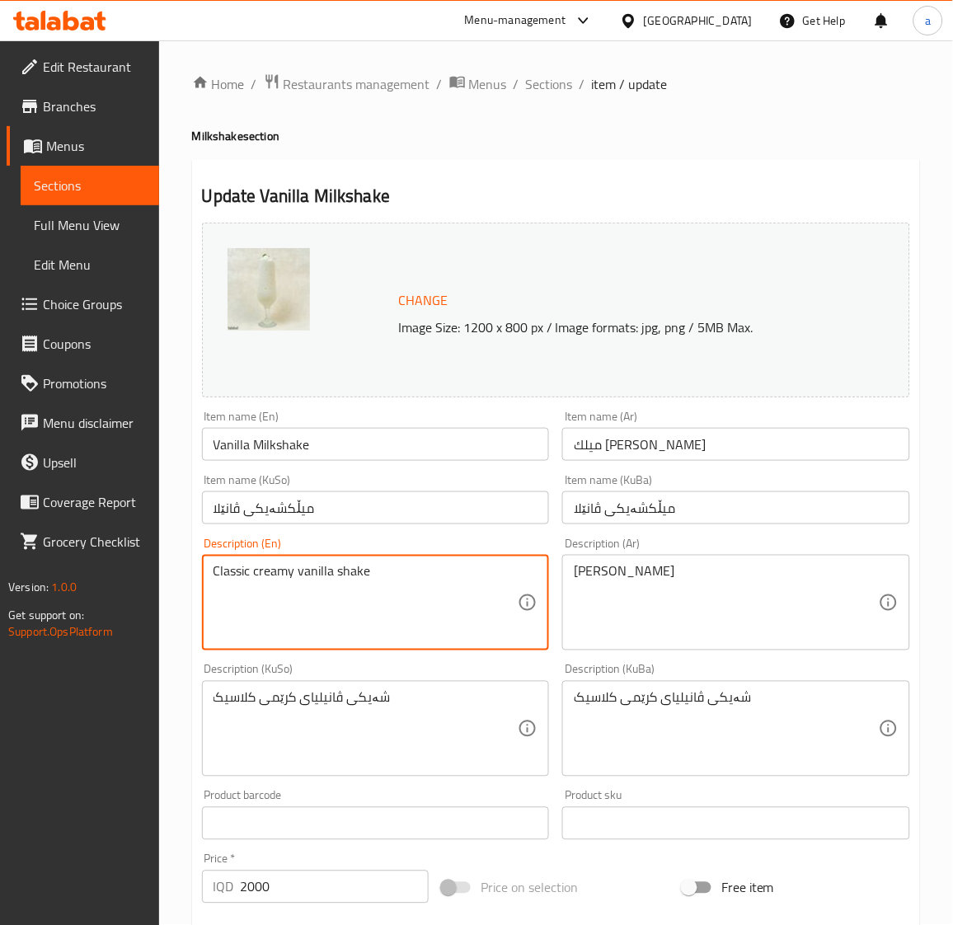
click at [239, 569] on textarea "Classic creamy vanilla shake" at bounding box center [366, 603] width 305 height 78
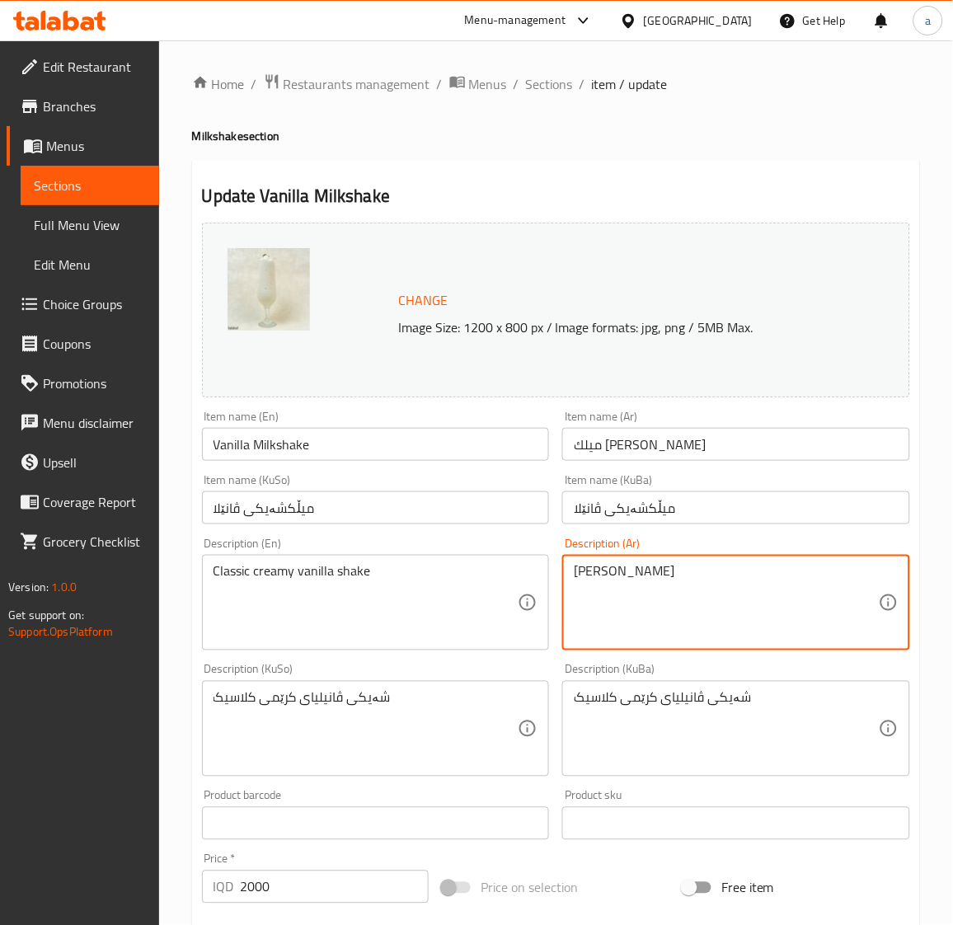
click at [589, 574] on textarea "[PERSON_NAME]" at bounding box center [726, 603] width 305 height 78
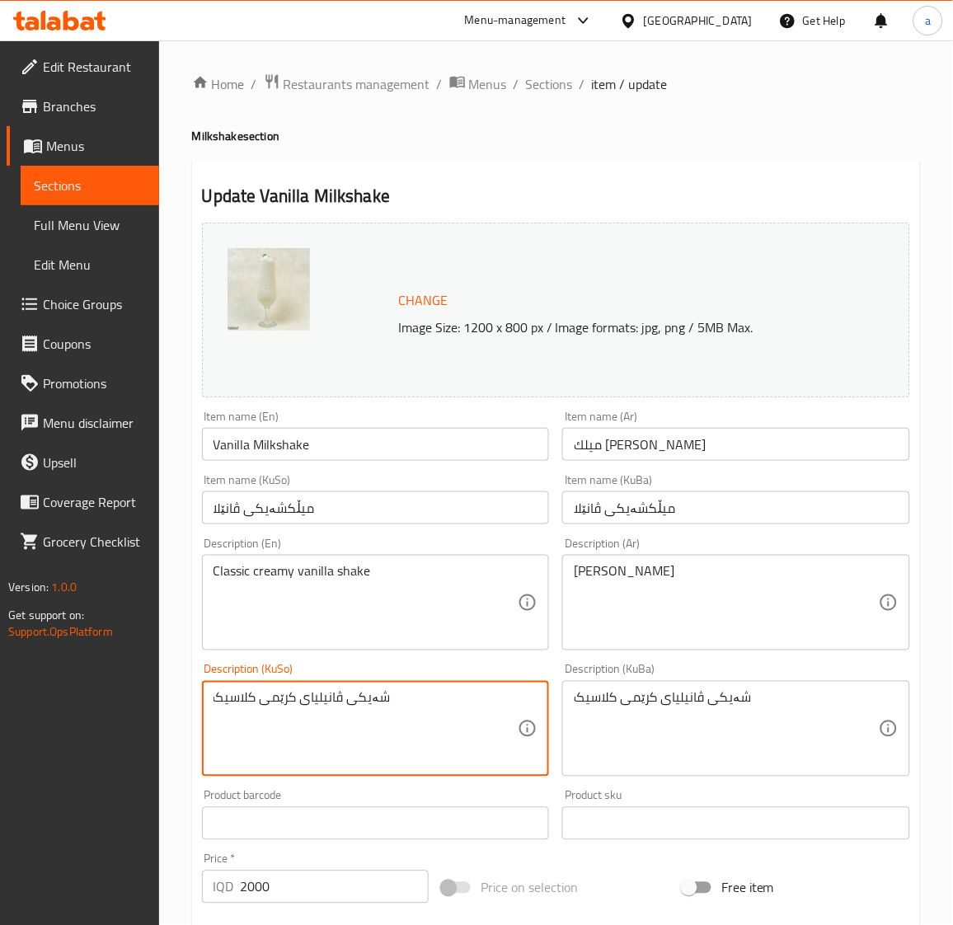
click at [232, 694] on textarea "شەیکی ڤانیلیای کرێمی کلاسیک" at bounding box center [366, 729] width 305 height 78
paste textarea "كلاسي"
drag, startPoint x: 424, startPoint y: 722, endPoint x: -97, endPoint y: 697, distance: 521.0
click at [0, 697] on html "​ Menu-management [GEOGRAPHIC_DATA] Get Help a Edit Restaurant Branches Menus S…" at bounding box center [476, 462] width 953 height 925
type textarea "شەیکی ڤانیلیای کرێمی كلاسيک"
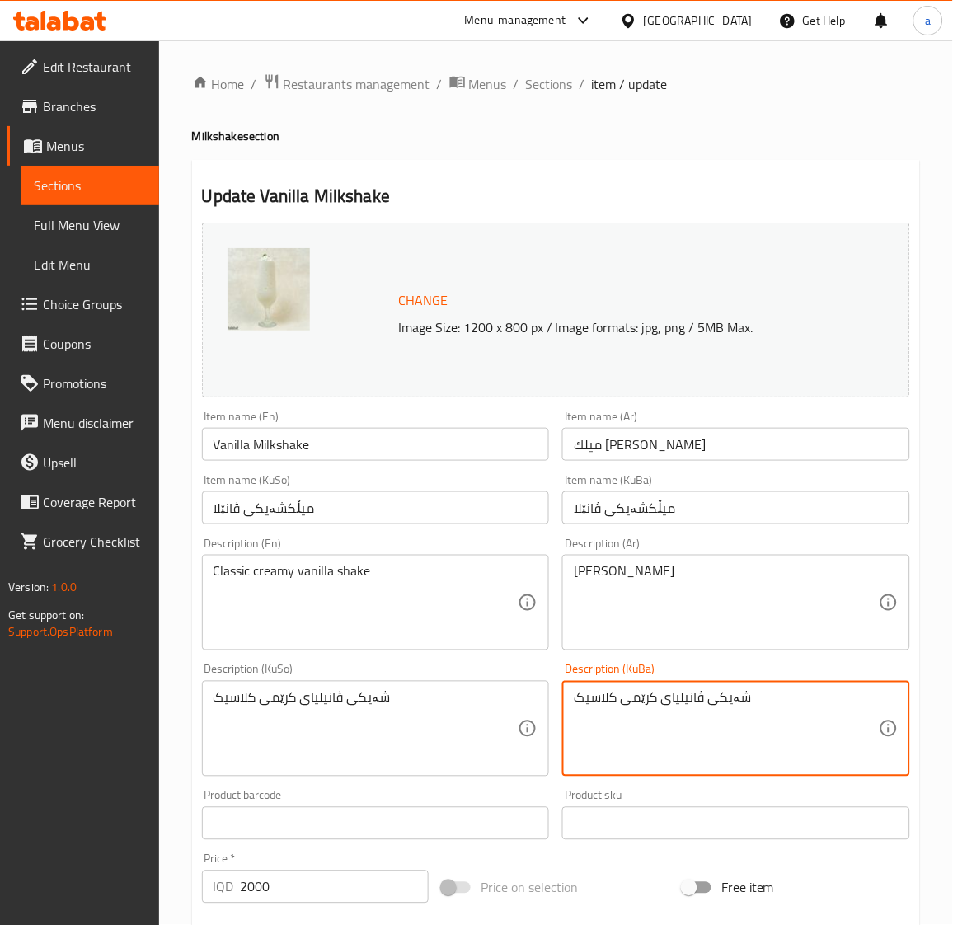
drag, startPoint x: 773, startPoint y: 704, endPoint x: 476, endPoint y: 708, distance: 296.9
paste textarea "كلاسي"
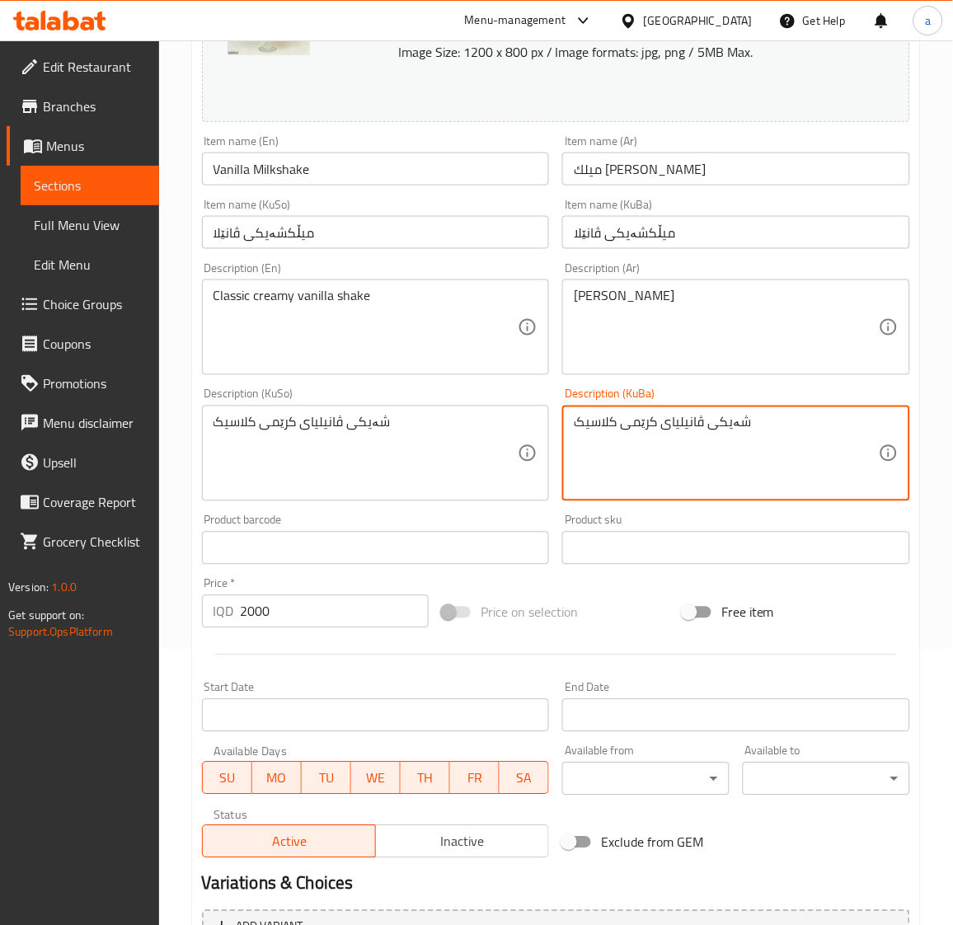
scroll to position [450, 0]
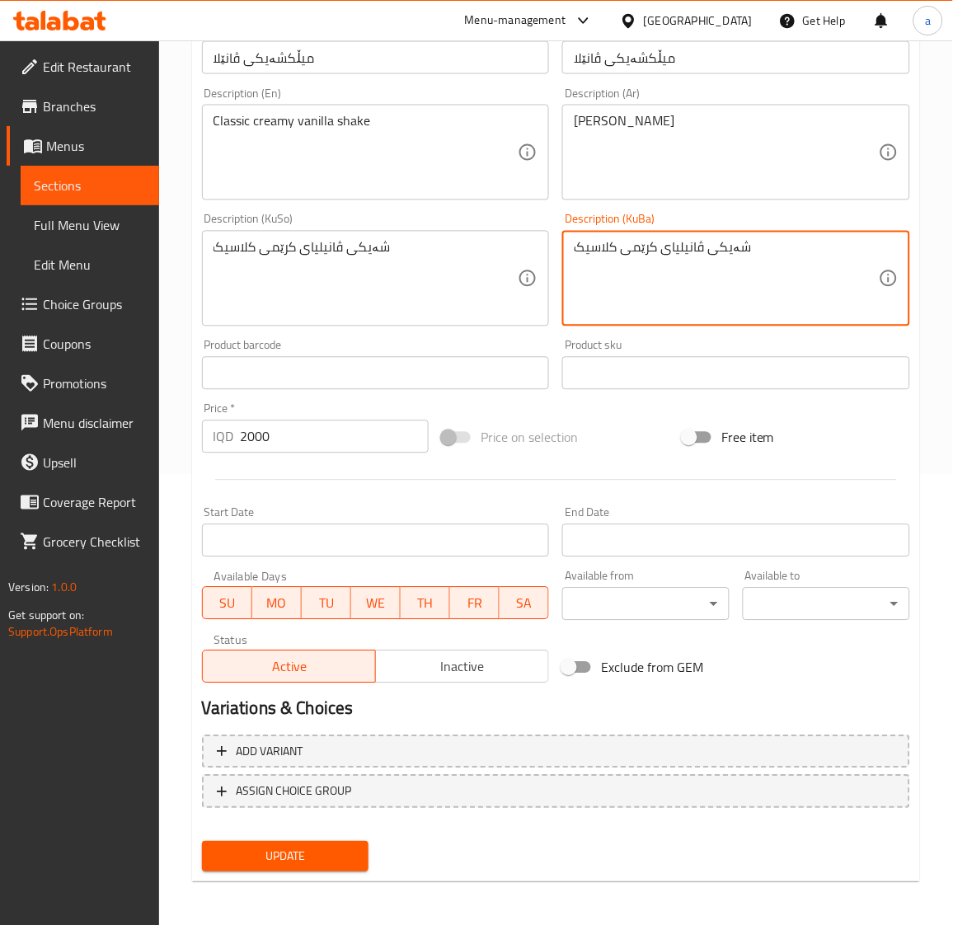
type textarea "شەیکی ڤانیلیای کرێمی كلاسيک"
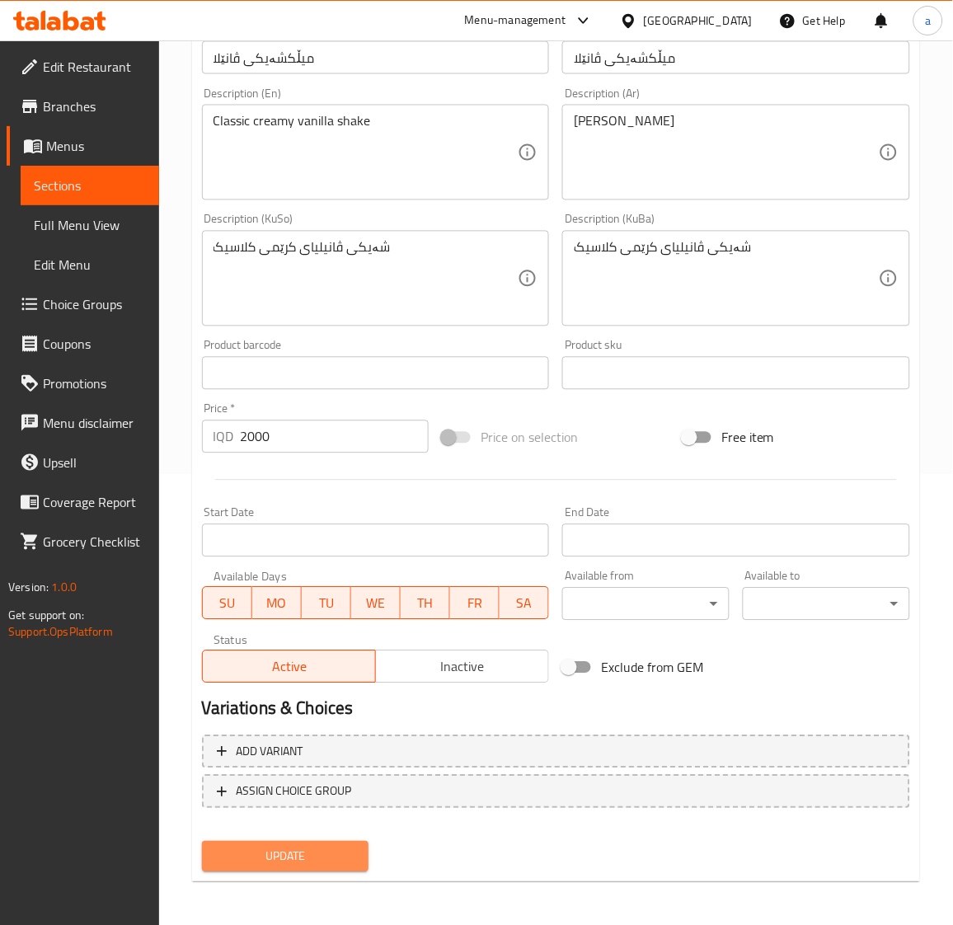
click at [335, 854] on span "Update" at bounding box center [285, 857] width 141 height 21
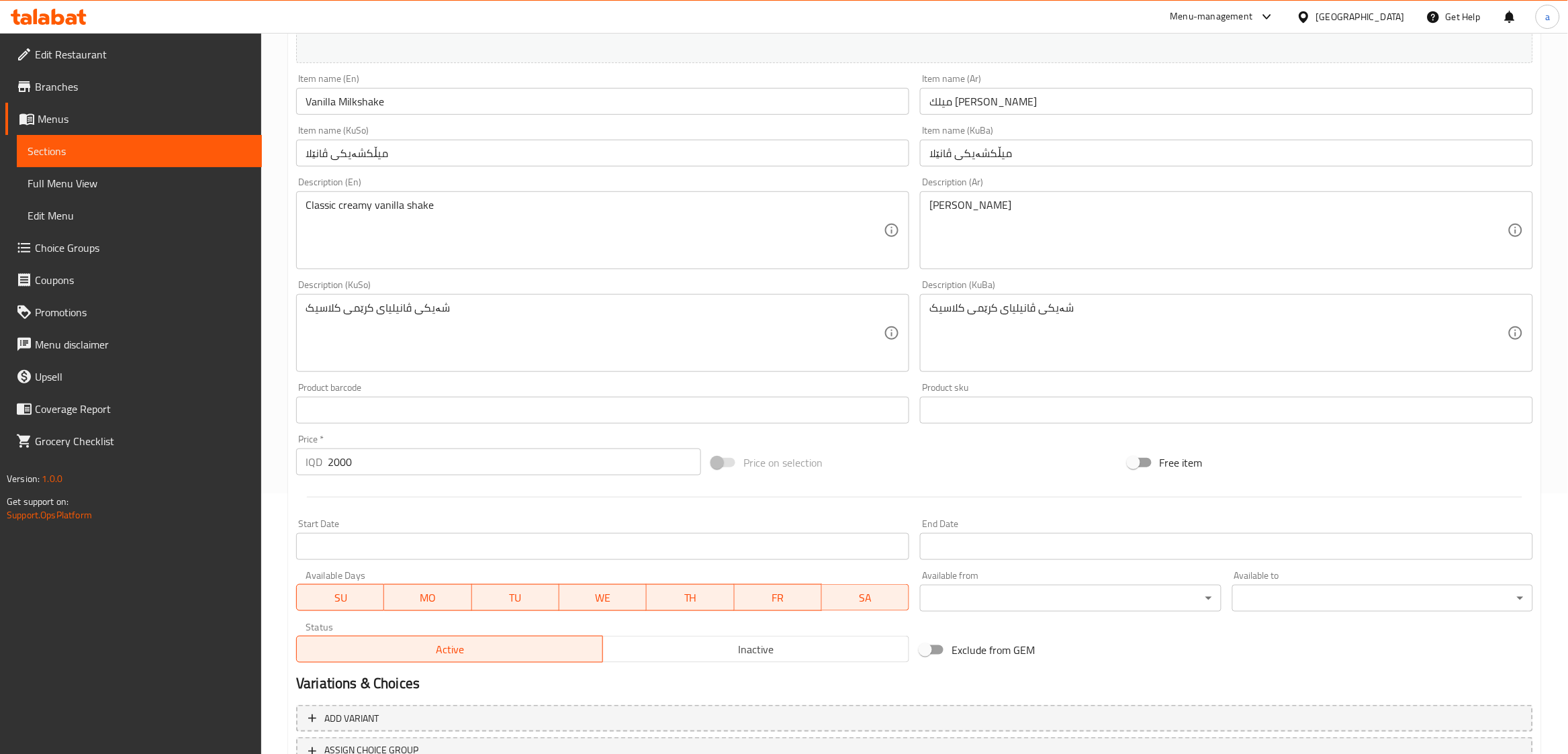
scroll to position [366, 0]
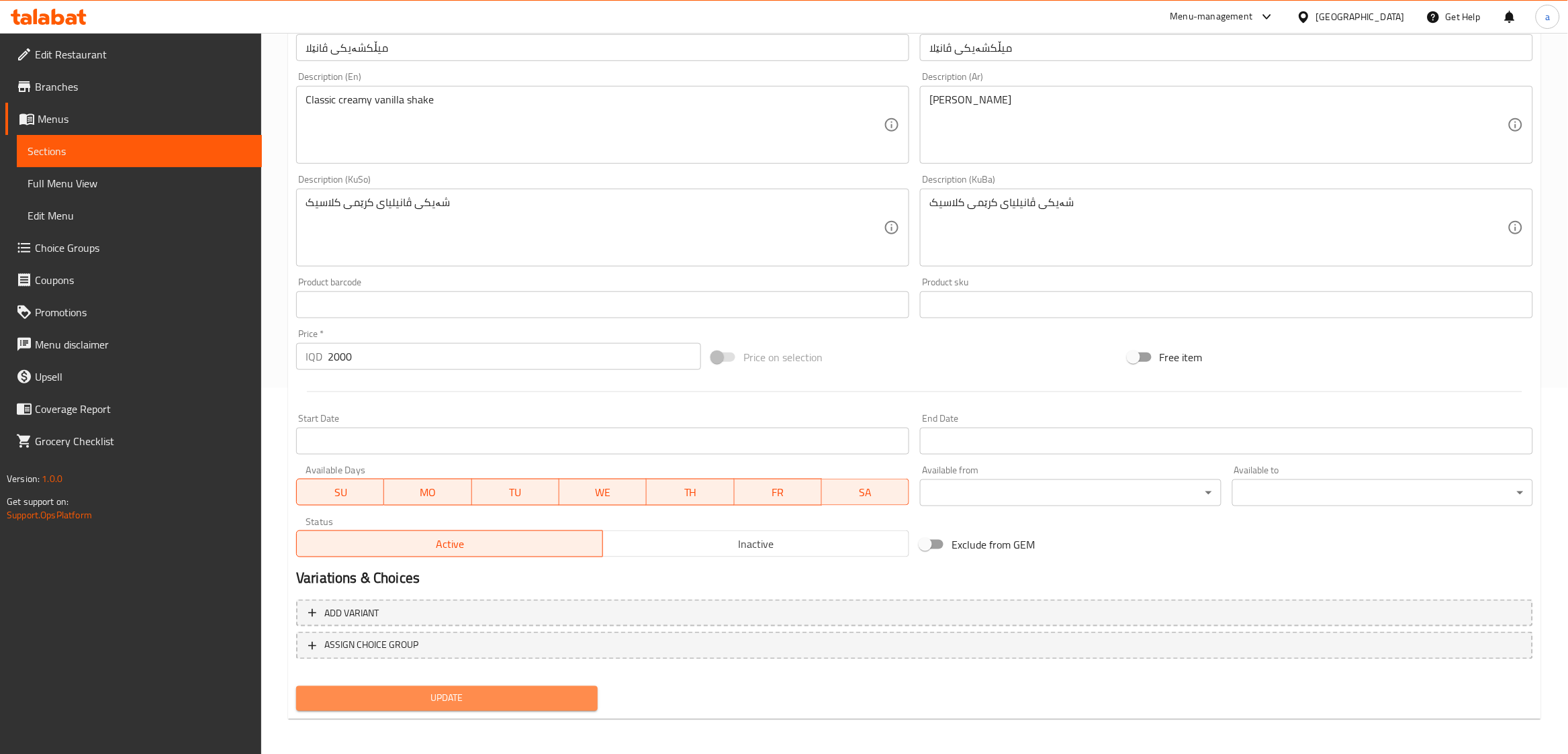
click at [440, 698] on span "Update" at bounding box center [446, 699] width 279 height 17
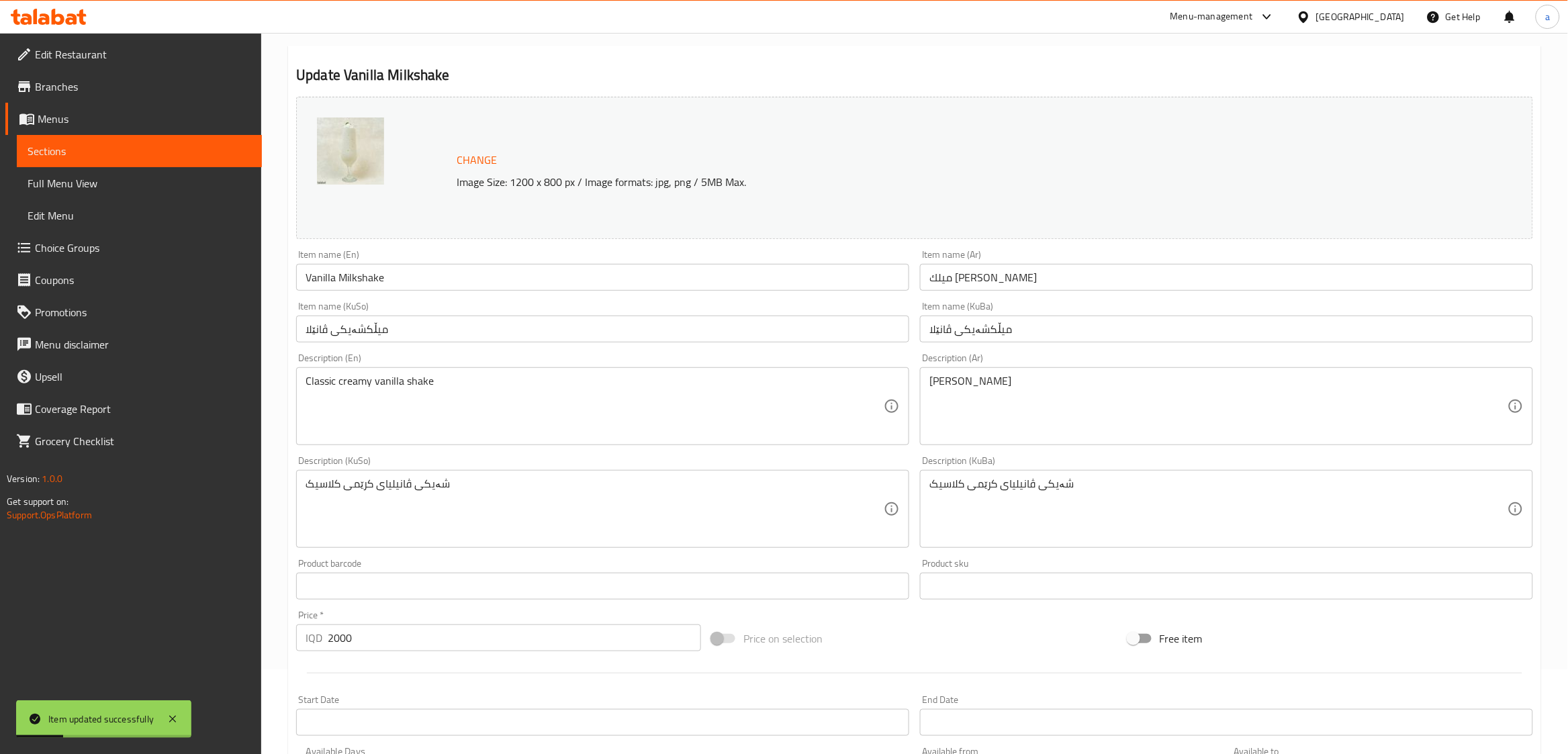
scroll to position [0, 0]
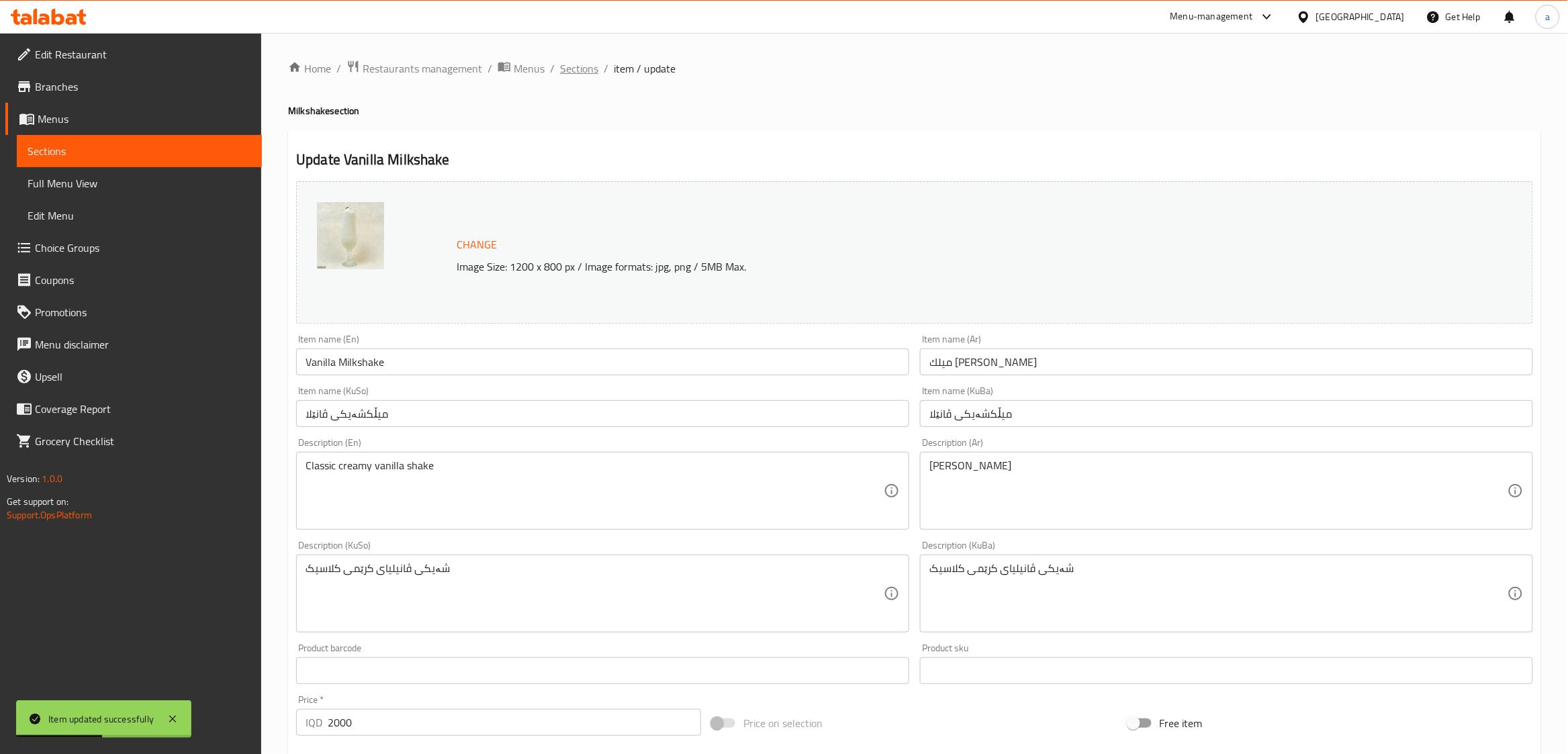
click at [589, 67] on span "Sections" at bounding box center [579, 68] width 38 height 16
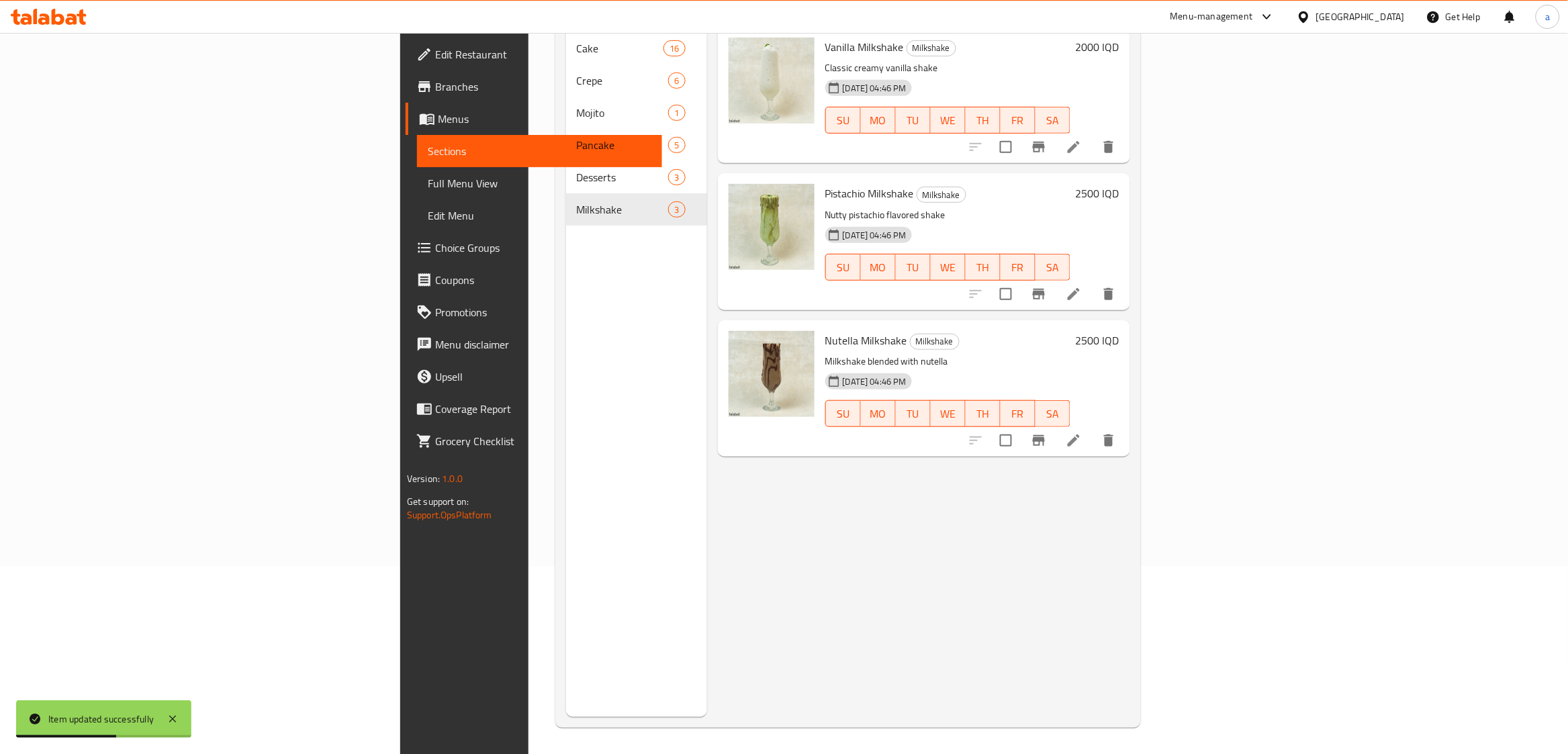
scroll to position [188, 0]
click at [1093, 427] on li at bounding box center [1074, 440] width 37 height 24
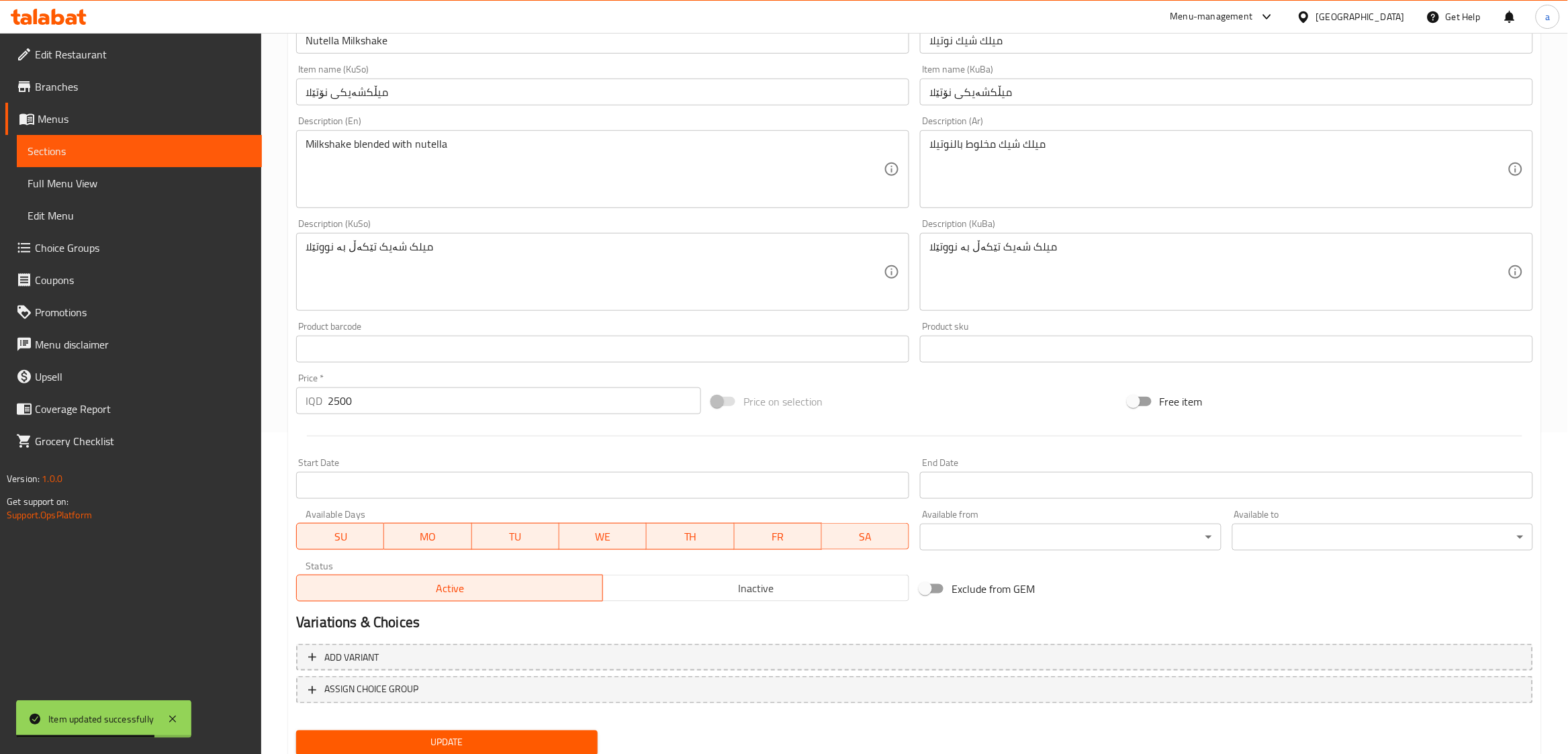
scroll to position [335, 0]
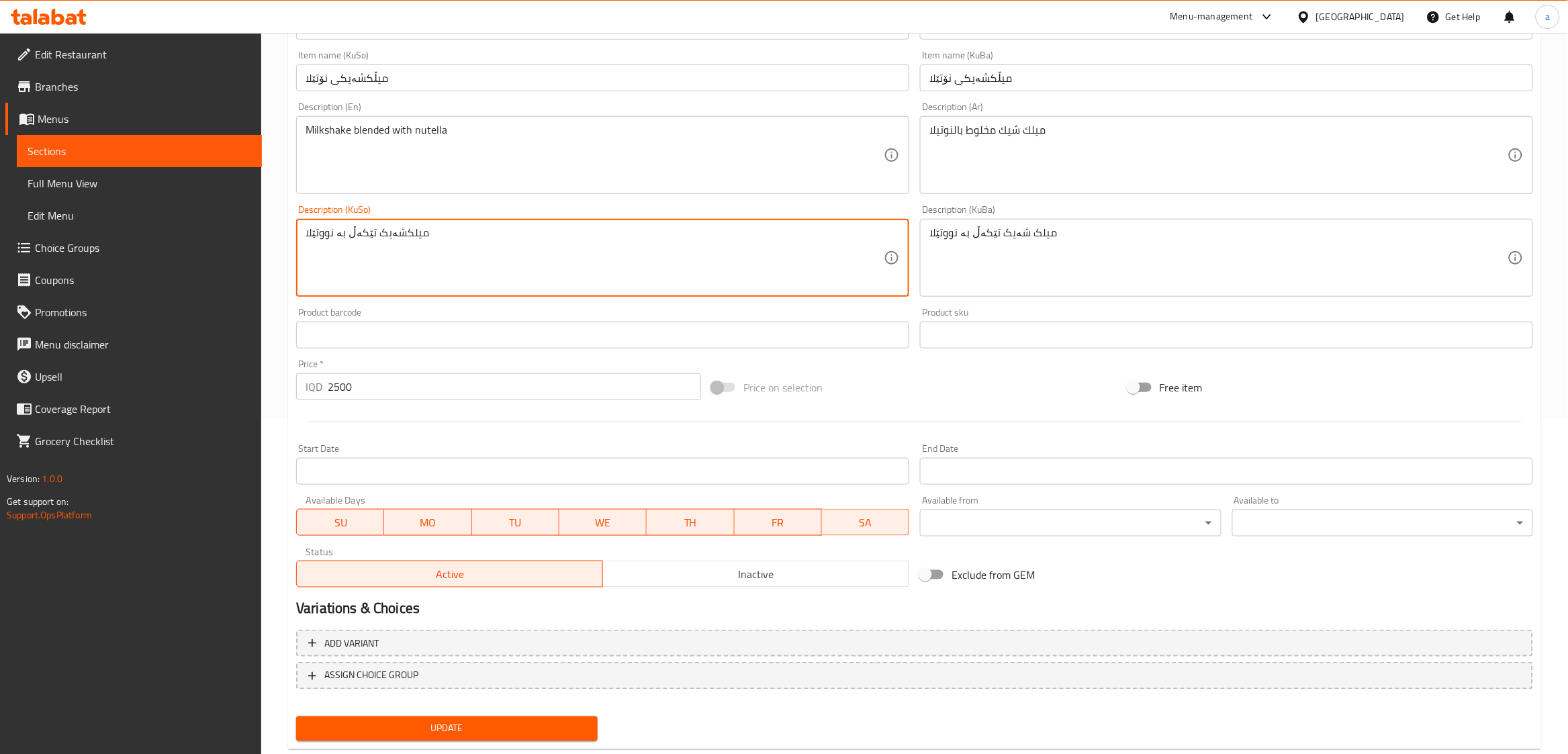
type textarea "میلکشەیک تێکەڵ بە نووتێلا"
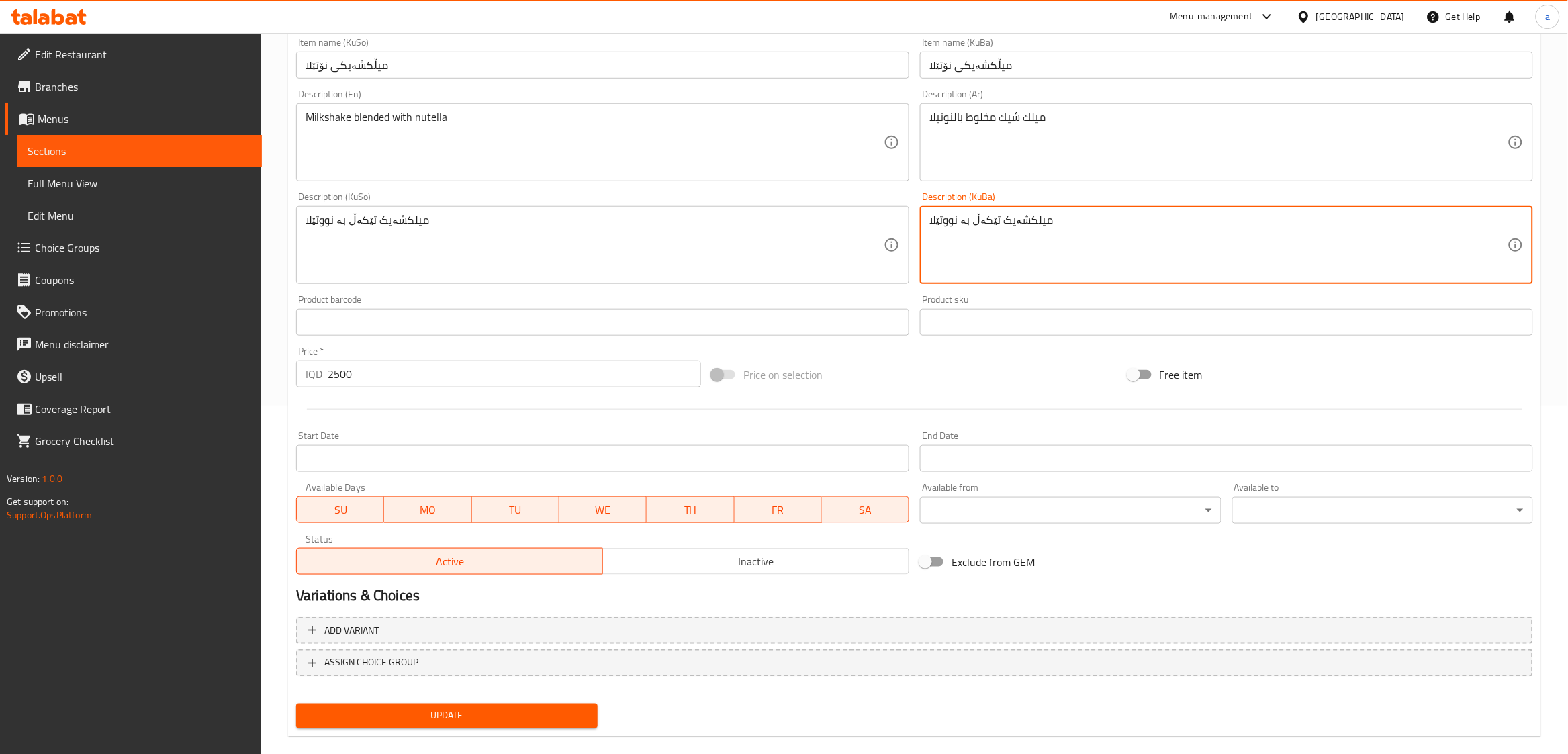
scroll to position [366, 0]
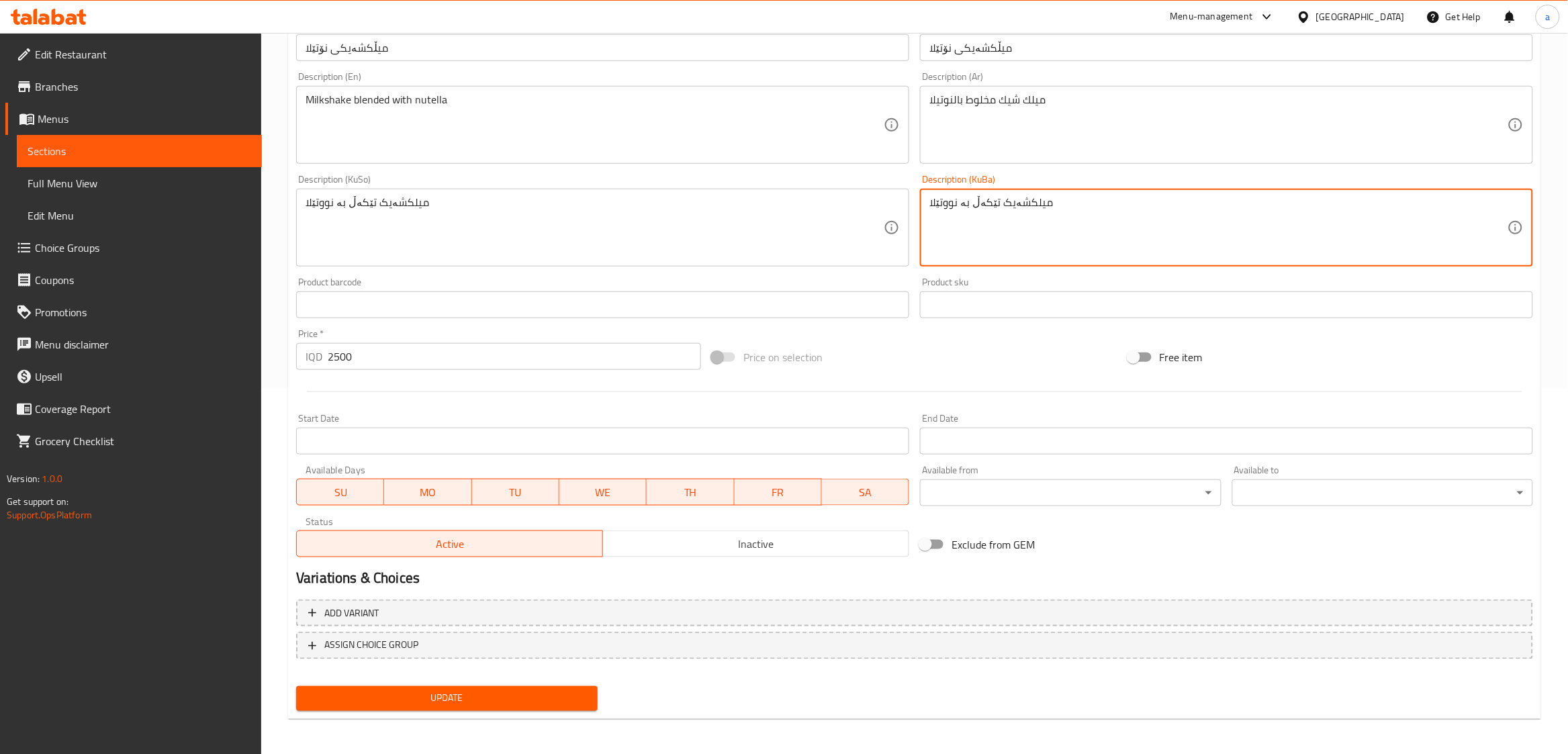
type textarea "میلکشەیک تێکەڵ بە نووتێلا"
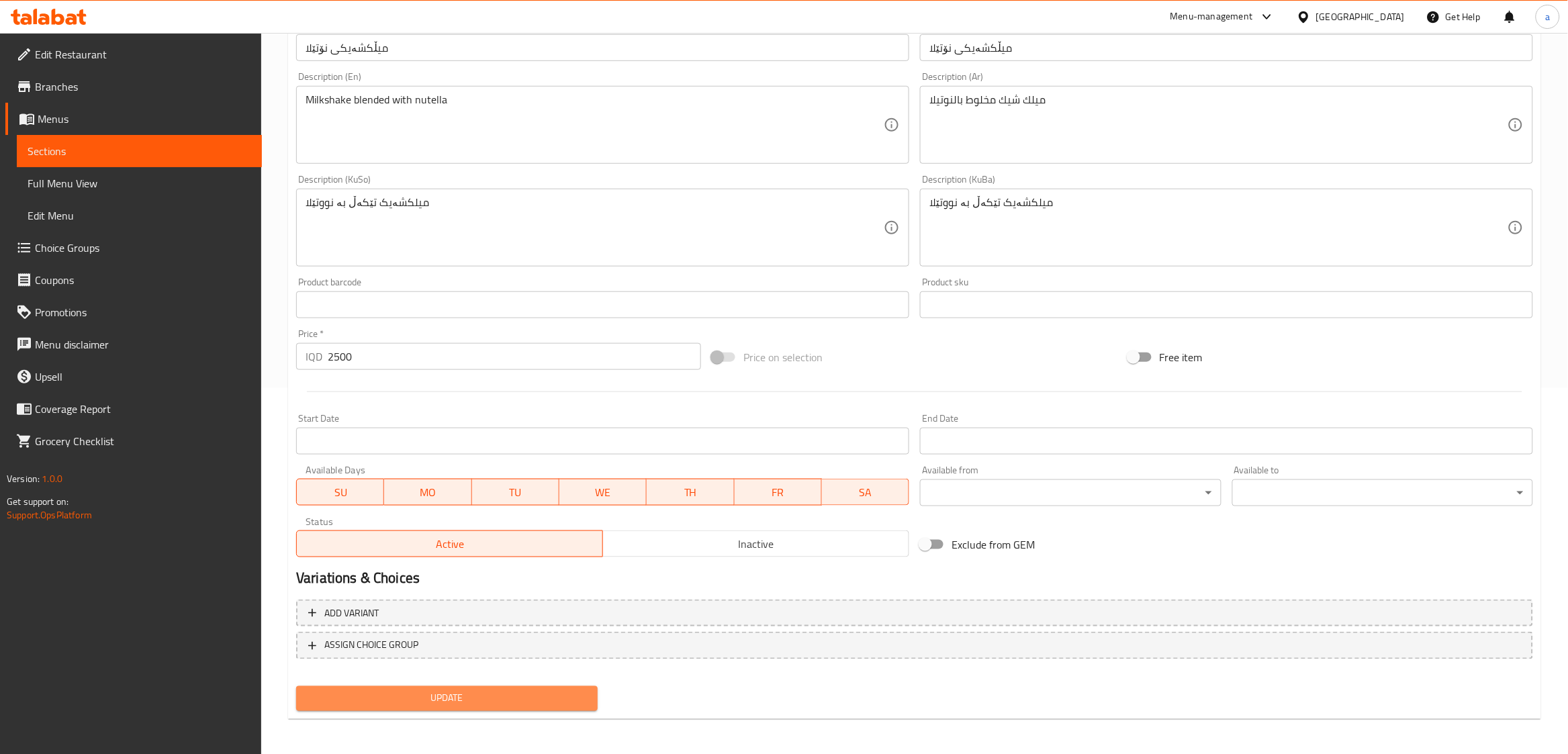
click at [558, 693] on span "Update" at bounding box center [446, 699] width 279 height 17
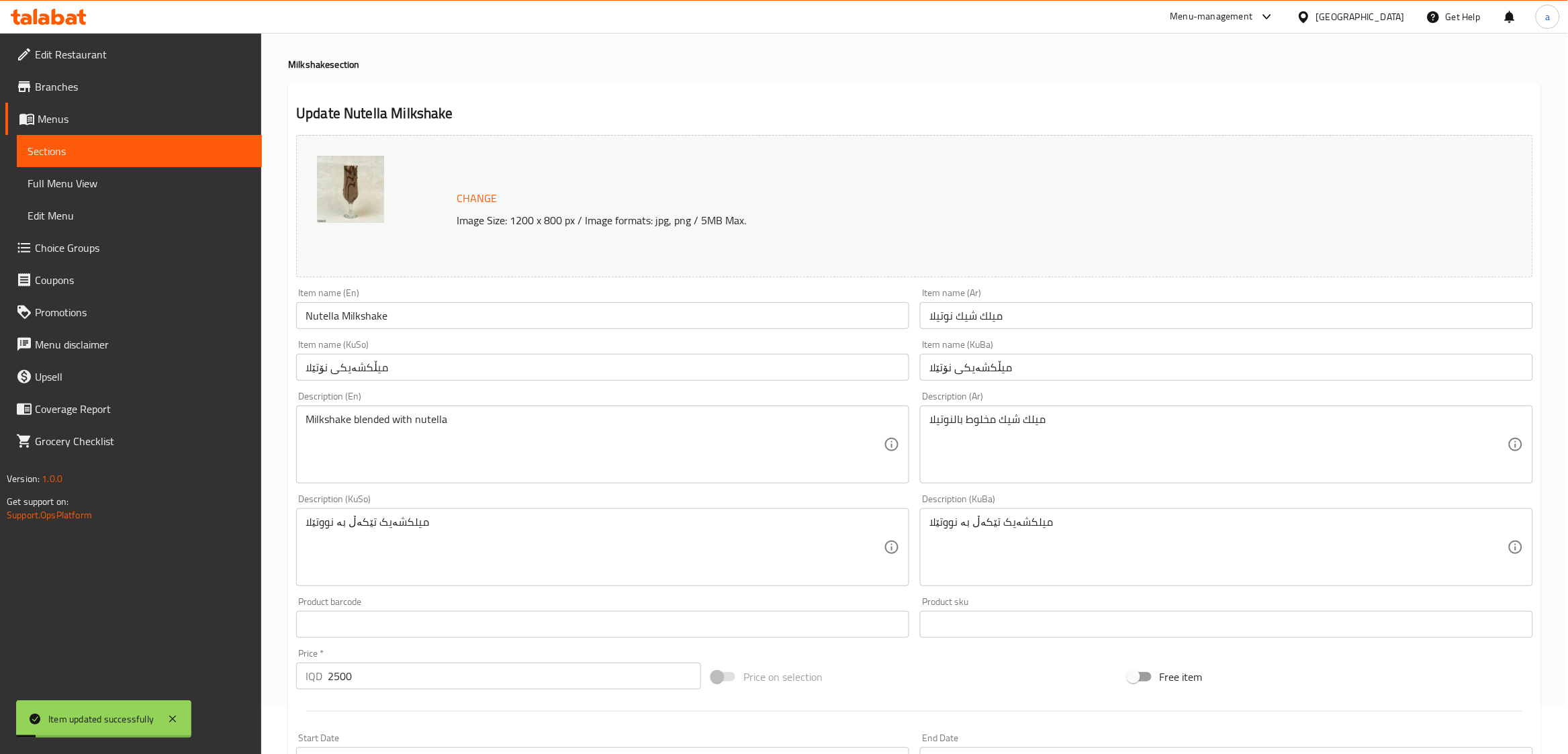
scroll to position [30, 0]
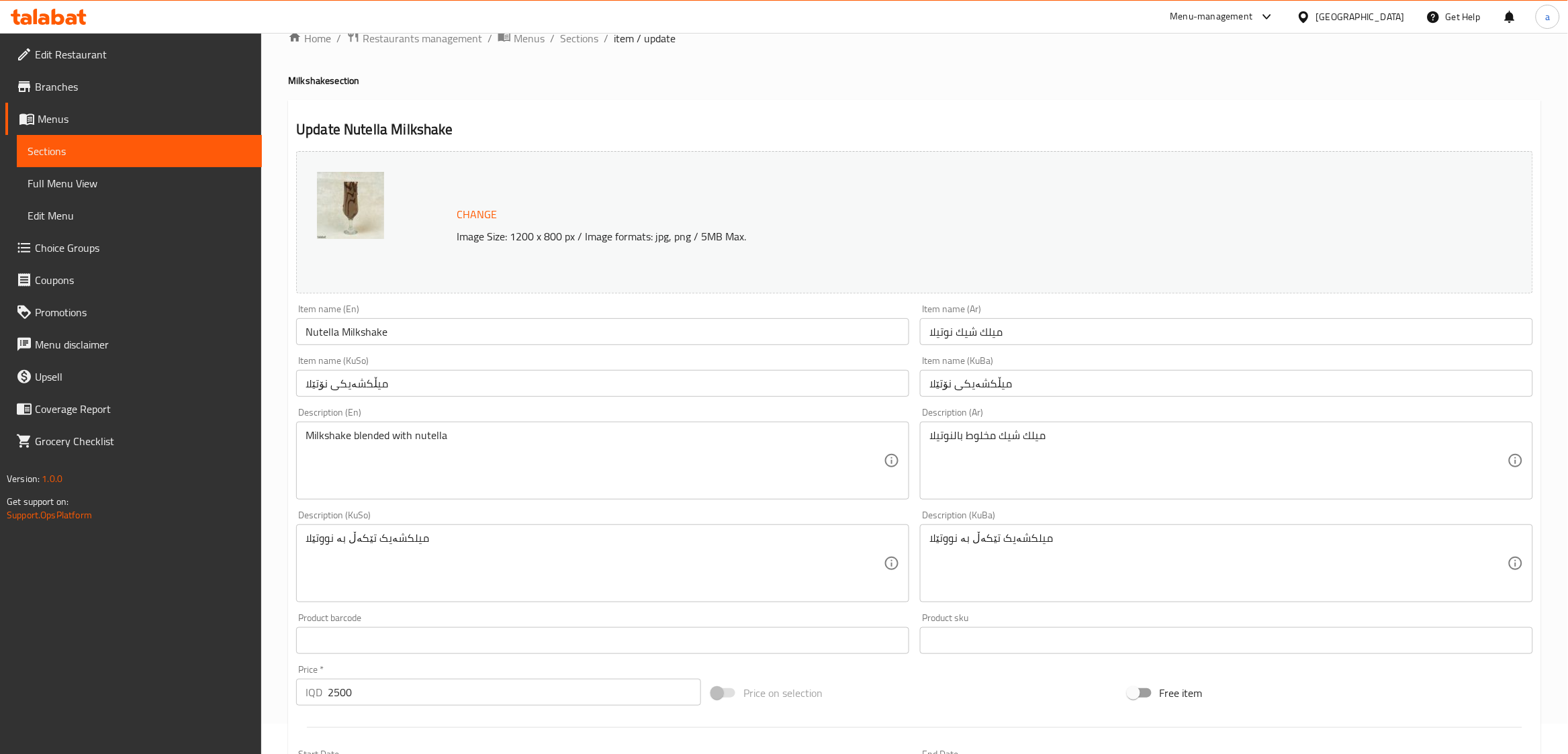
click at [922, 226] on div "Change Image Size: 1200 x 800 px / Image formats: jpg, png / 5MB Max." at bounding box center [899, 223] width 896 height 44
click at [560, 42] on span "Sections" at bounding box center [579, 38] width 38 height 16
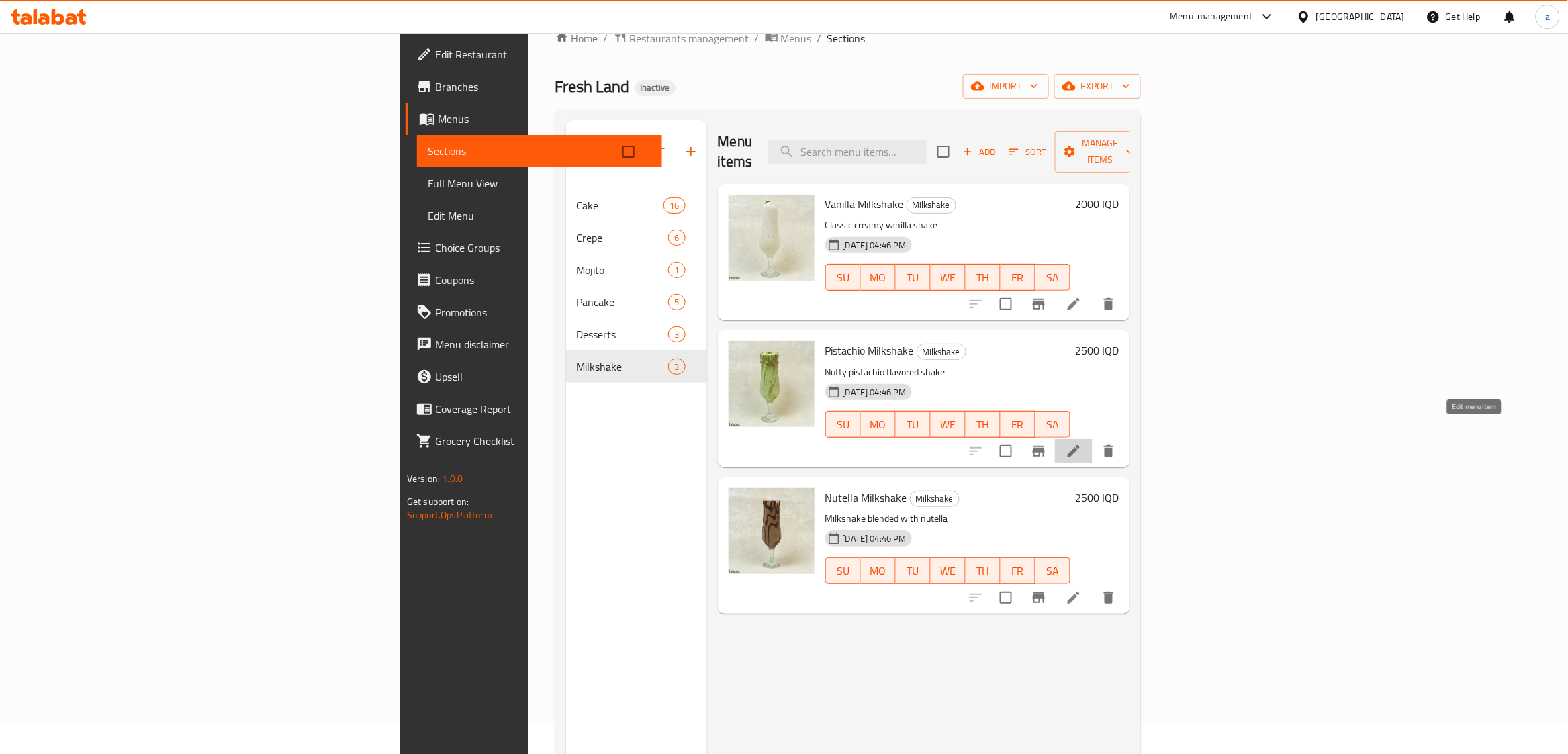
click at [1082, 443] on icon at bounding box center [1074, 451] width 16 height 16
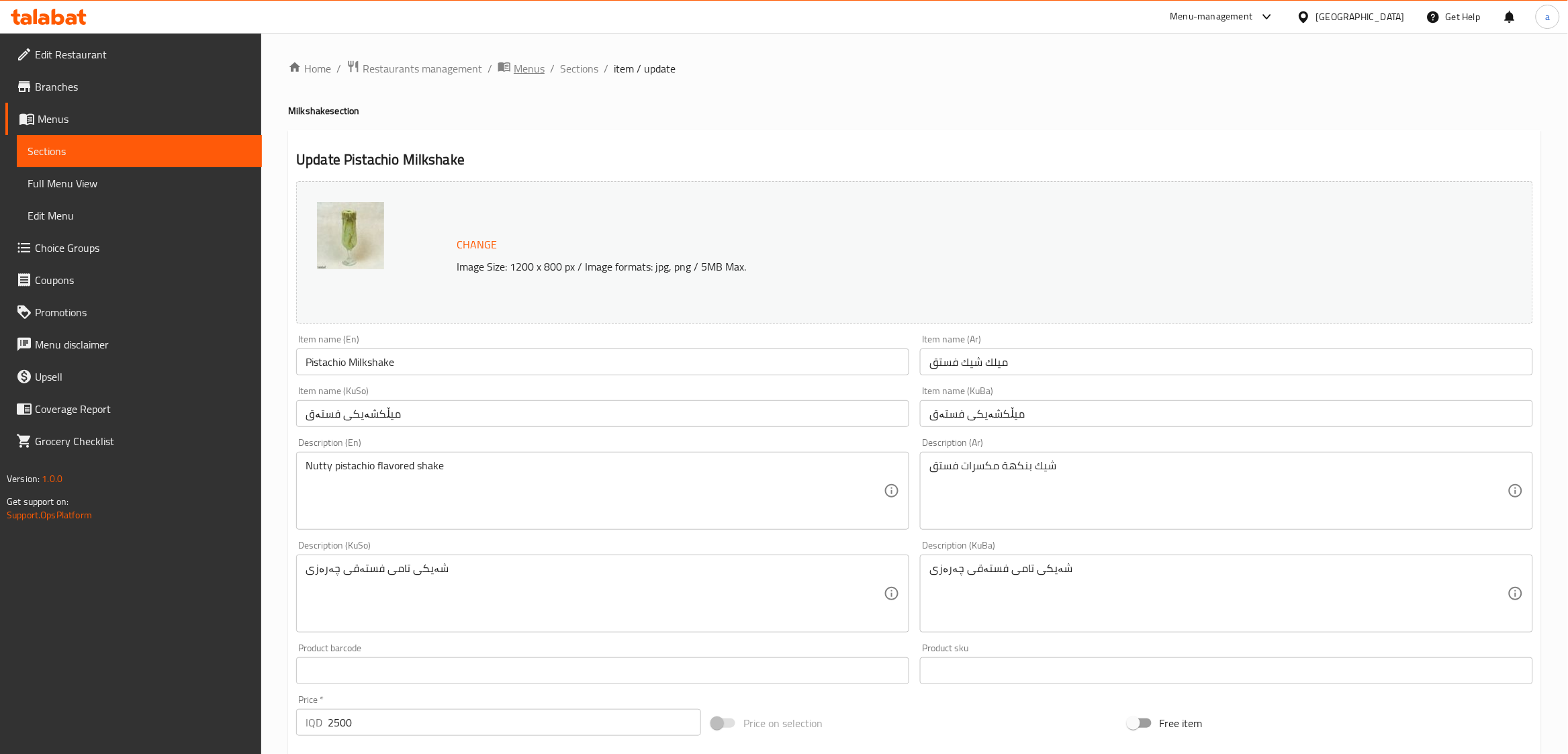
click at [514, 60] on span "Menus" at bounding box center [529, 68] width 31 height 16
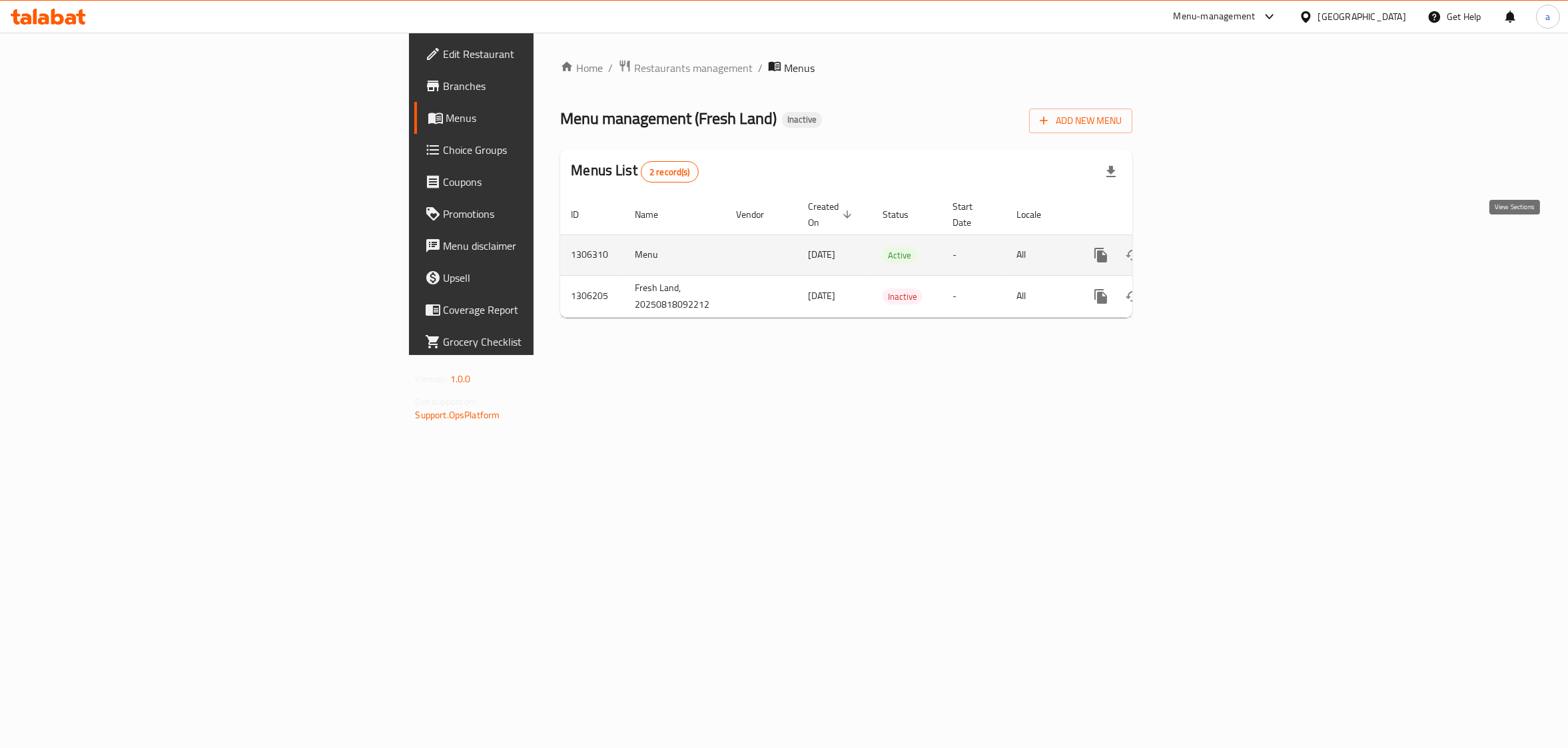
click at [1203, 249] on icon "enhanced table" at bounding box center [1197, 254] width 12 height 12
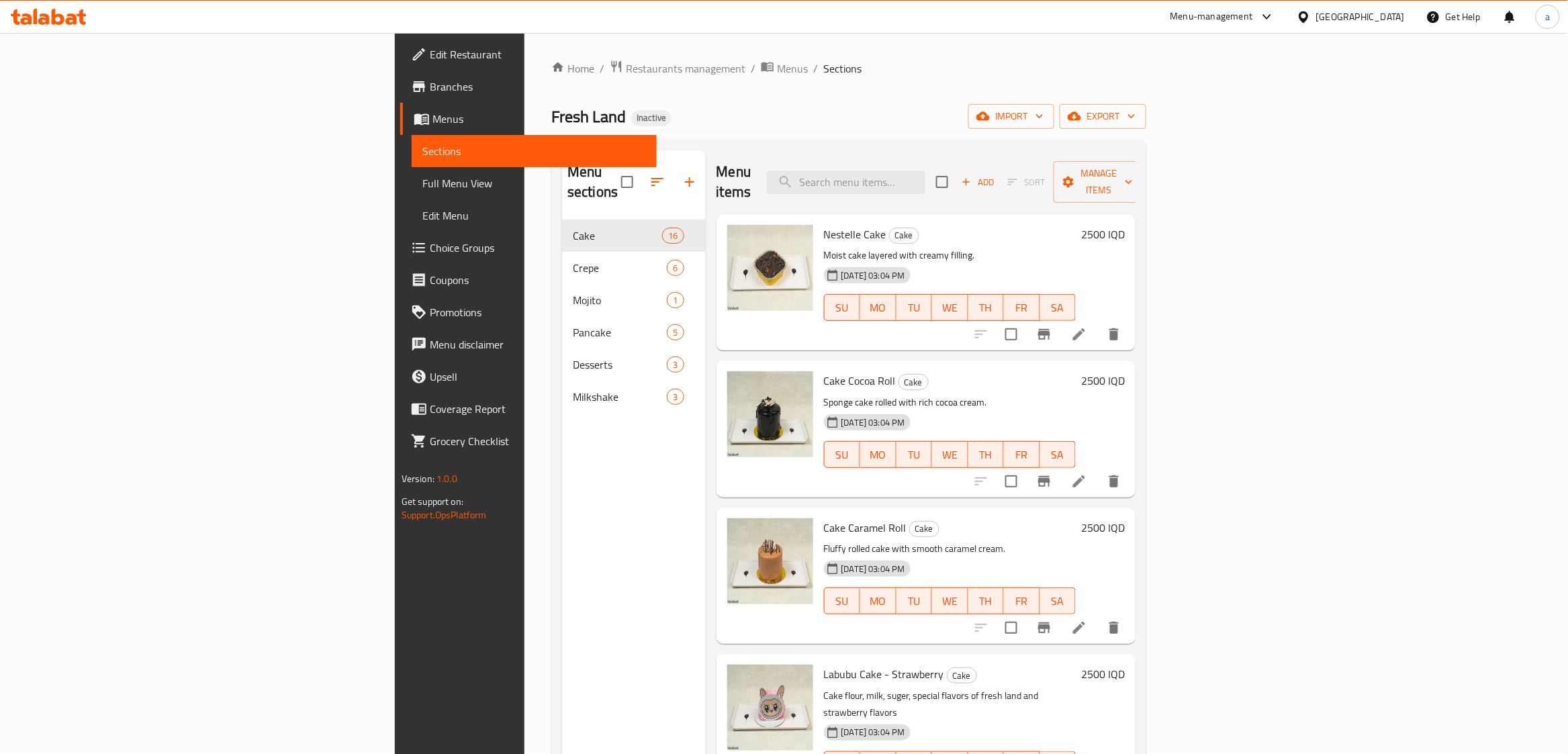
click at [423, 186] on span "Full Menu View" at bounding box center [534, 183] width 224 height 16
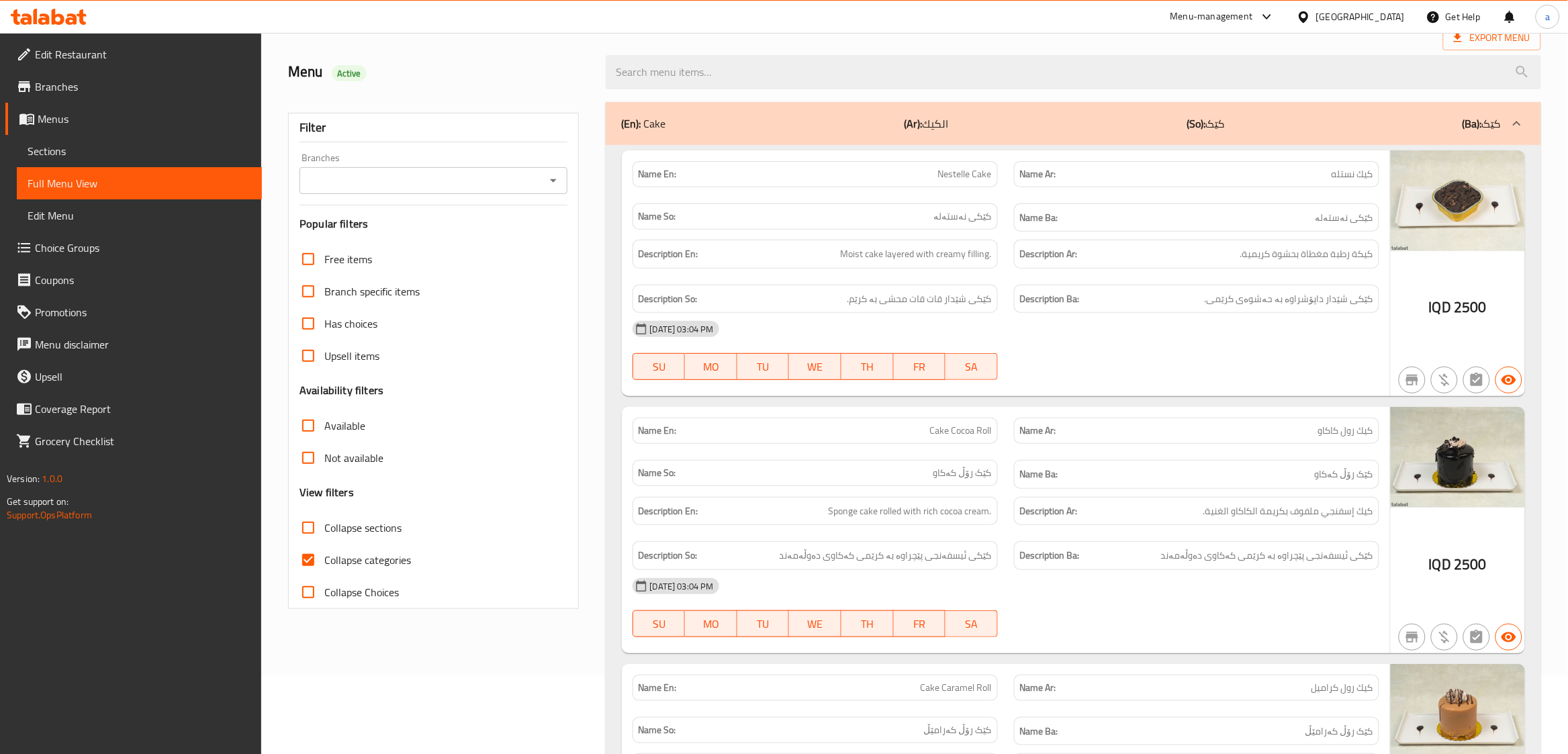
scroll to position [112, 0]
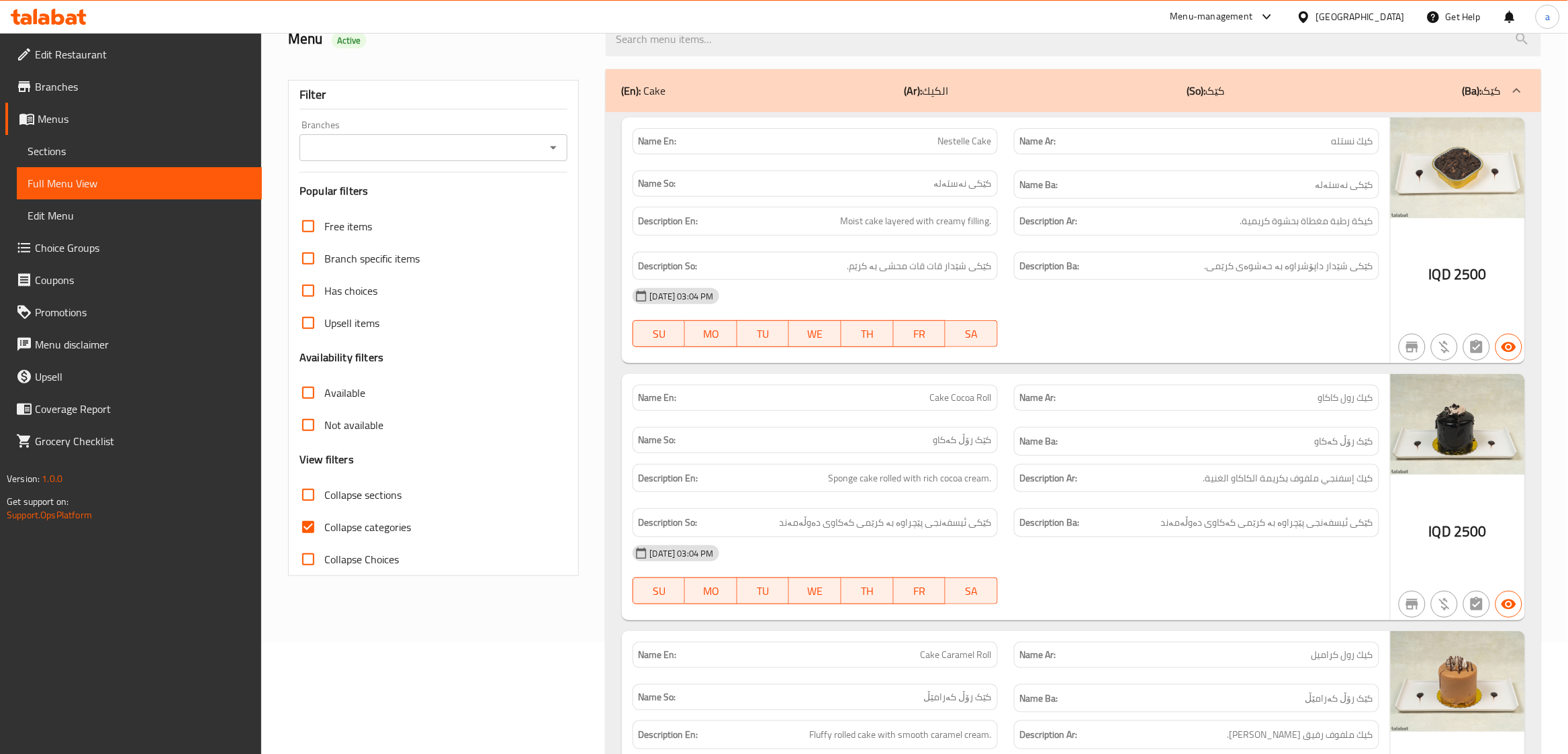
click at [304, 526] on input "Collapse categories" at bounding box center [309, 528] width 33 height 33
checkbox input "false"
click at [308, 493] on input "Collapse sections" at bounding box center [309, 495] width 33 height 33
checkbox input "true"
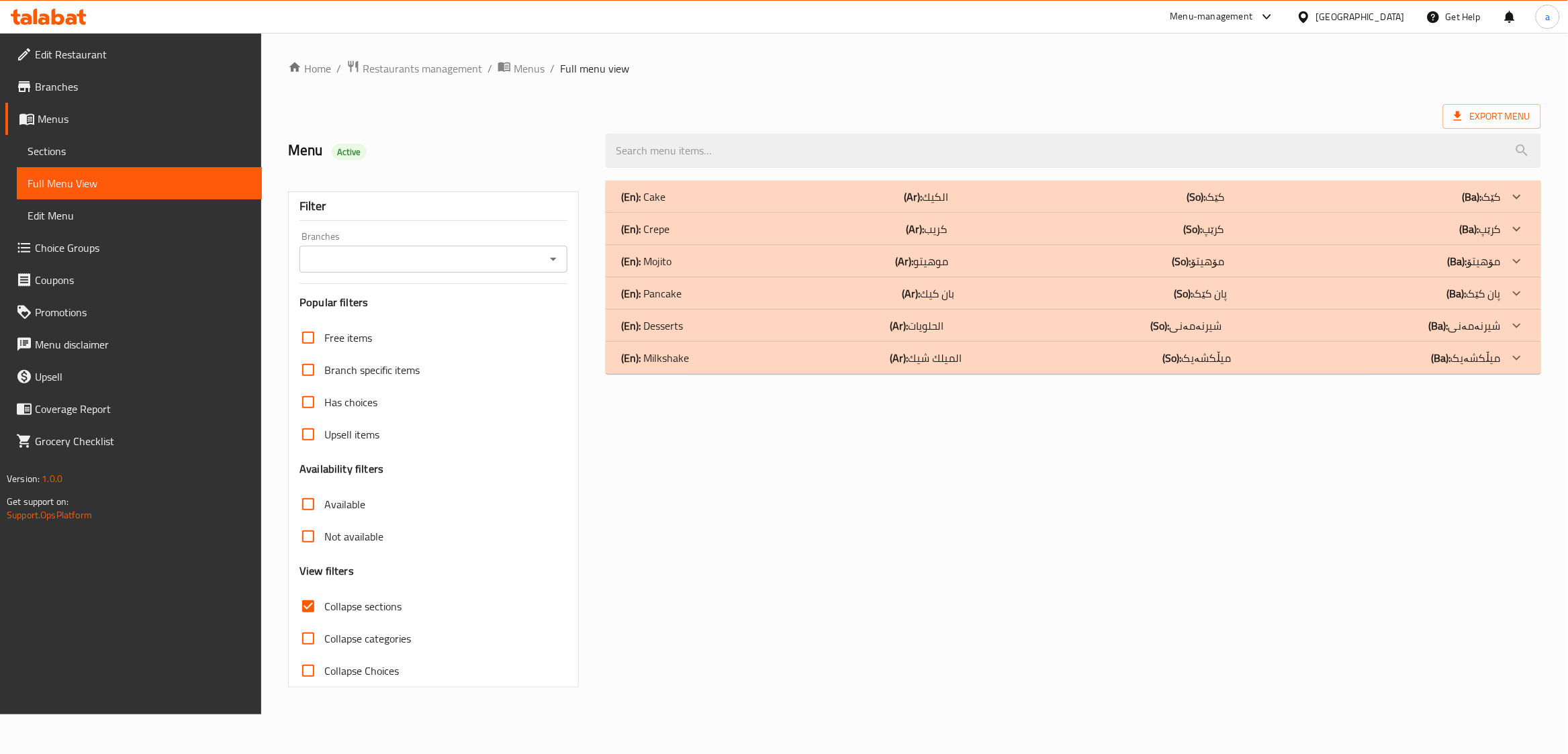
scroll to position [0, 0]
click at [768, 205] on div "(En): Milkshake (Ar): الميلك شيك (So): میڵکشەیک (Ba): میڵکشەیک" at bounding box center [1071, 197] width 887 height 16
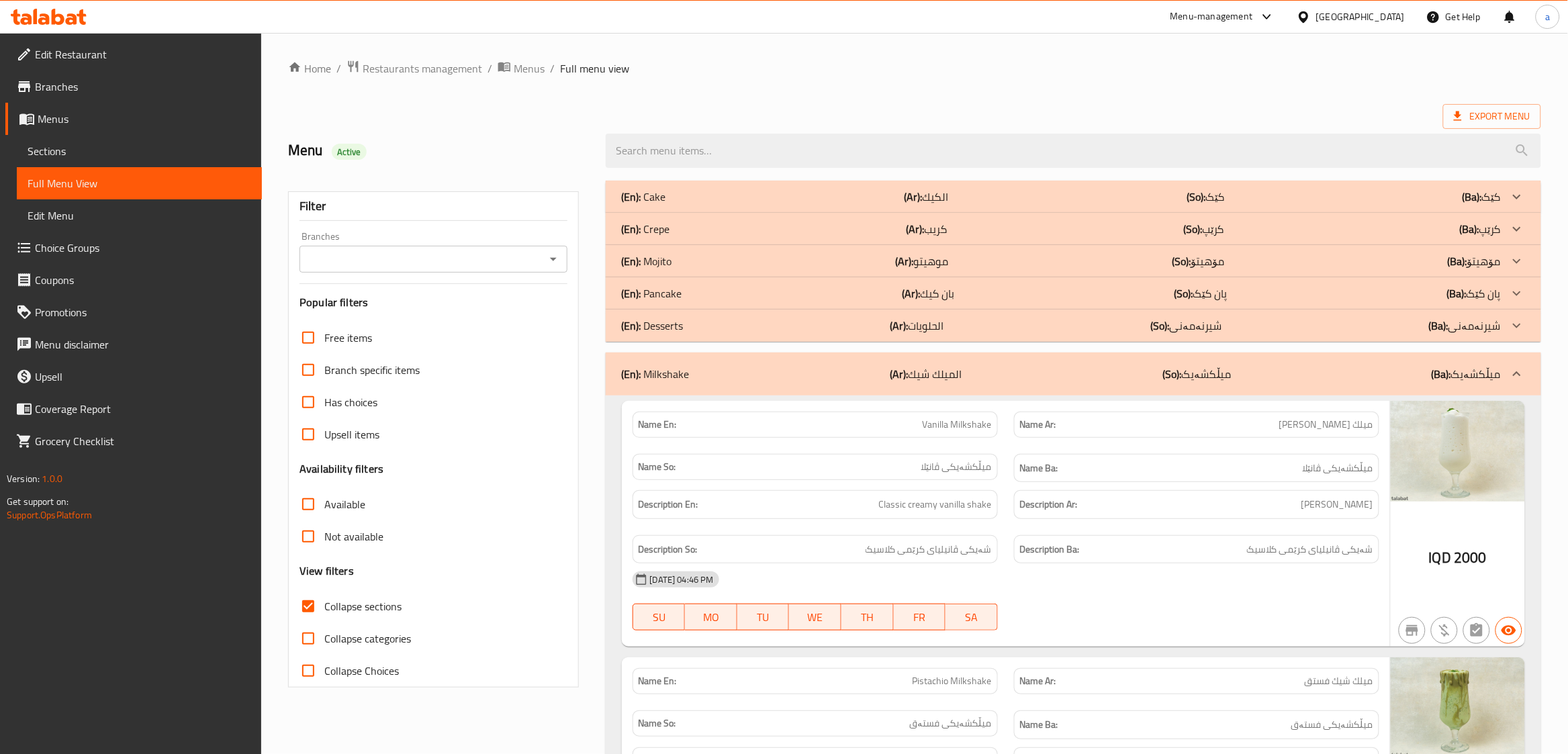
click at [749, 205] on div "(En): Desserts (Ar): الحلويات (So): شیرنەمەنی (Ba): شیرنەمەنی" at bounding box center [1062, 197] width 879 height 16
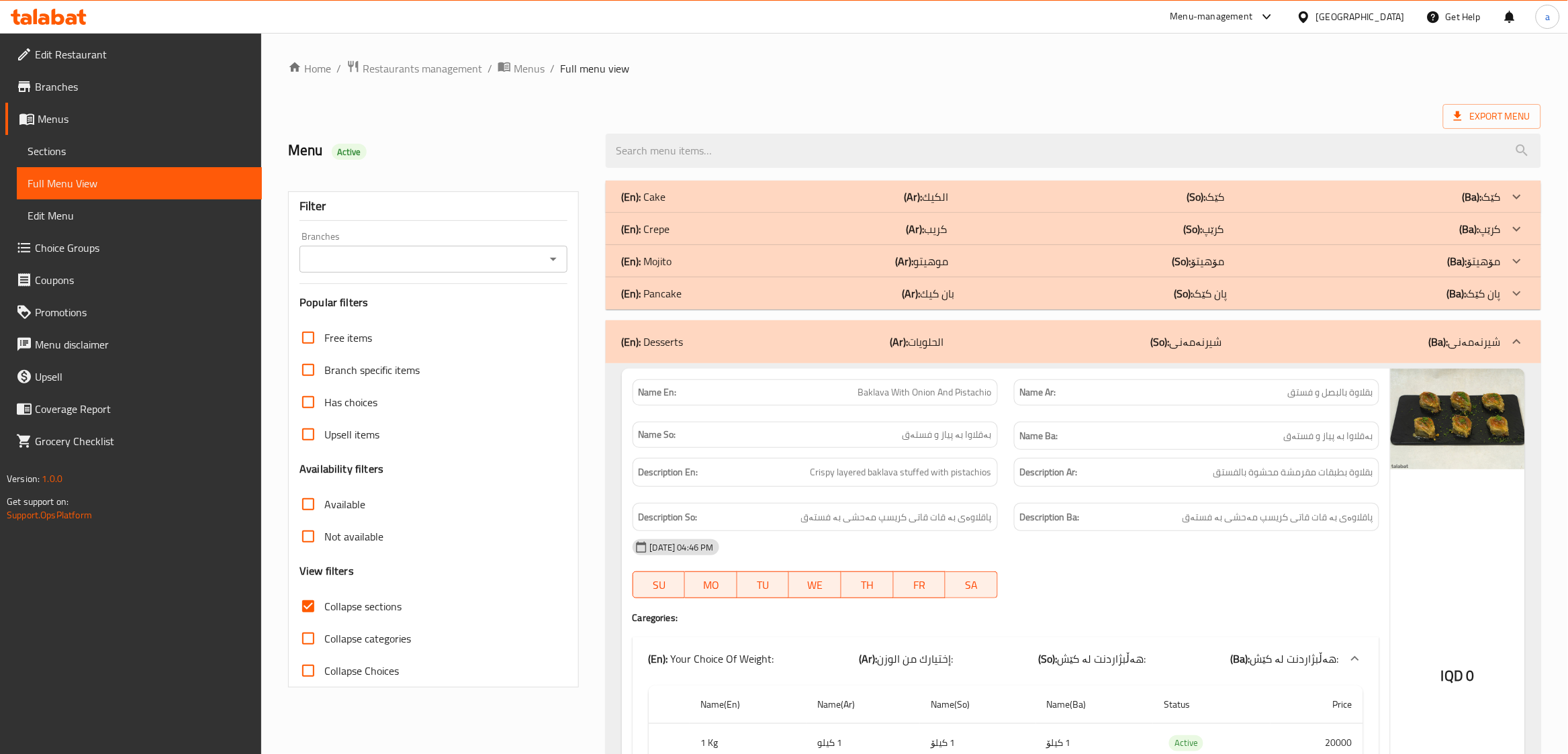
click at [698, 205] on div "(En): Mojito (Ar): موهيتو (So): مۆهیتۆ (Ba): مۆهیتۆ" at bounding box center [1062, 197] width 879 height 16
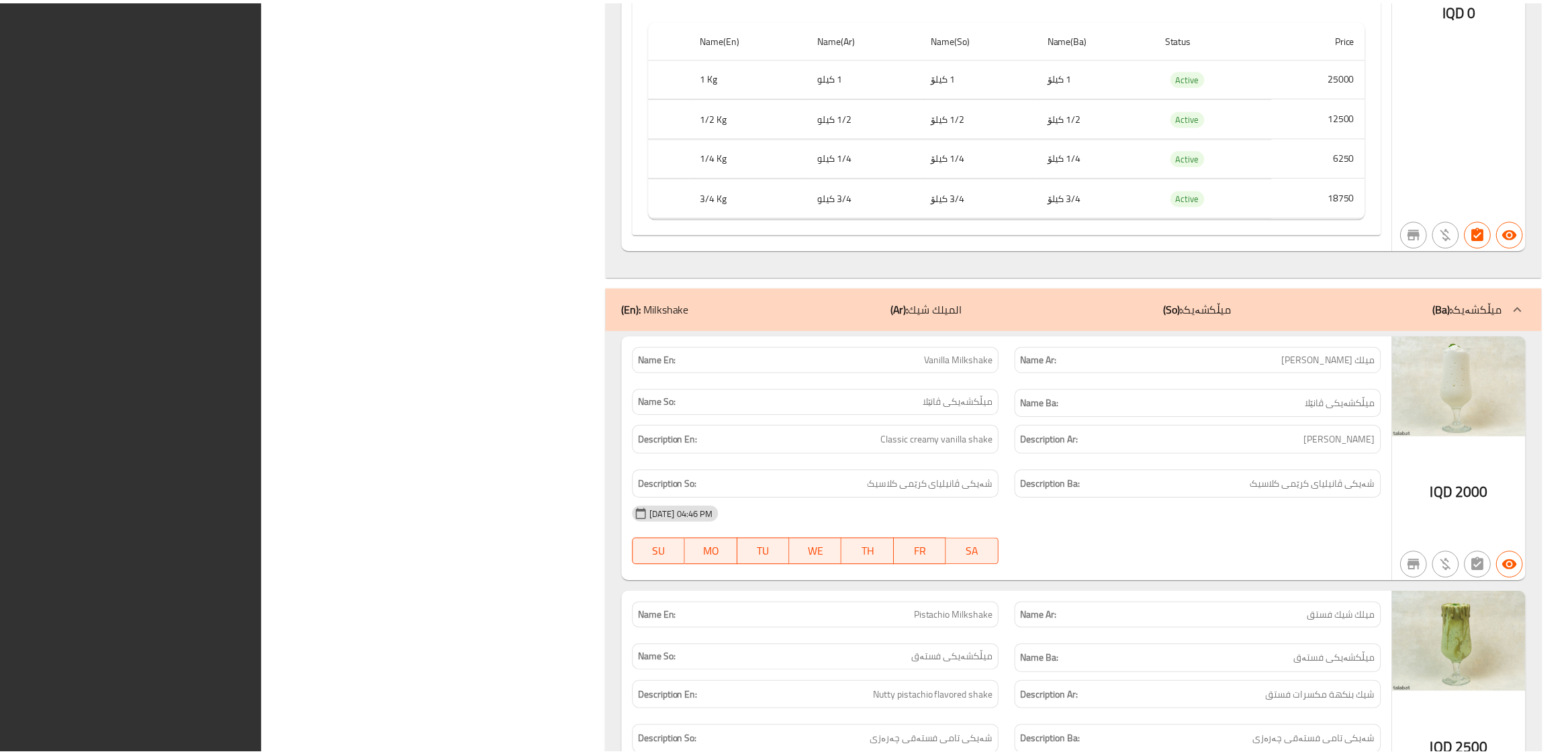
scroll to position [2882, 0]
